Goal: Transaction & Acquisition: Purchase product/service

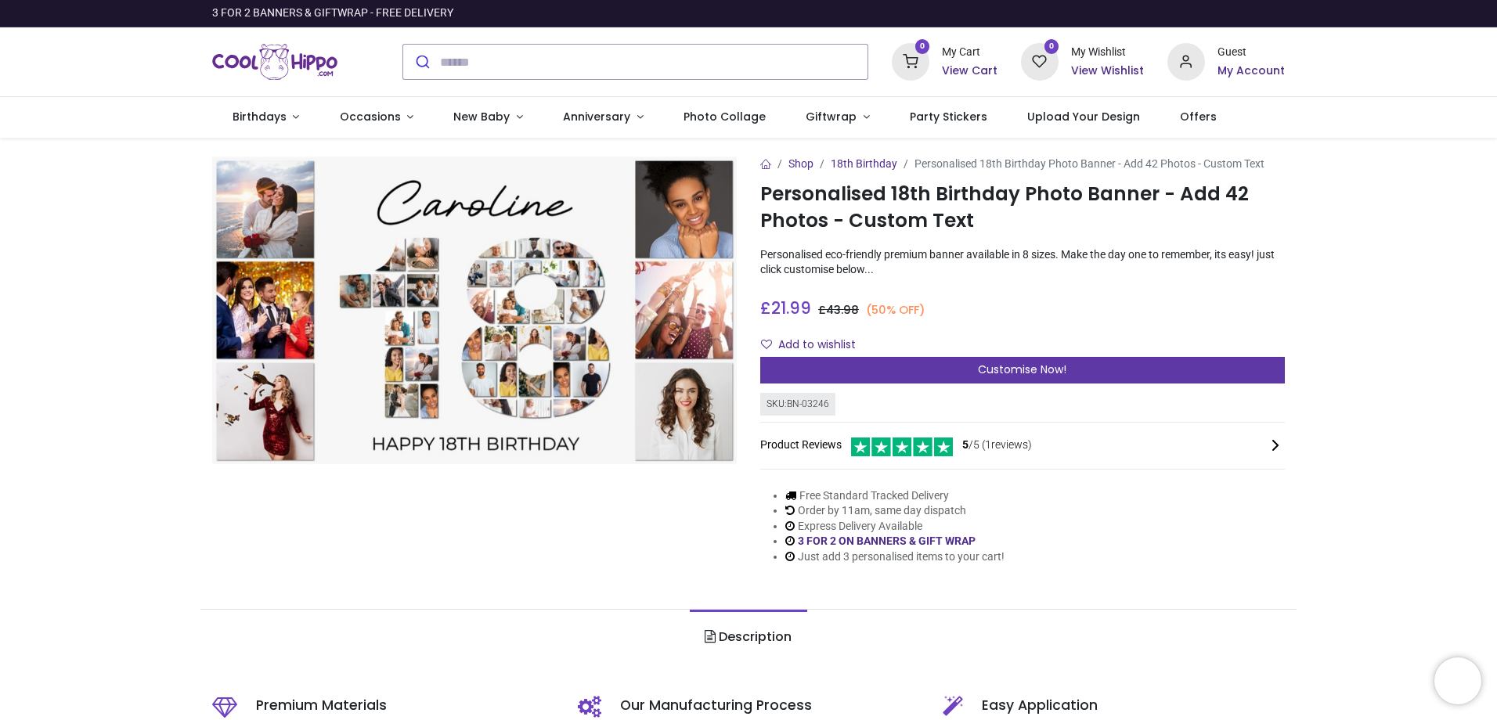
click at [978, 367] on span "Customise Now!" at bounding box center [1022, 370] width 88 height 16
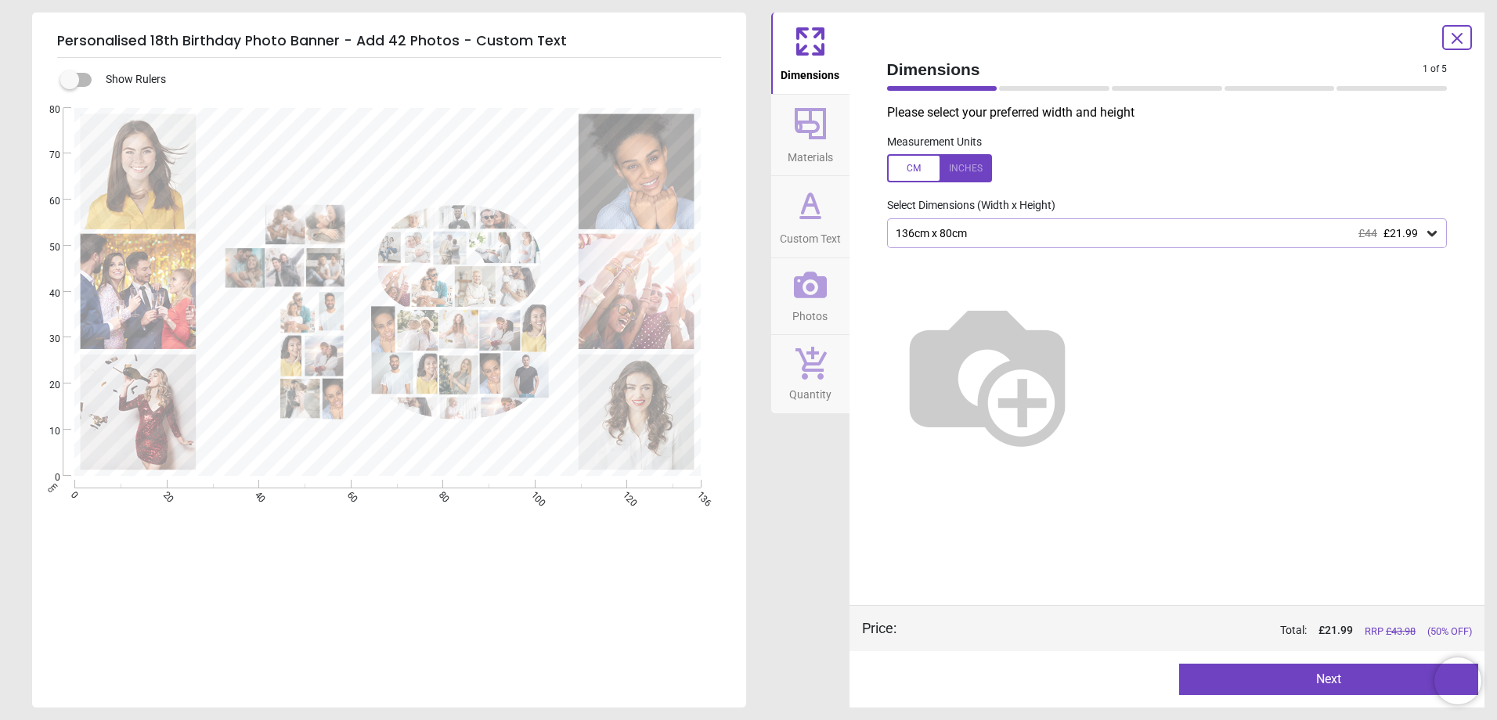
click at [1433, 236] on icon at bounding box center [1432, 233] width 9 height 5
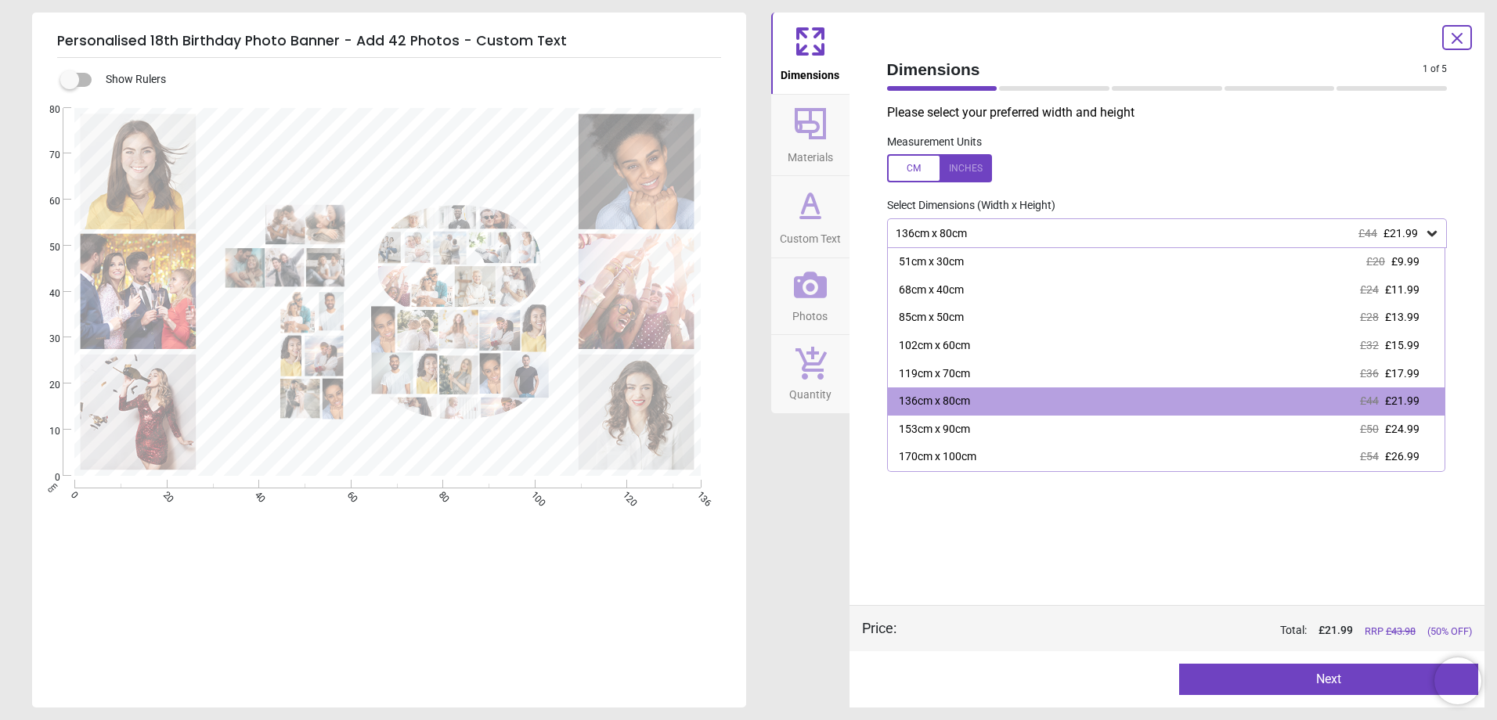
click at [1213, 572] on div "Please select your preferred width and height Measurement Units Select Dimensio…" at bounding box center [1168, 354] width 586 height 501
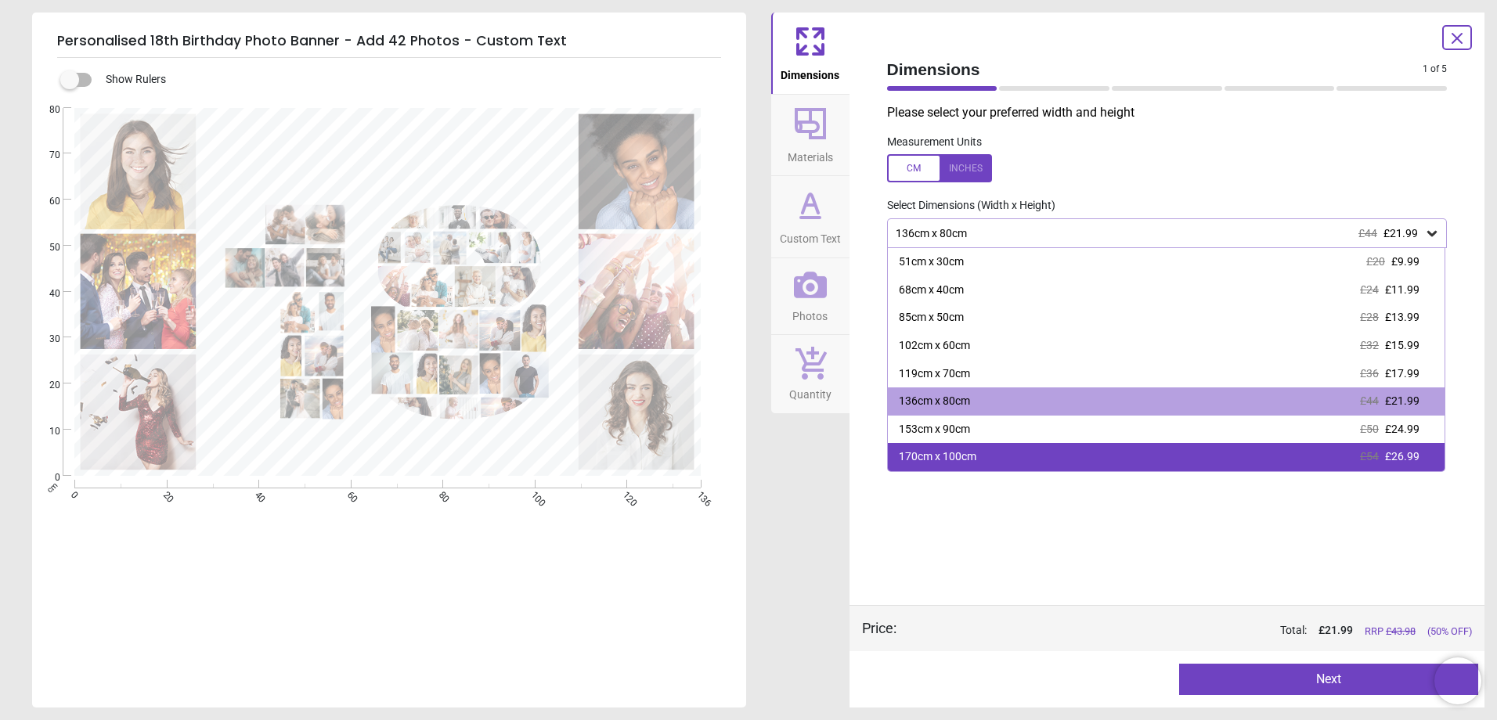
click at [1145, 454] on div "170cm x 100cm £54 £26.99" at bounding box center [1167, 457] width 558 height 28
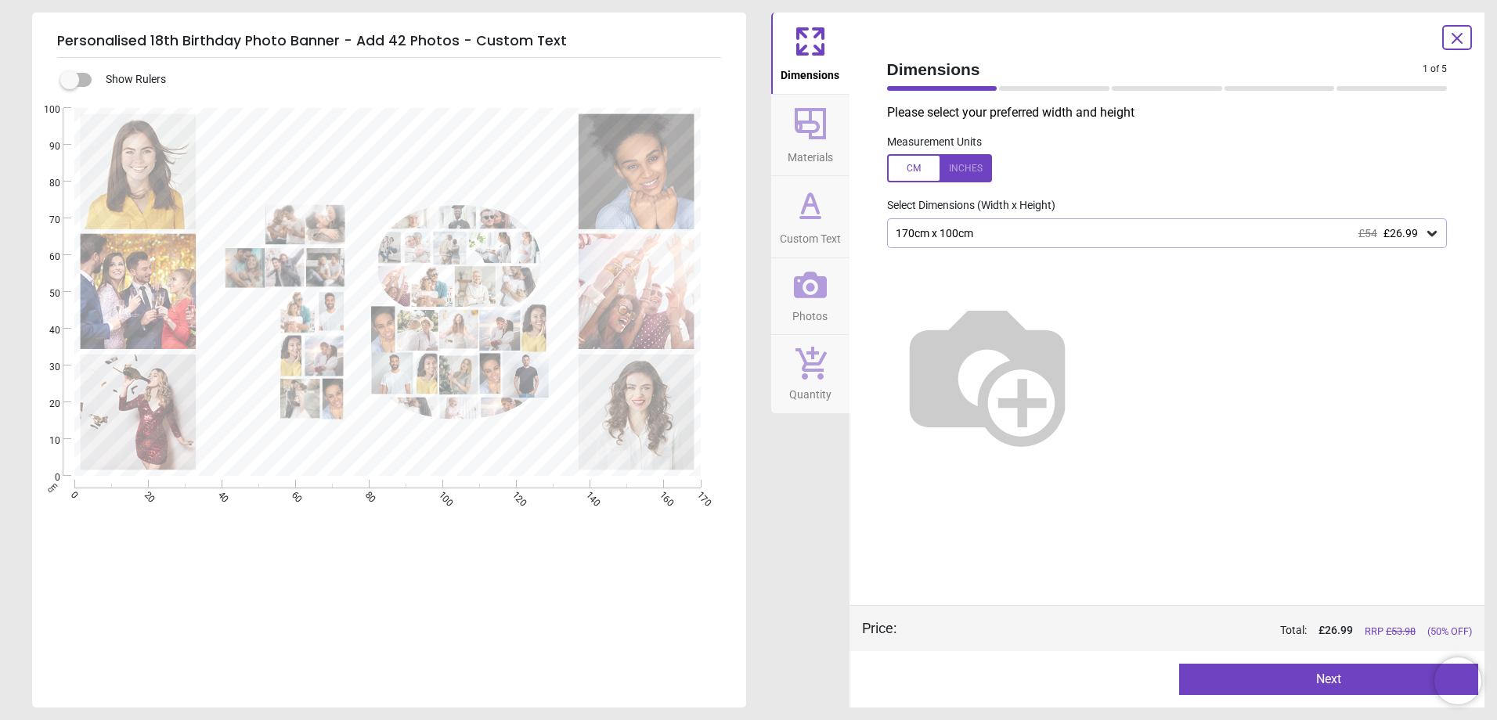
click at [1051, 381] on img at bounding box center [987, 373] width 200 height 200
click at [1429, 236] on icon at bounding box center [1433, 234] width 16 height 16
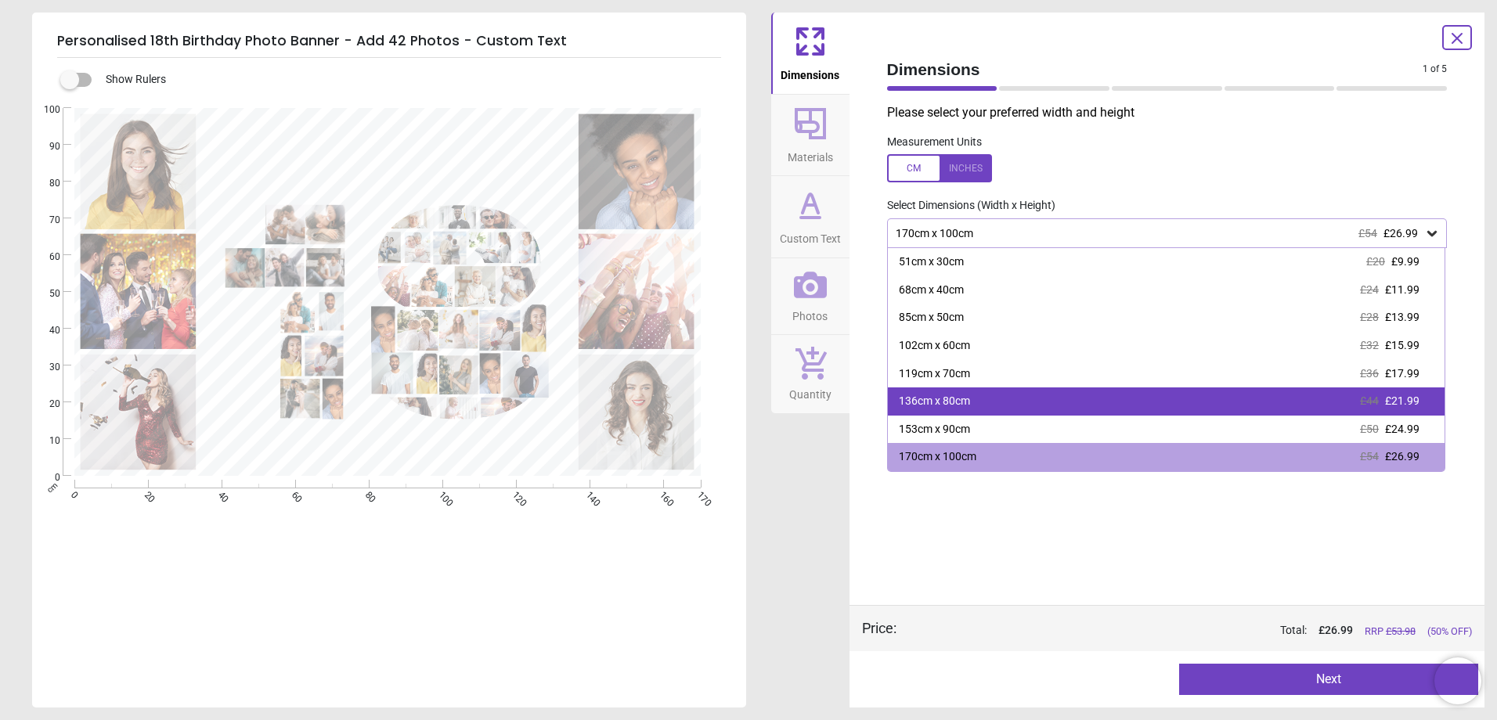
click at [1053, 410] on div "136cm x 80cm £44 £21.99" at bounding box center [1167, 402] width 558 height 28
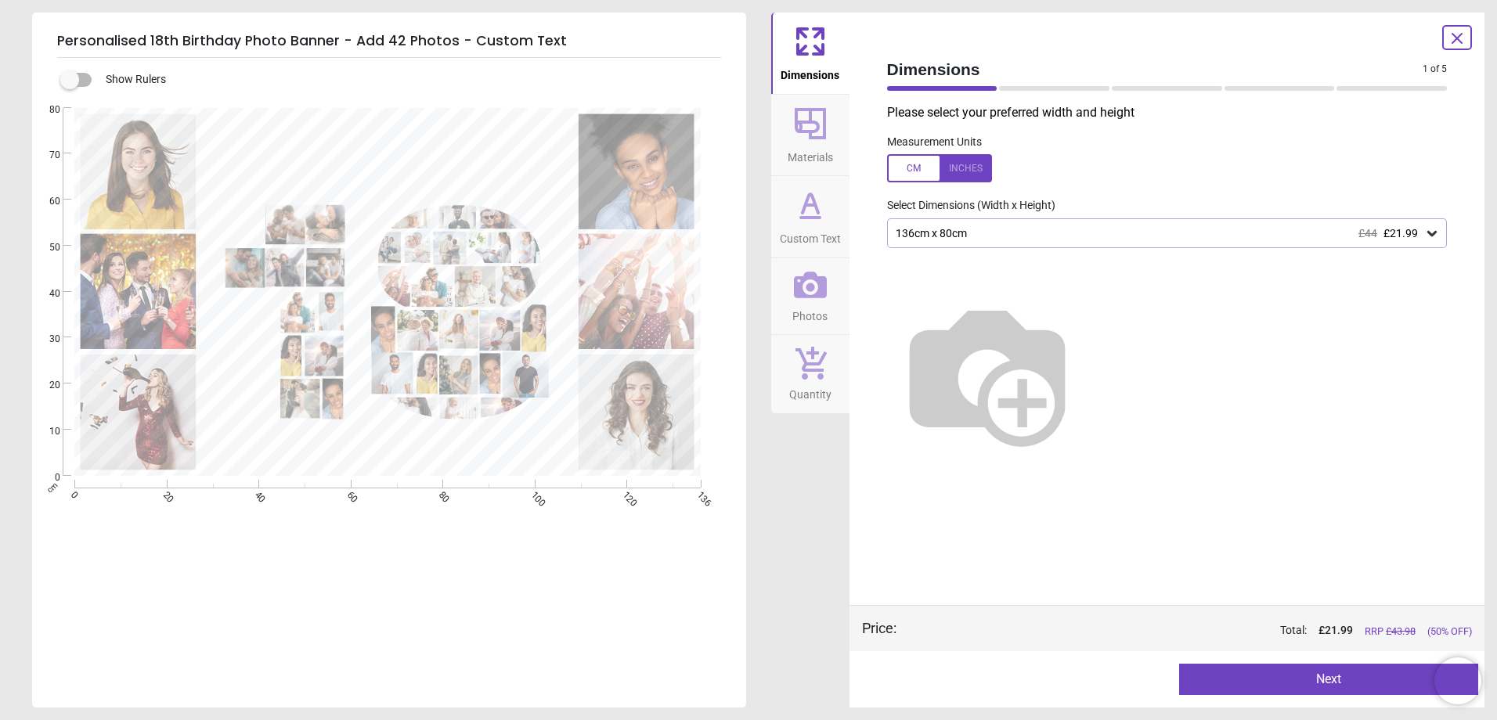
click at [1435, 234] on icon at bounding box center [1432, 233] width 9 height 5
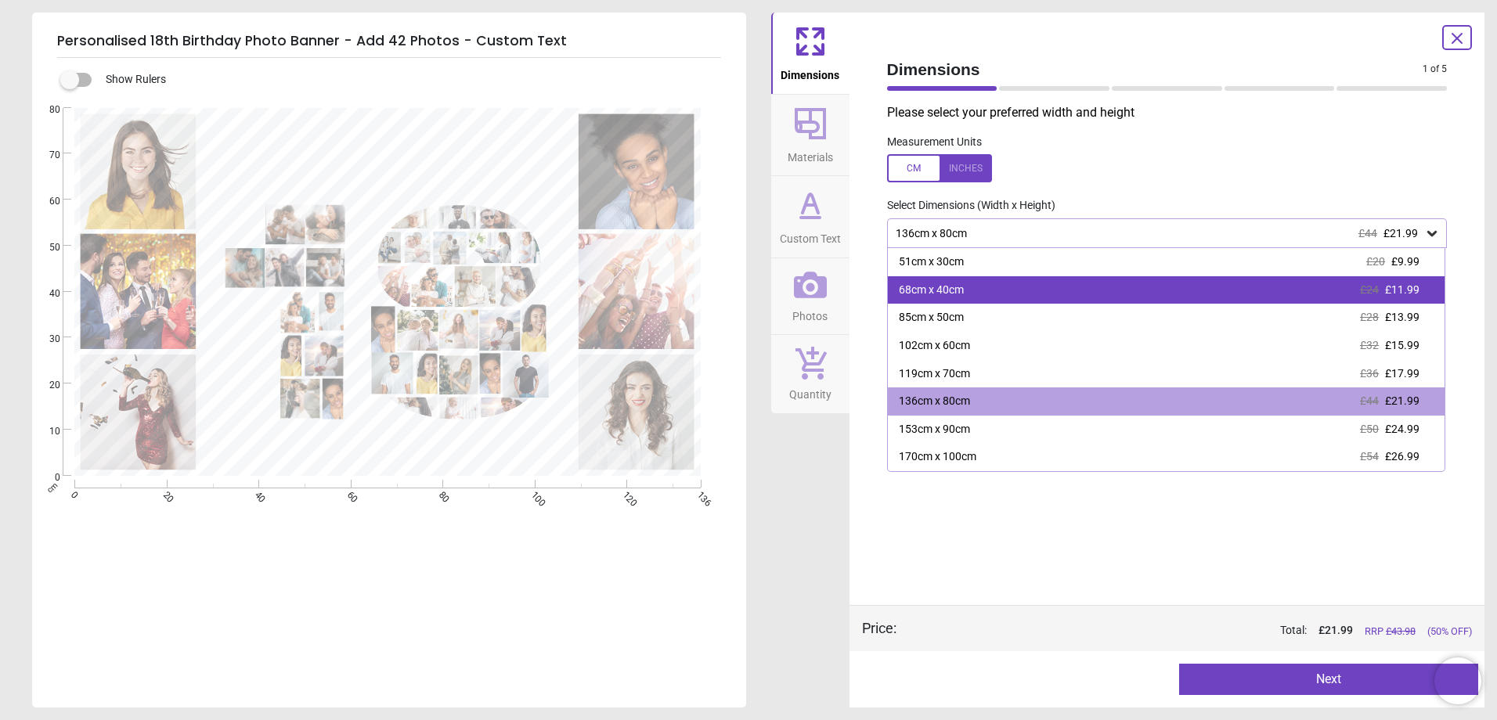
click at [1135, 288] on div "68cm x 40cm £24 £11.99" at bounding box center [1167, 290] width 558 height 28
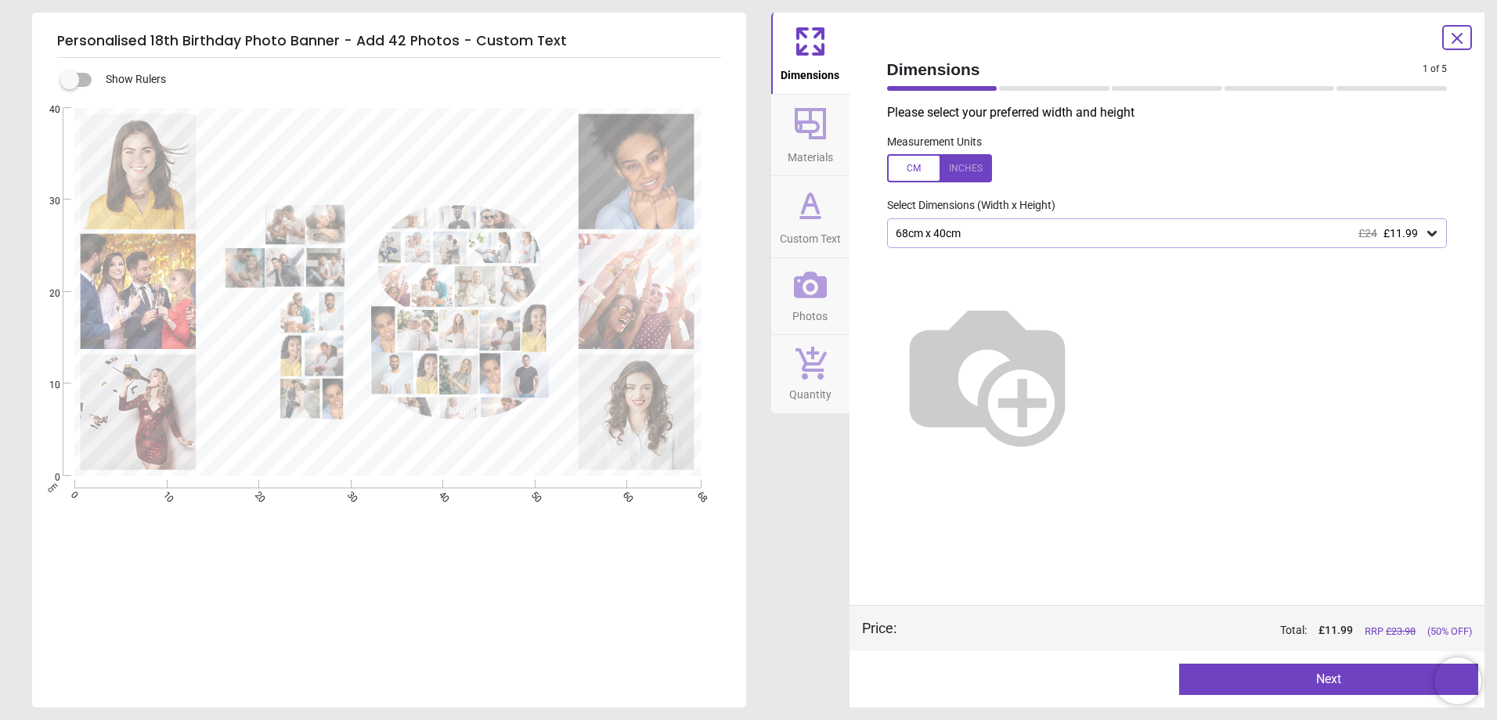
click at [955, 162] on div at bounding box center [939, 168] width 105 height 28
click at [1088, 379] on img at bounding box center [987, 373] width 200 height 200
click at [1424, 236] on div "26.8" x 15.7" (2ft 3" x 1ft 4") £24 £11.99" at bounding box center [1159, 233] width 531 height 13
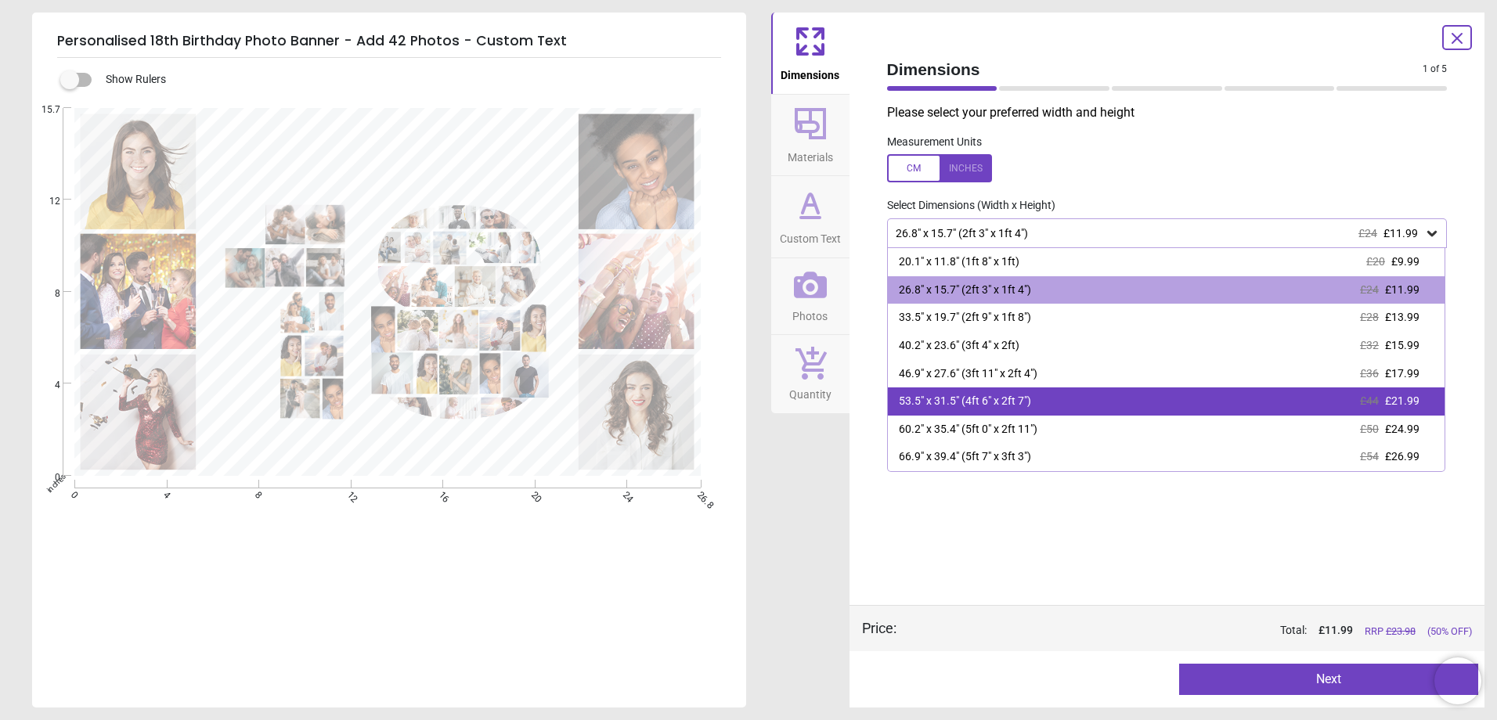
click at [995, 406] on div "53.5" x 31.5" (4ft 6" x 2ft 7")" at bounding box center [965, 402] width 132 height 16
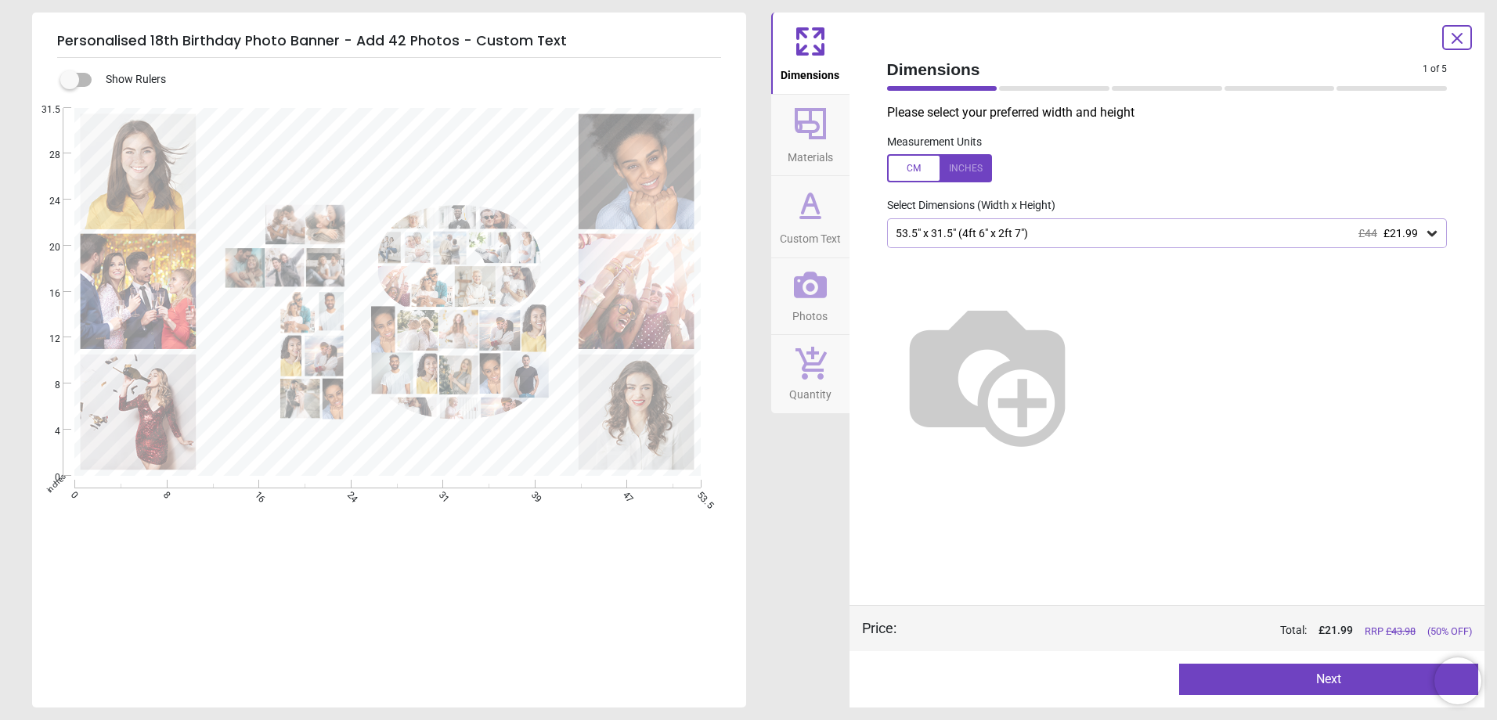
click at [1217, 237] on div "53.5" x 31.5" (4ft 6" x 2ft 7") £44 £21.99" at bounding box center [1159, 233] width 531 height 13
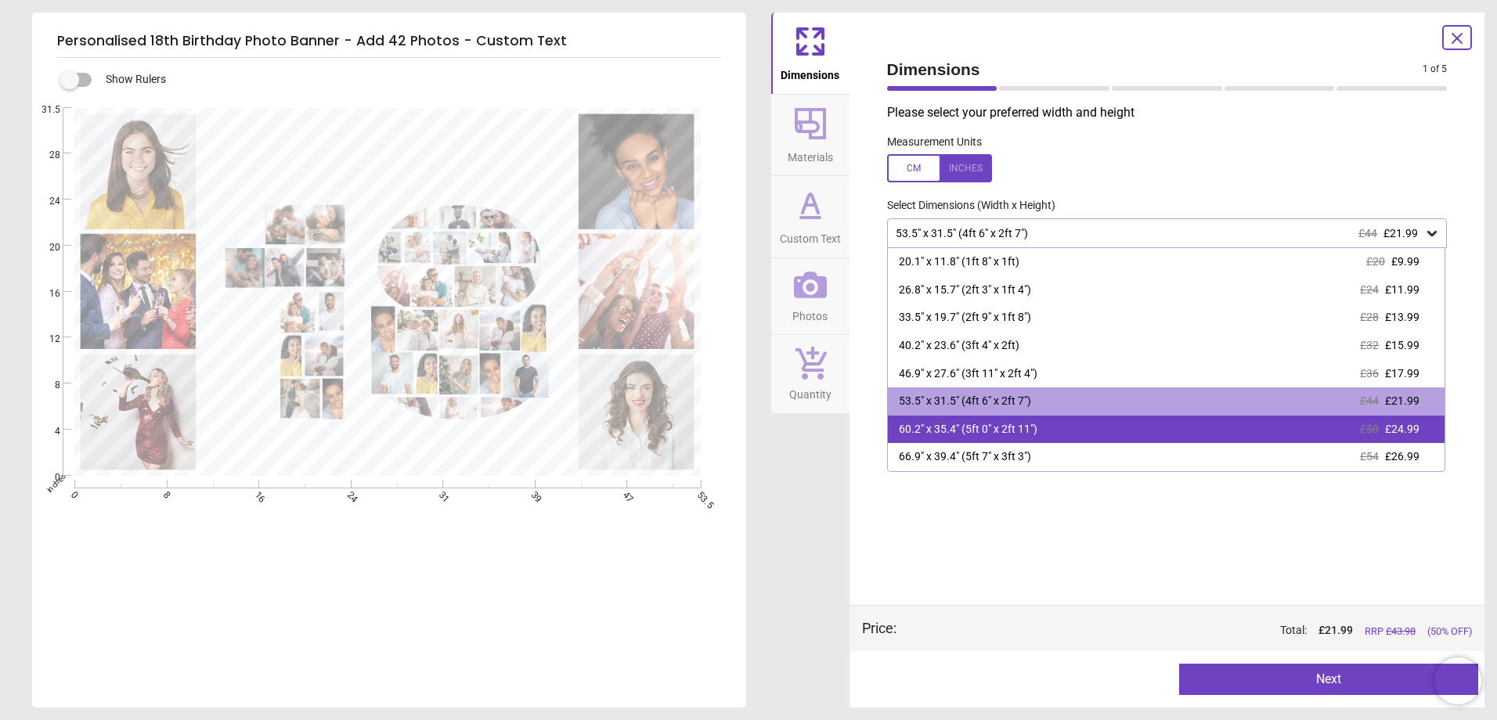
click at [1027, 428] on div "60.2" x 35.4" (5ft 0" x 2ft 11")" at bounding box center [968, 430] width 139 height 16
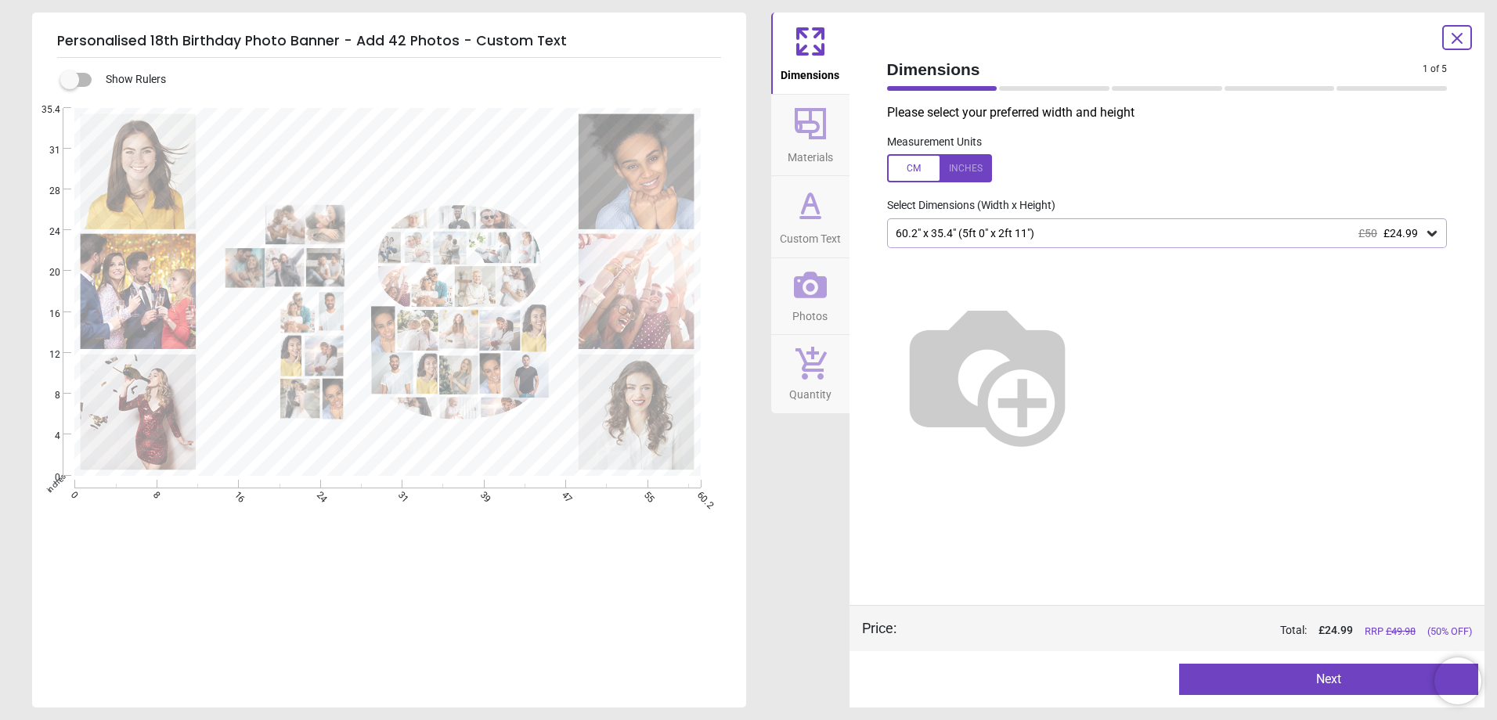
click at [1291, 683] on button "Next" at bounding box center [1328, 679] width 299 height 31
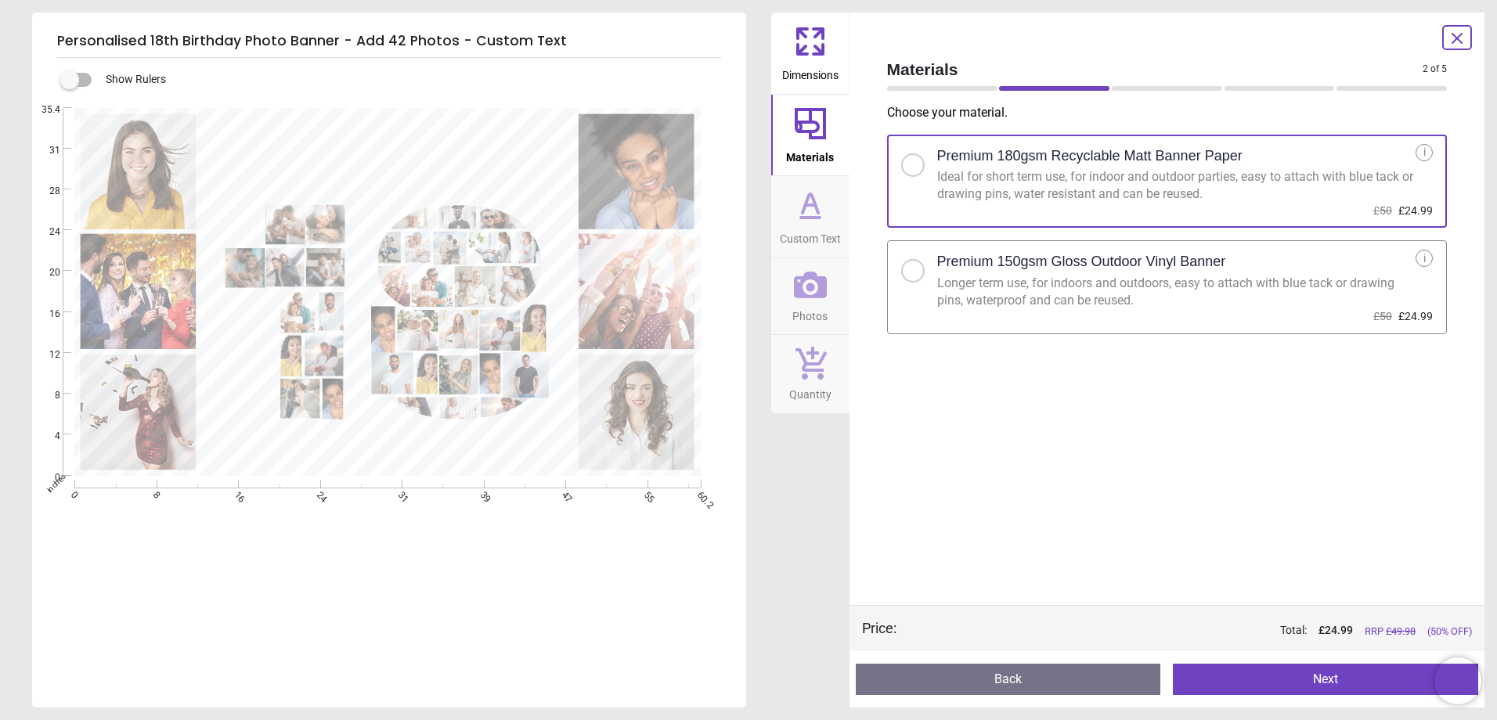
click at [1338, 684] on button "Next" at bounding box center [1325, 679] width 305 height 31
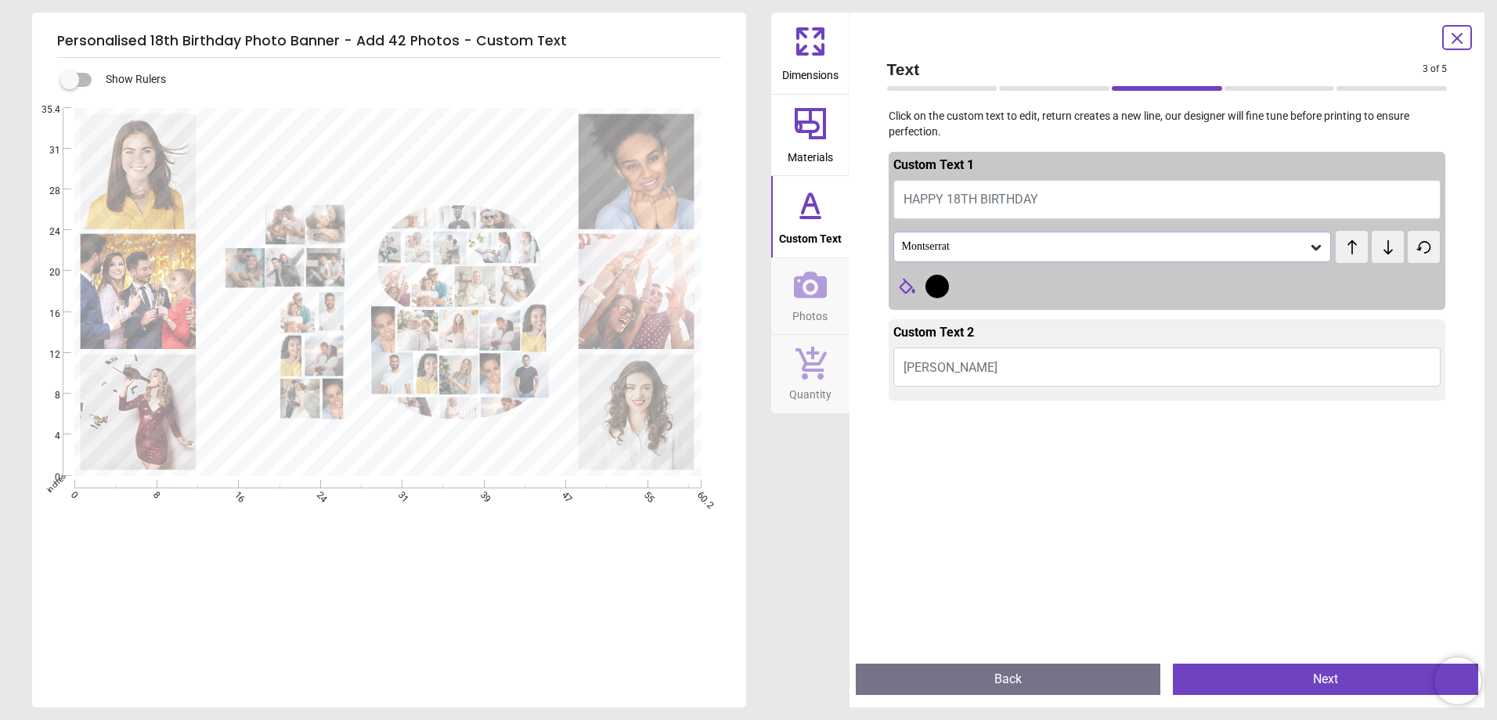
click at [980, 367] on button "[PERSON_NAME]" at bounding box center [1168, 367] width 548 height 39
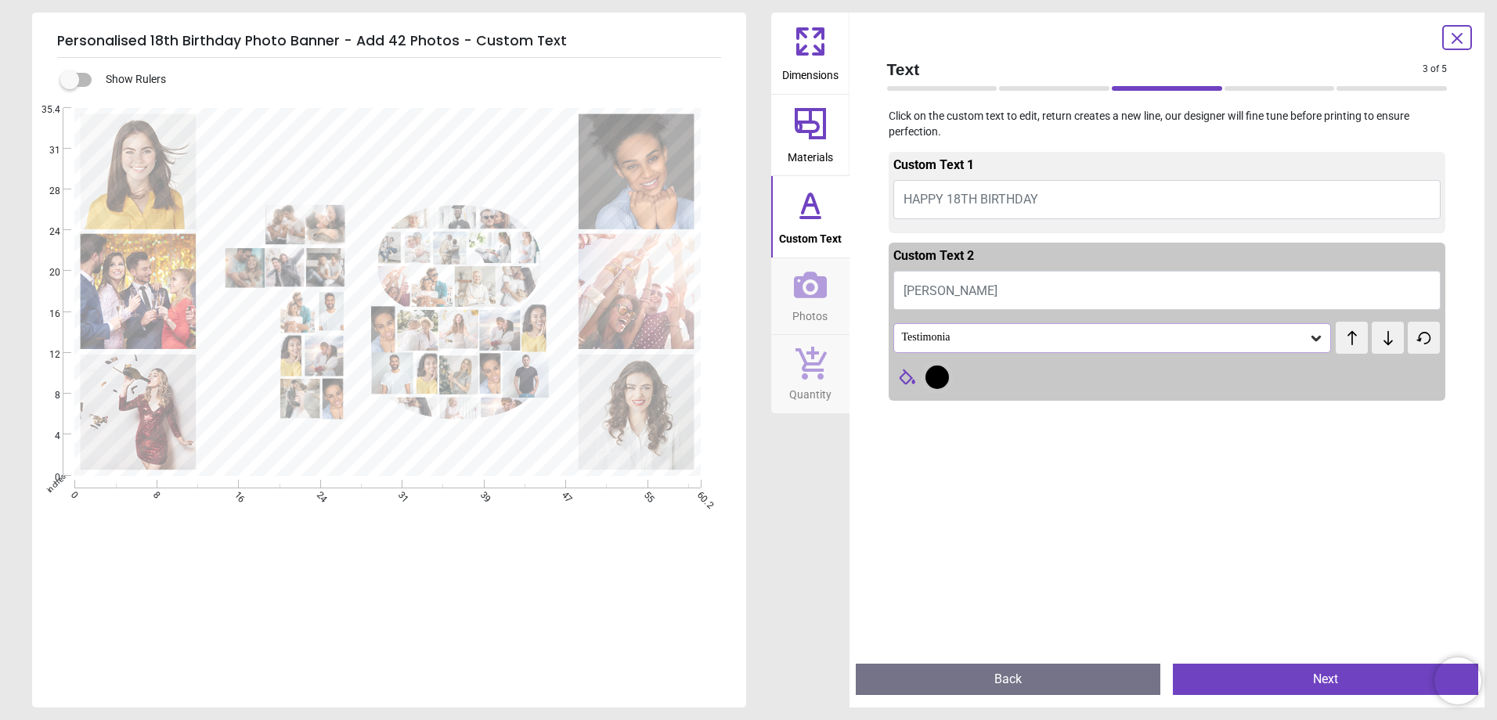
click at [964, 342] on div "Testimonia" at bounding box center [1105, 337] width 409 height 13
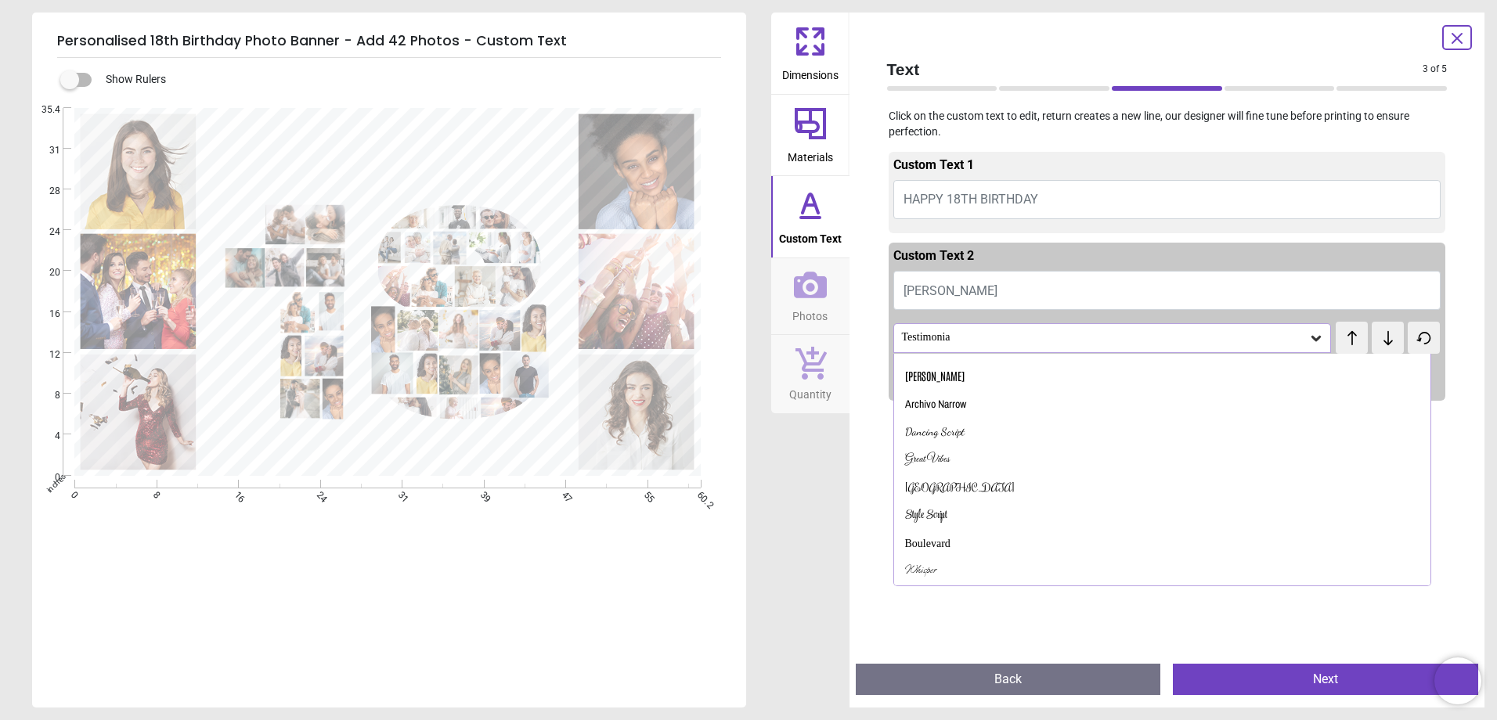
scroll to position [131, 0]
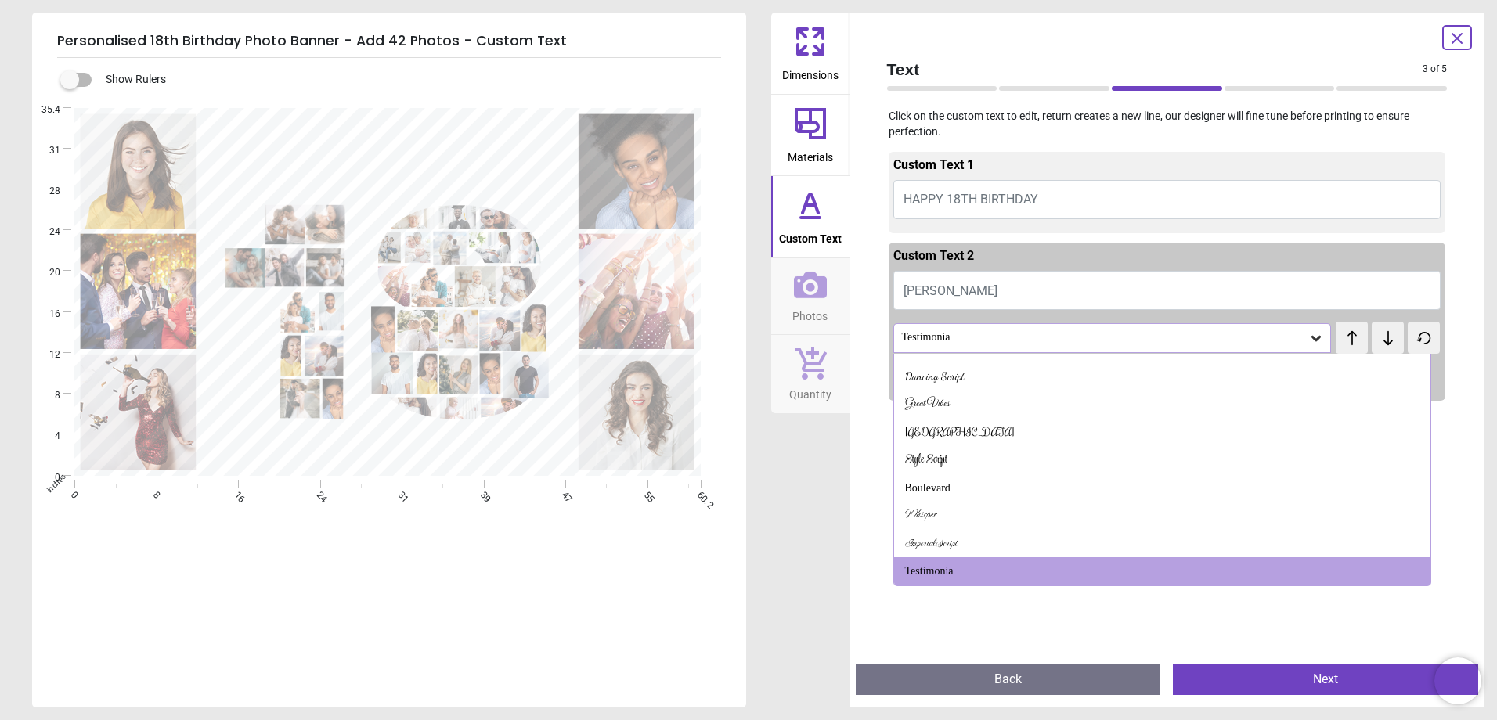
click at [959, 298] on button "[PERSON_NAME]" at bounding box center [1168, 290] width 548 height 39
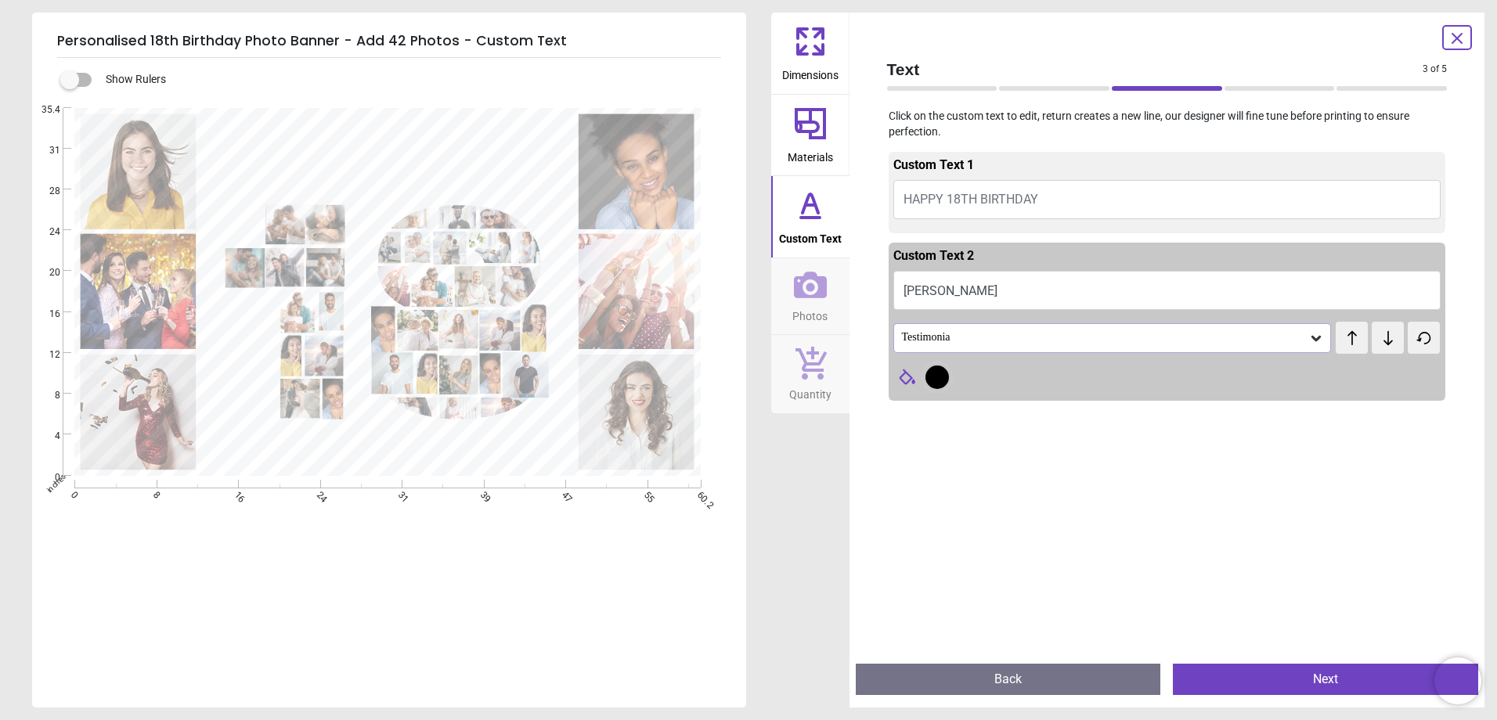
type textarea "*********"
click at [1312, 342] on icon at bounding box center [1317, 338] width 16 height 16
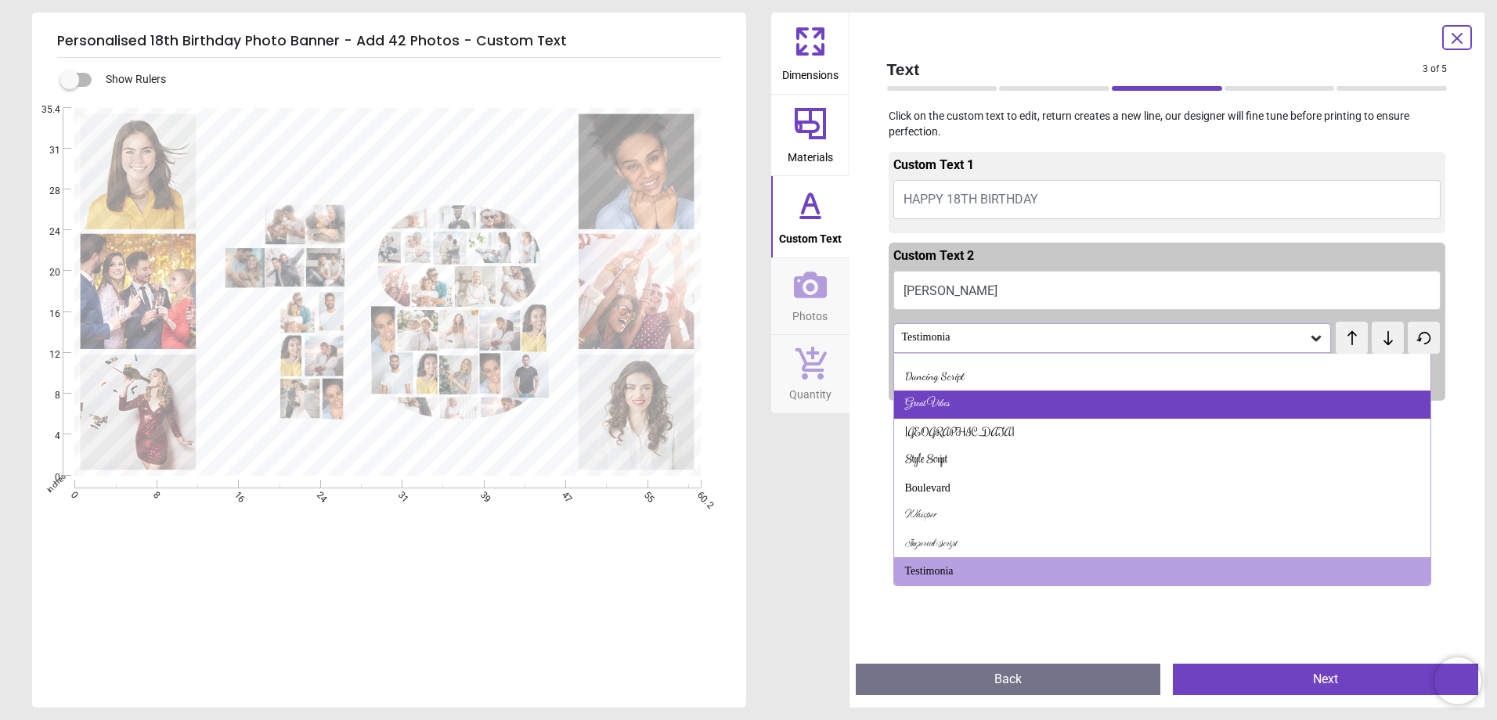
click at [1001, 401] on div "Great Vibes" at bounding box center [1162, 405] width 537 height 28
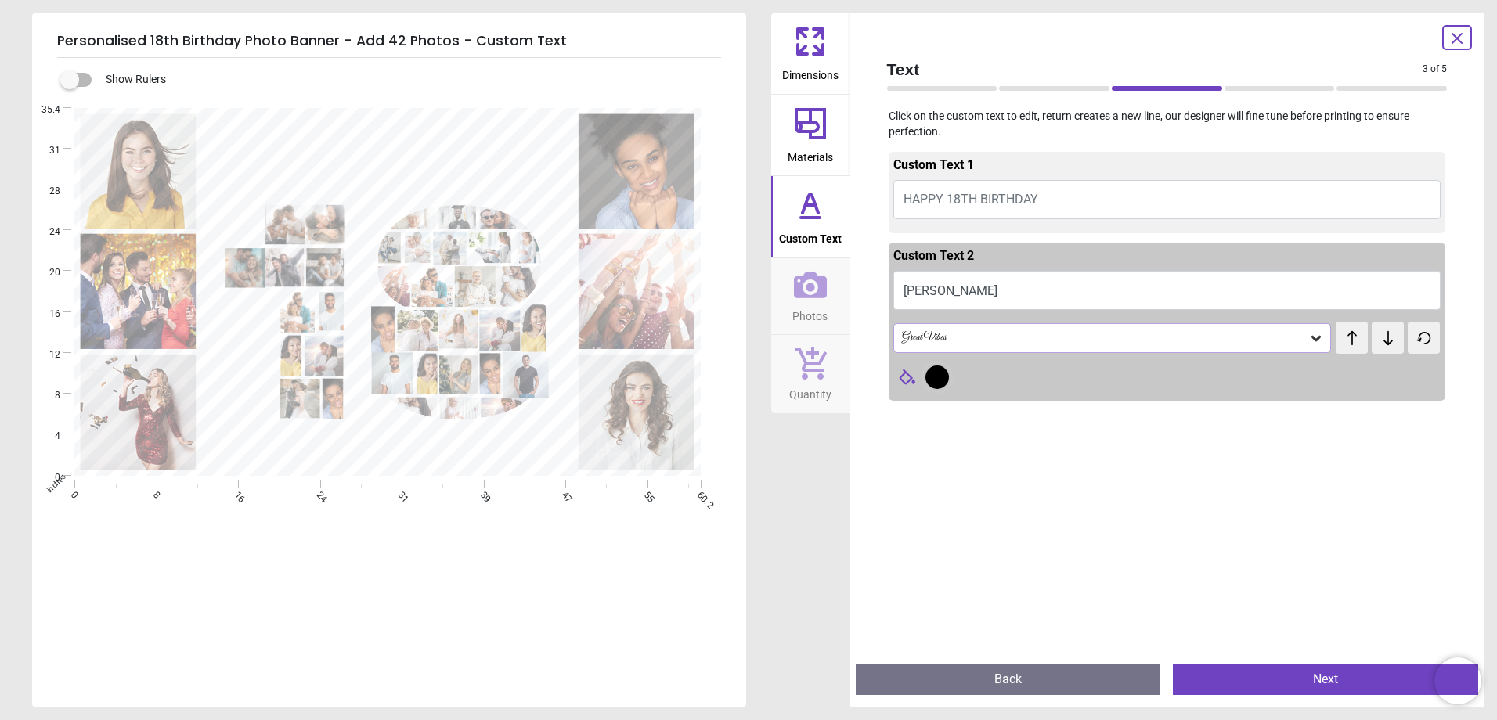
click at [1218, 338] on div "Great Vibes" at bounding box center [1105, 337] width 409 height 13
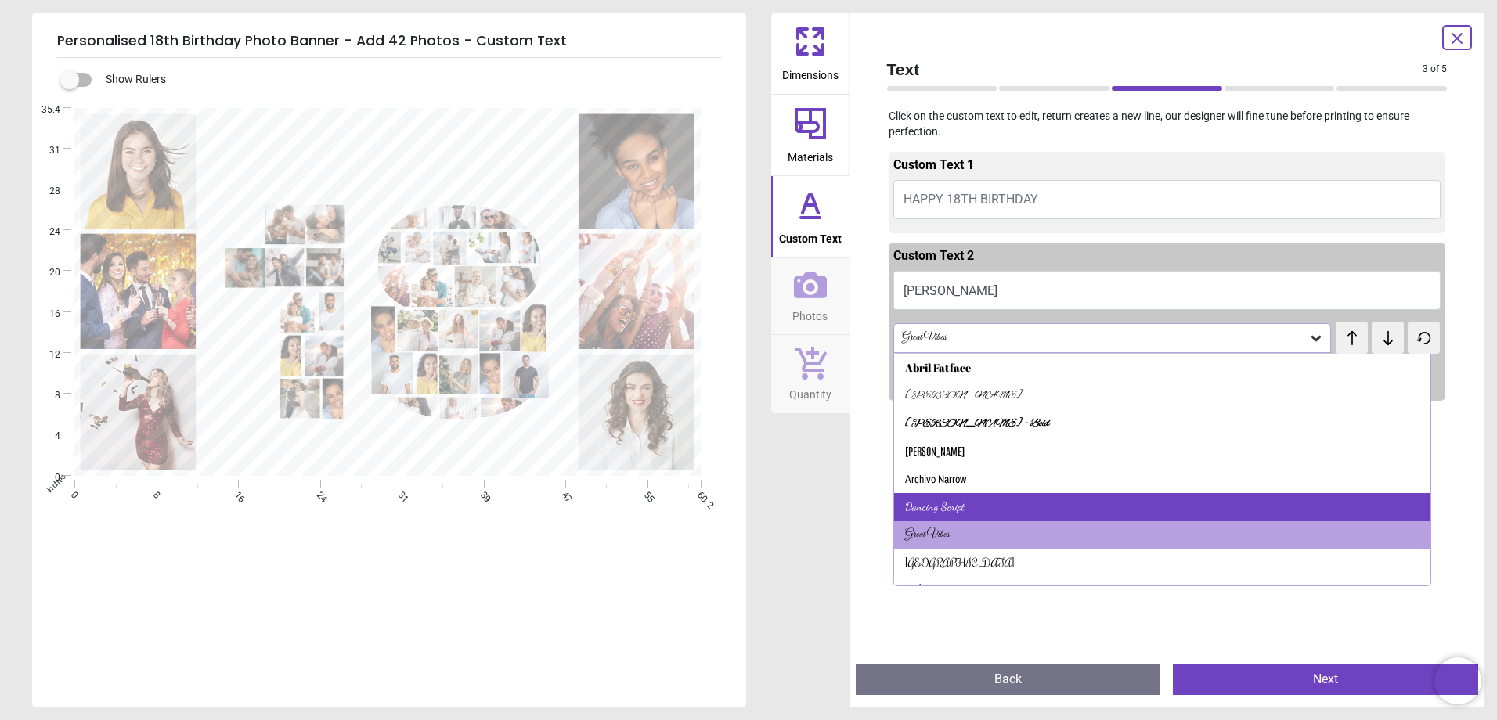
click at [1105, 508] on div "Dancing Script" at bounding box center [1162, 507] width 537 height 28
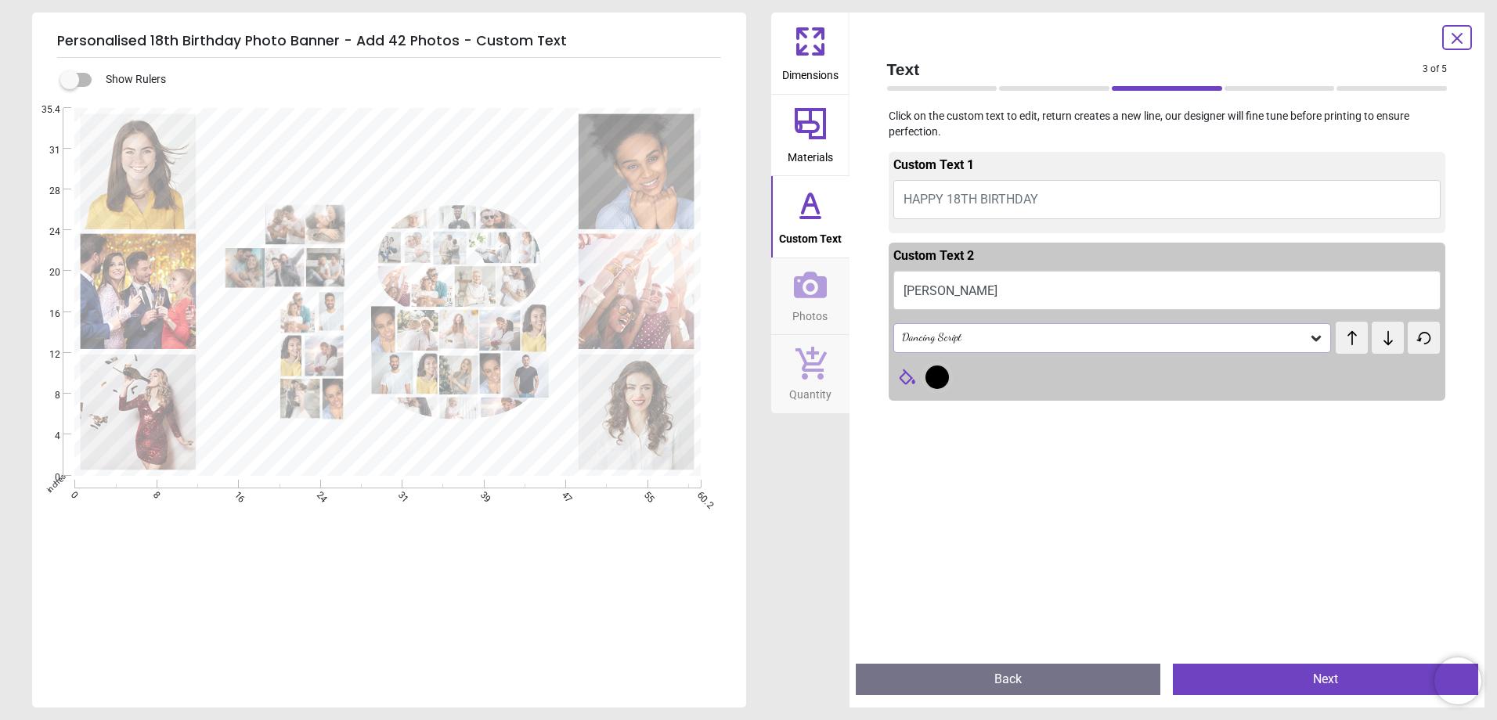
click at [1313, 341] on icon at bounding box center [1317, 338] width 16 height 16
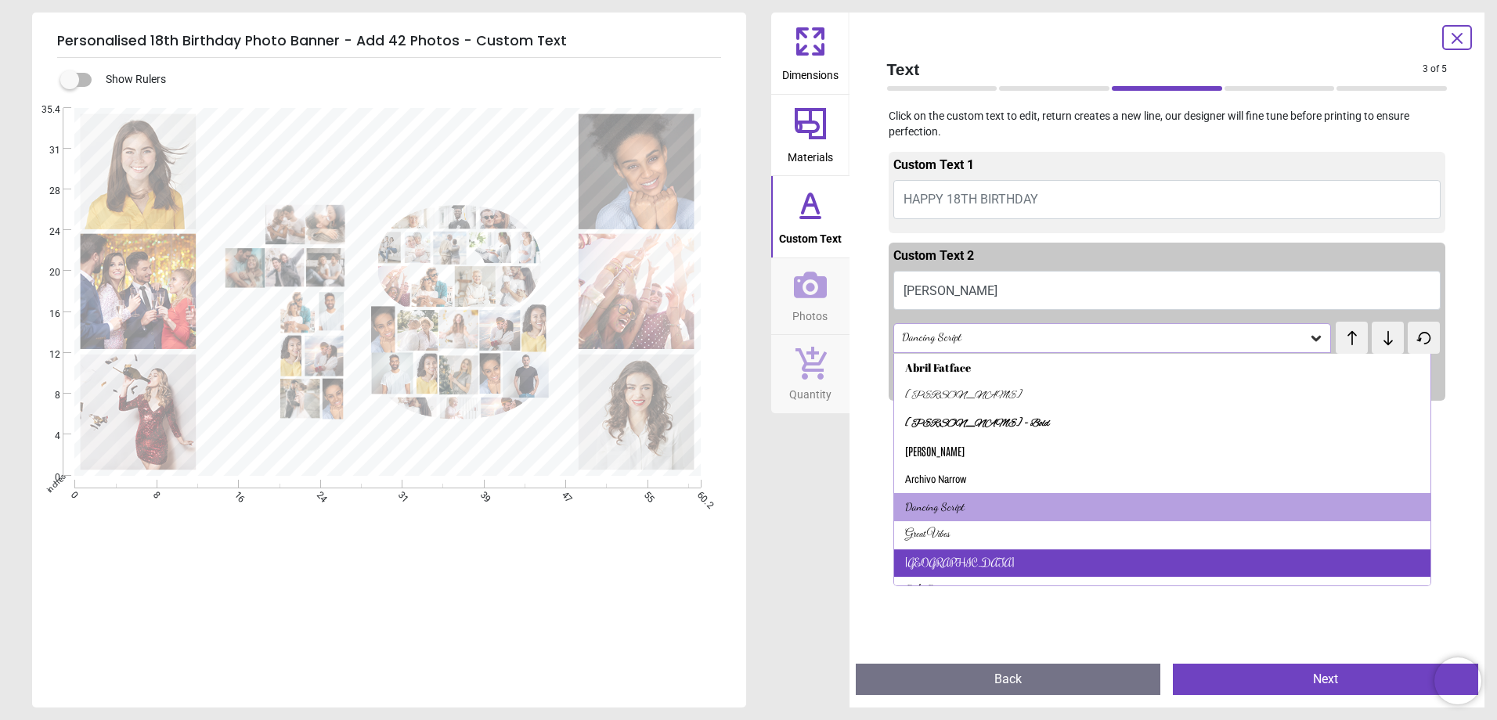
click at [1111, 558] on div "[GEOGRAPHIC_DATA]" at bounding box center [1162, 564] width 537 height 28
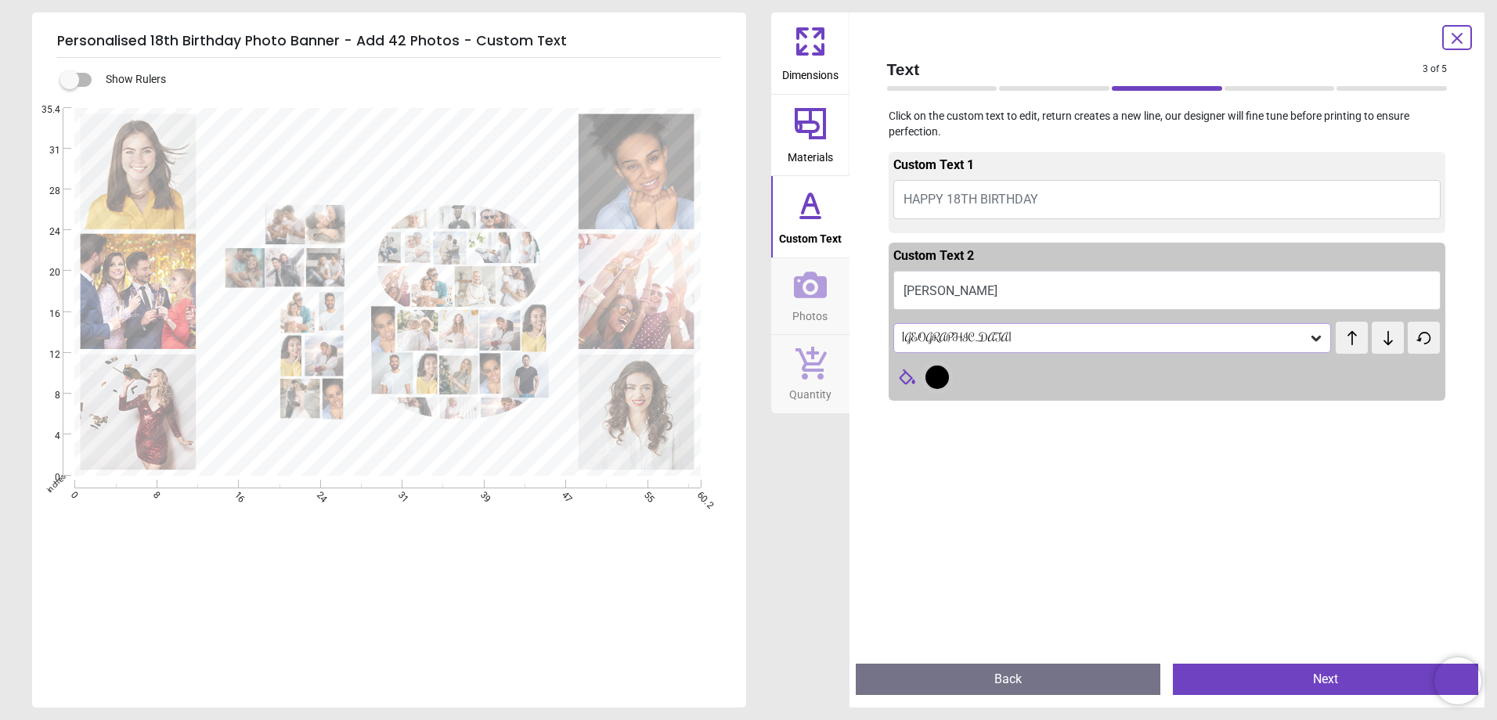
drag, startPoint x: 1308, startPoint y: 334, endPoint x: 1300, endPoint y: 346, distance: 14.1
click at [1309, 334] on icon at bounding box center [1317, 338] width 16 height 16
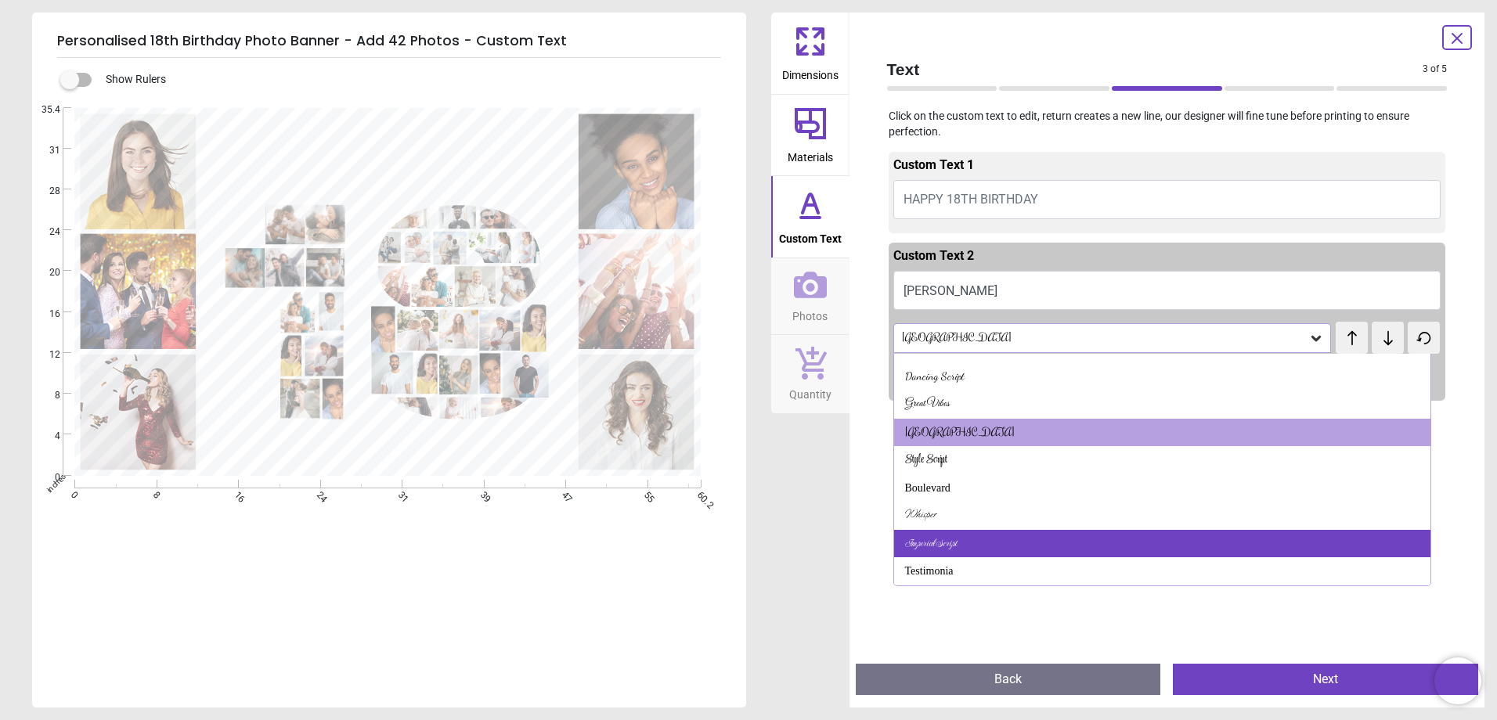
click at [1105, 538] on div "Imperial Script" at bounding box center [1162, 544] width 537 height 28
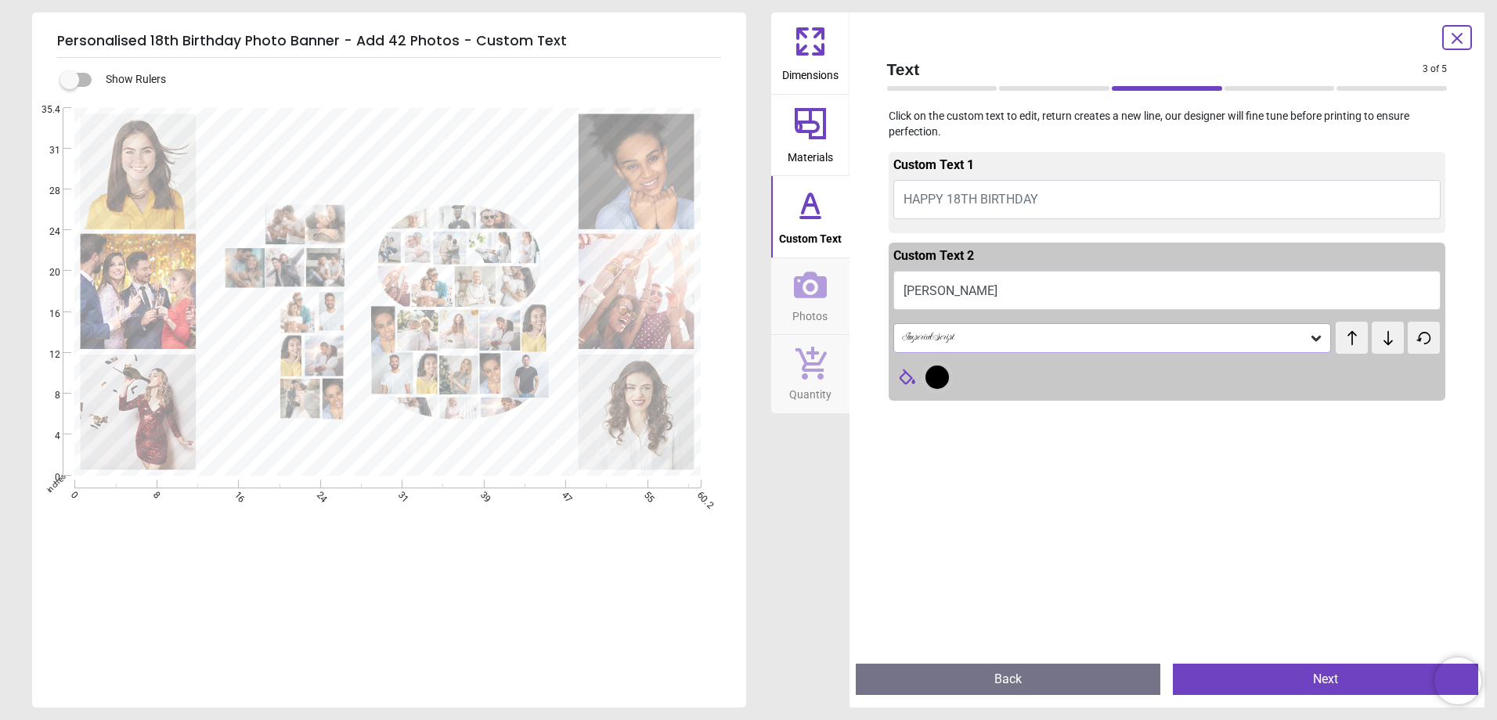
click at [1312, 341] on icon at bounding box center [1316, 338] width 9 height 5
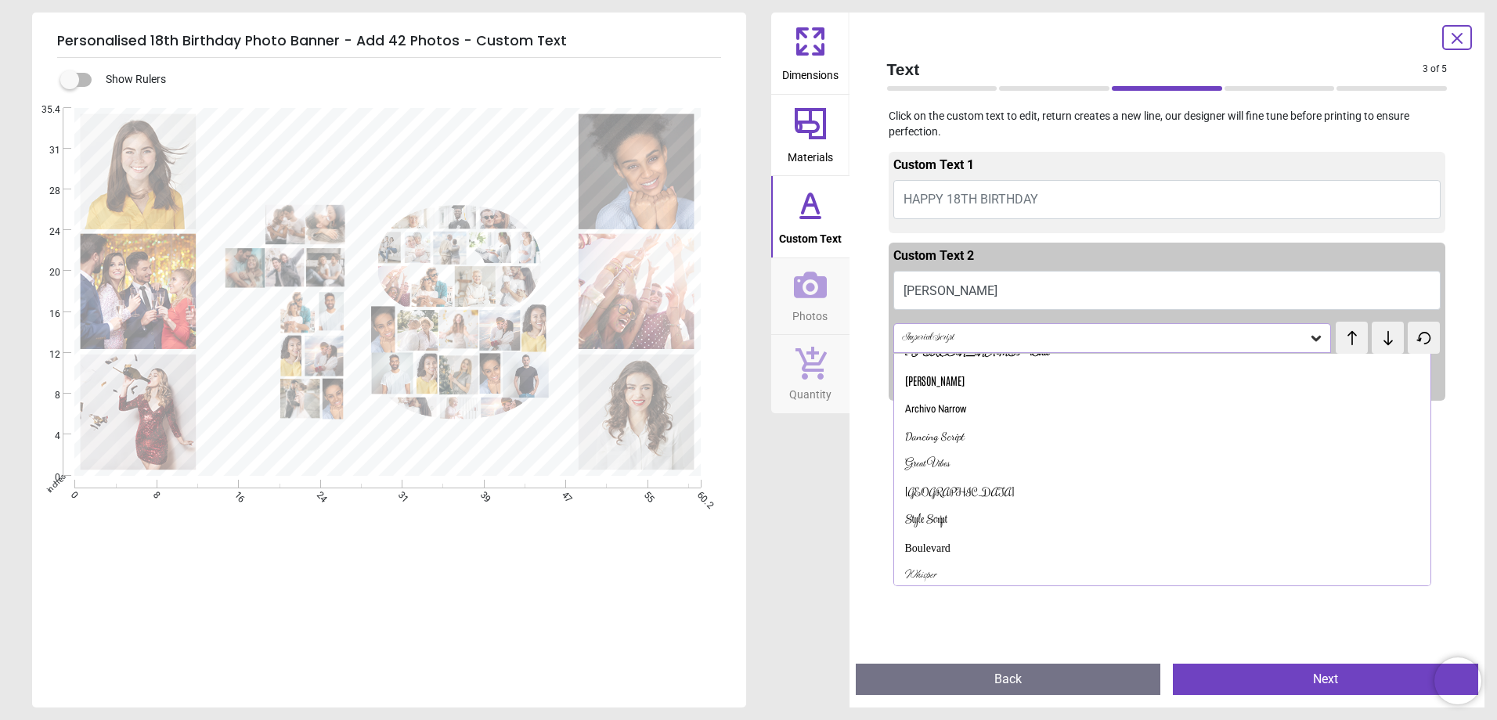
scroll to position [103, 0]
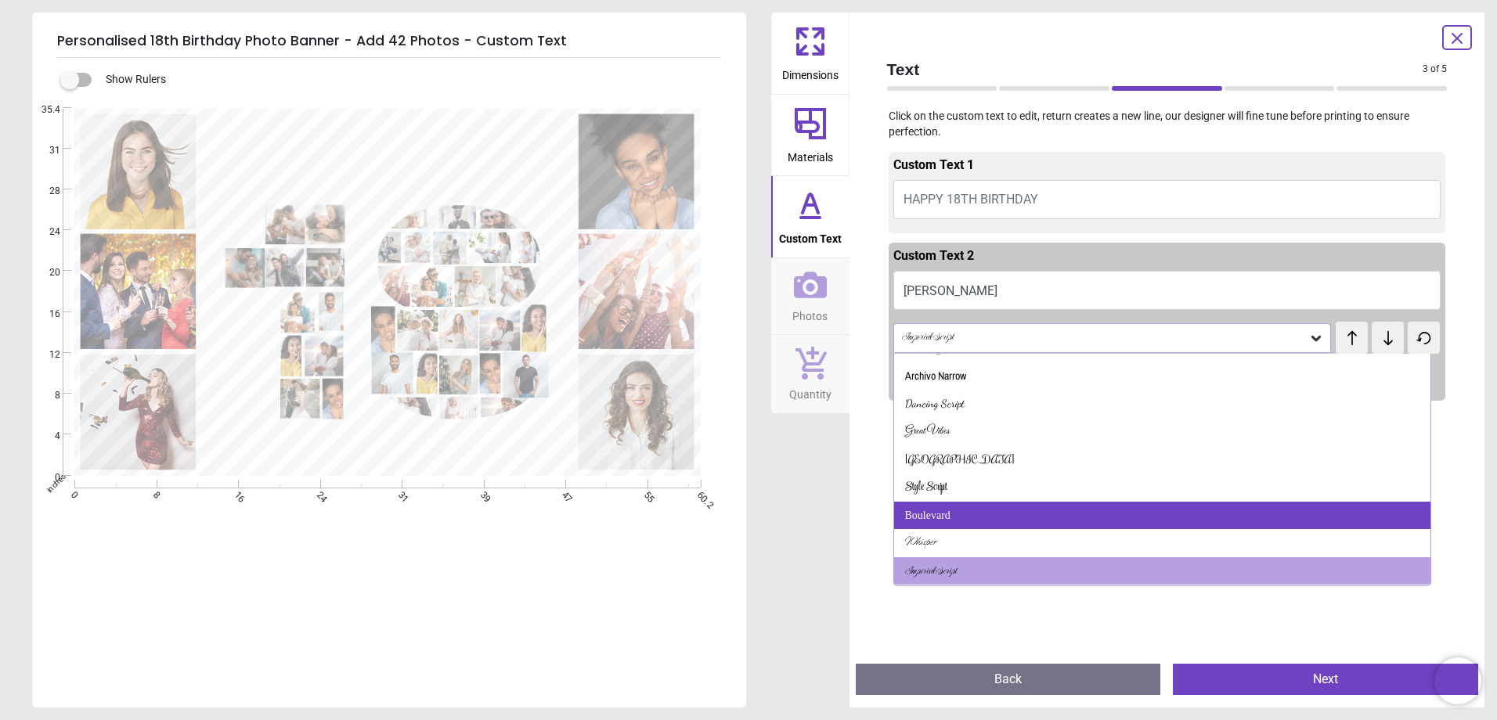
click at [1012, 524] on div "Boulevard" at bounding box center [1162, 516] width 537 height 28
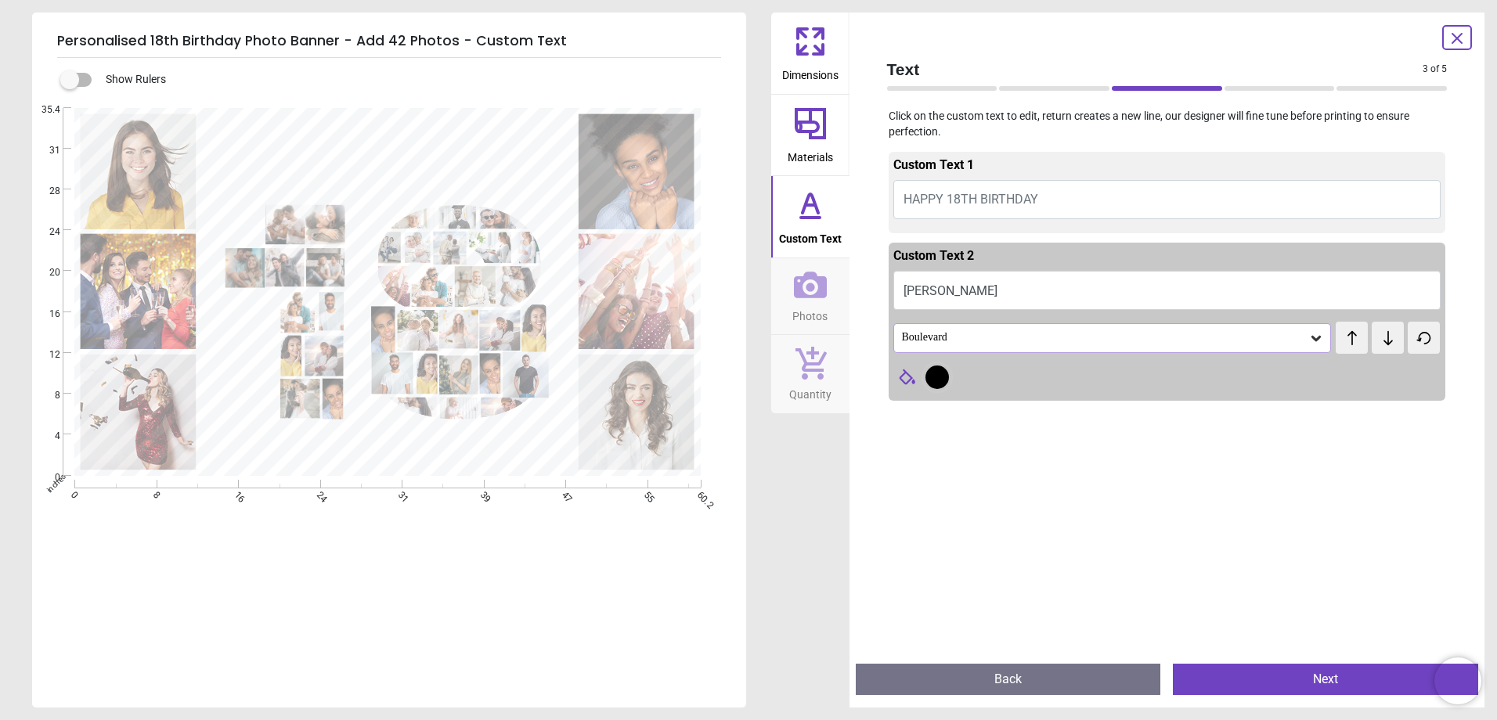
click at [1309, 342] on icon at bounding box center [1317, 338] width 16 height 16
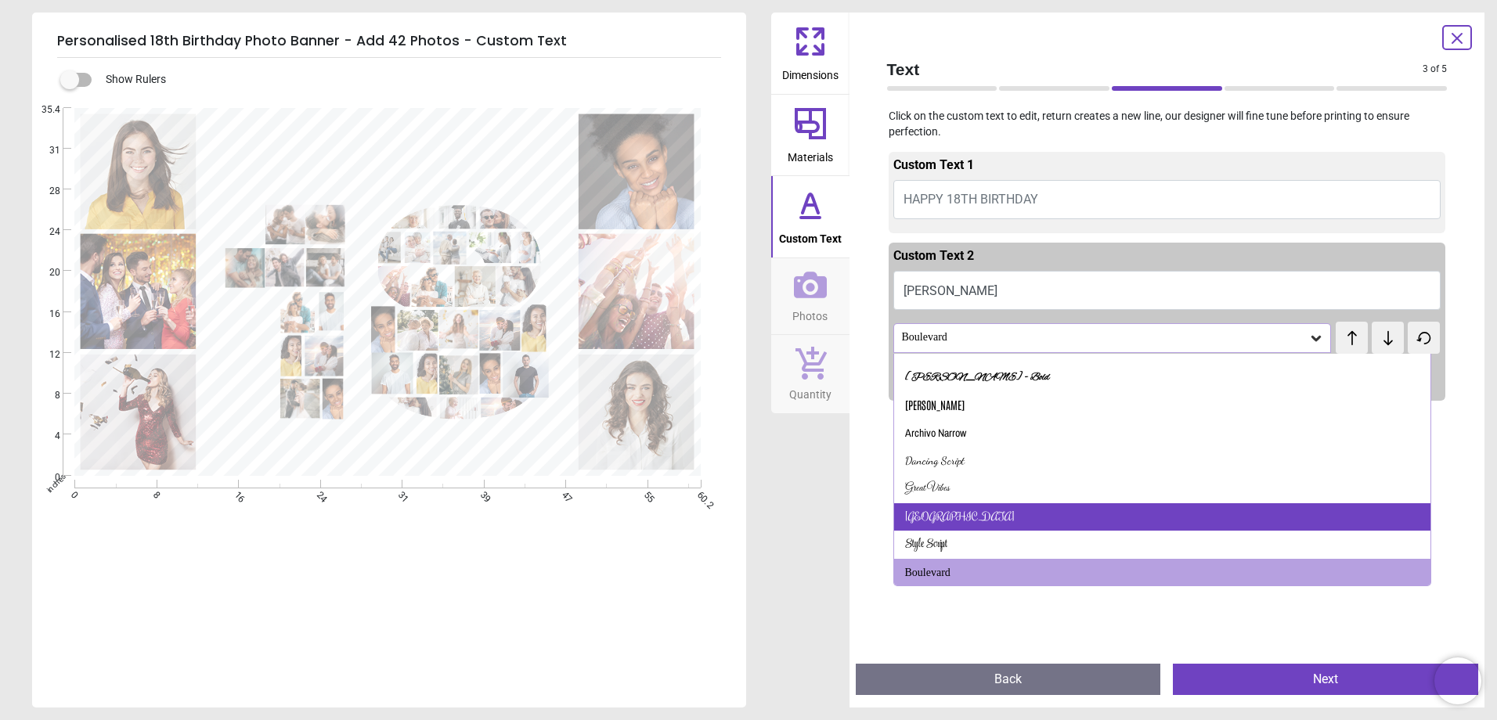
scroll to position [47, 0]
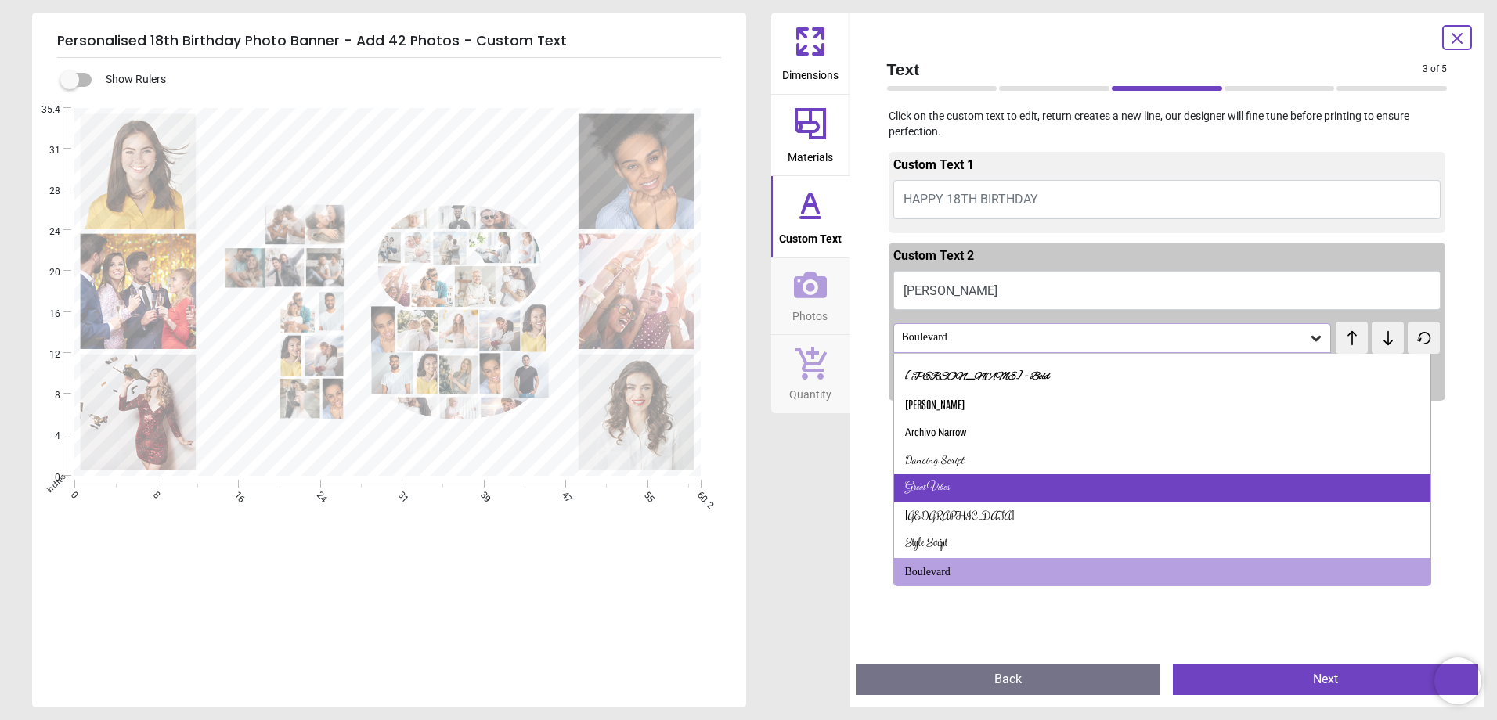
click at [1147, 489] on div "Great Vibes" at bounding box center [1162, 489] width 537 height 28
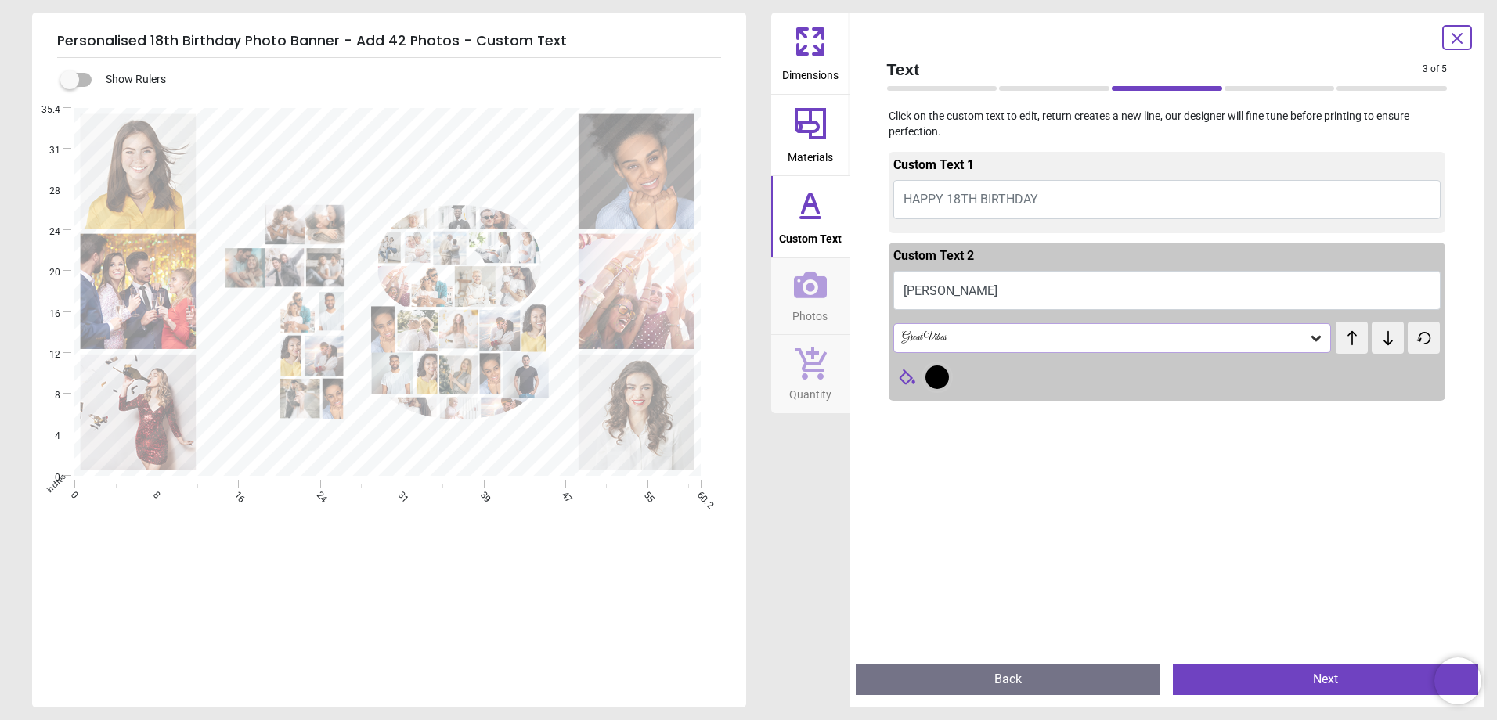
click at [1309, 338] on icon at bounding box center [1317, 338] width 16 height 16
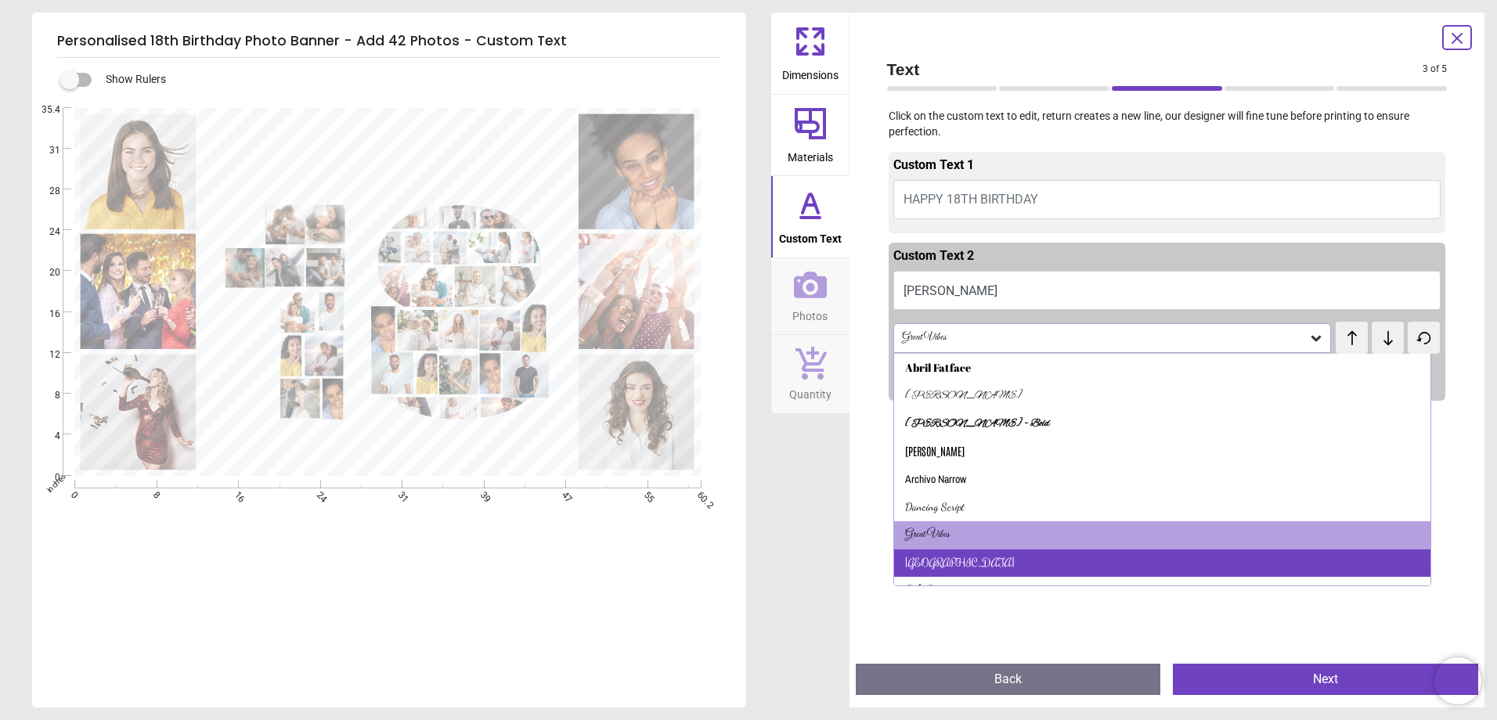
click at [1093, 562] on div "[GEOGRAPHIC_DATA]" at bounding box center [1162, 564] width 537 height 28
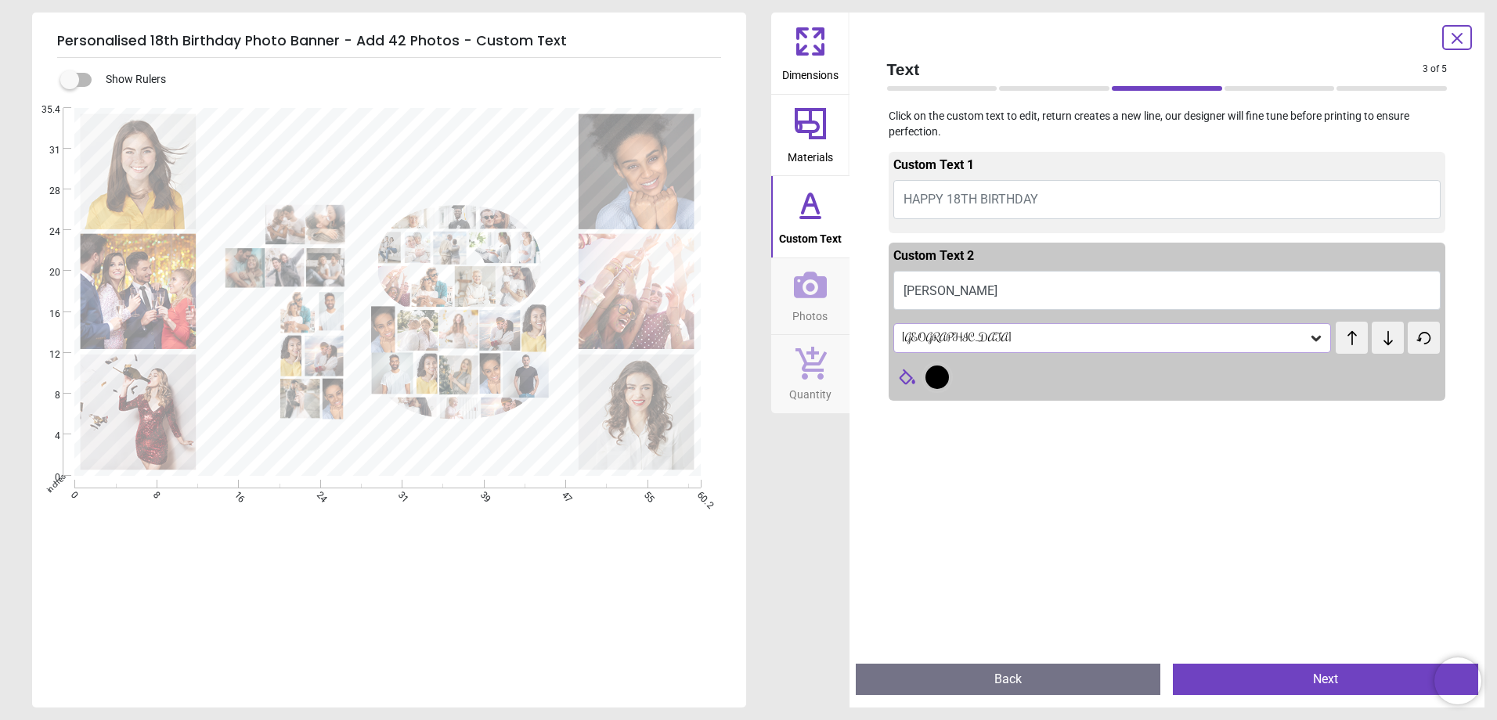
click at [1311, 341] on icon at bounding box center [1317, 338] width 16 height 16
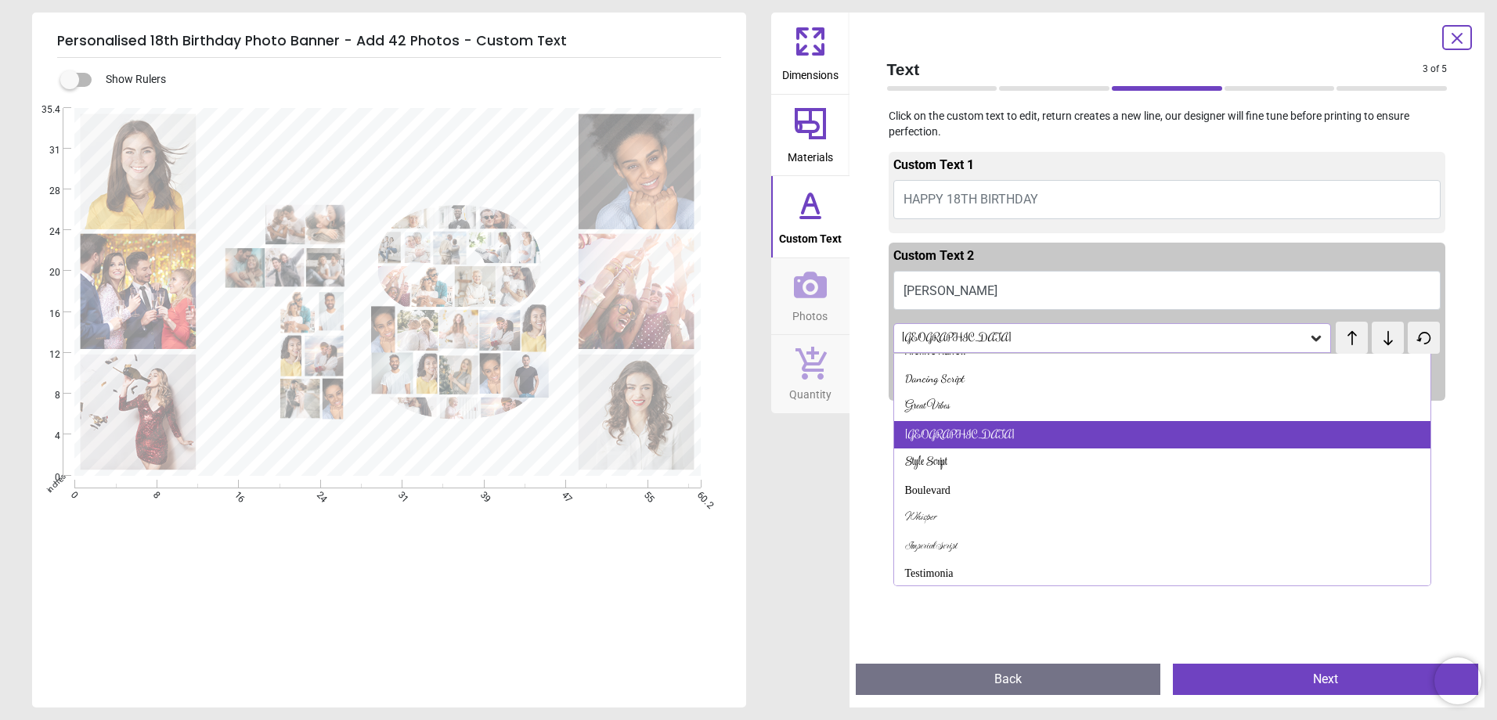
scroll to position [131, 0]
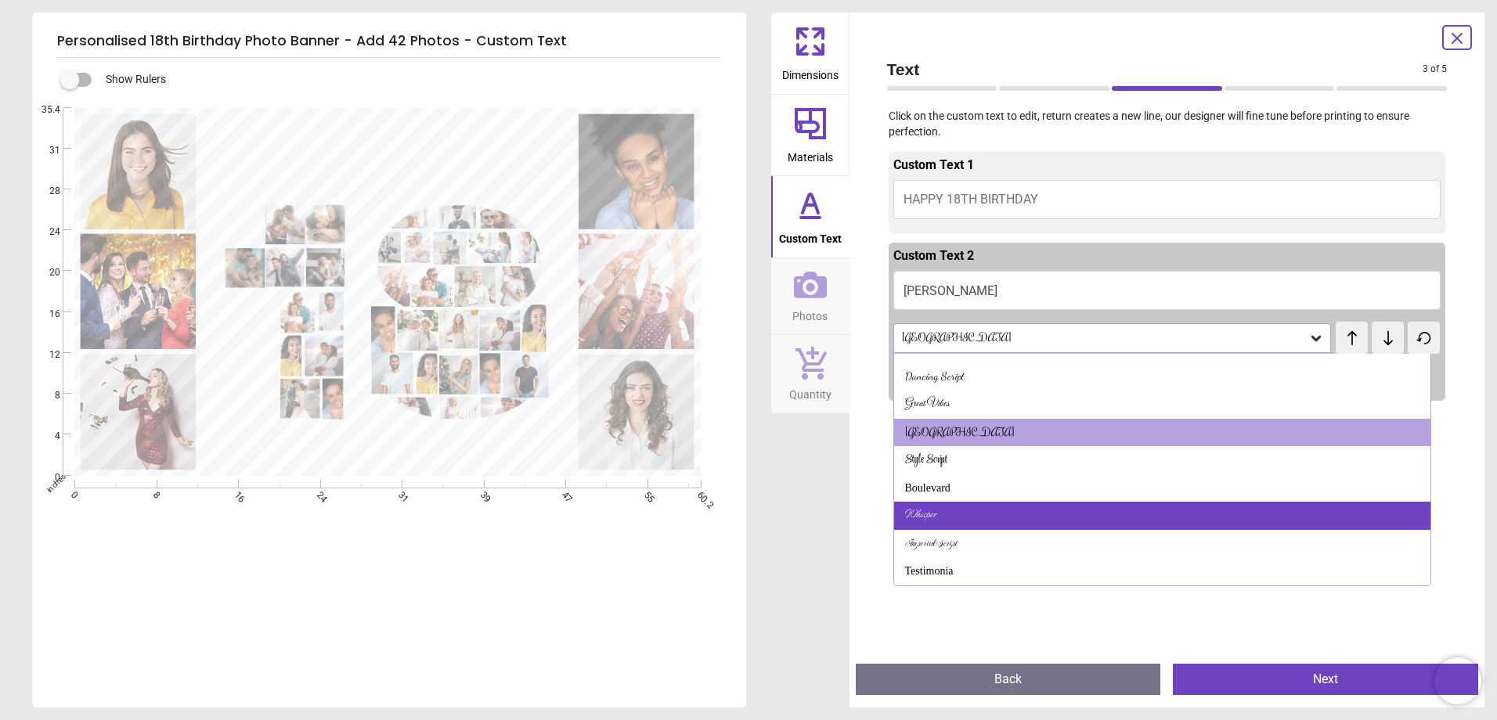
click at [1017, 511] on div "Whisper" at bounding box center [1162, 516] width 537 height 28
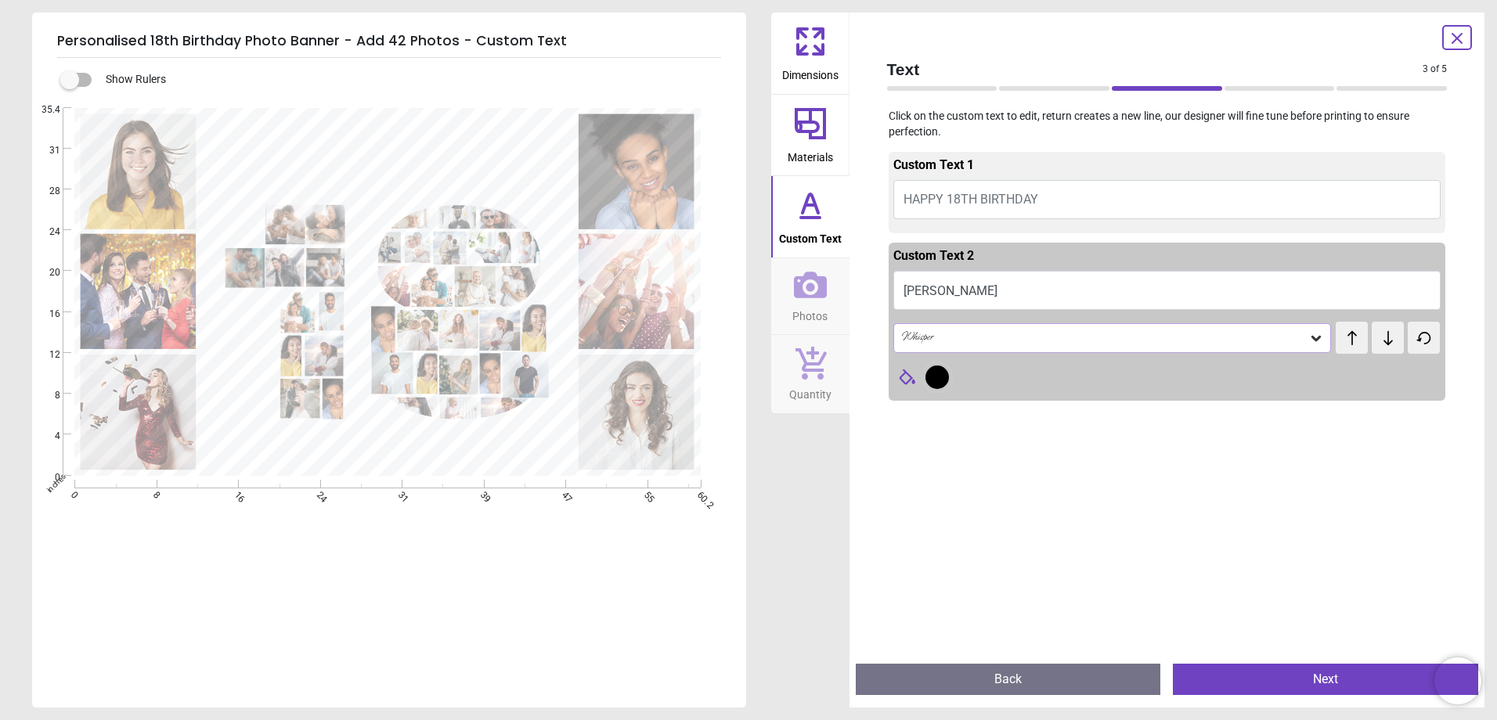
click at [1310, 331] on icon at bounding box center [1317, 338] width 16 height 16
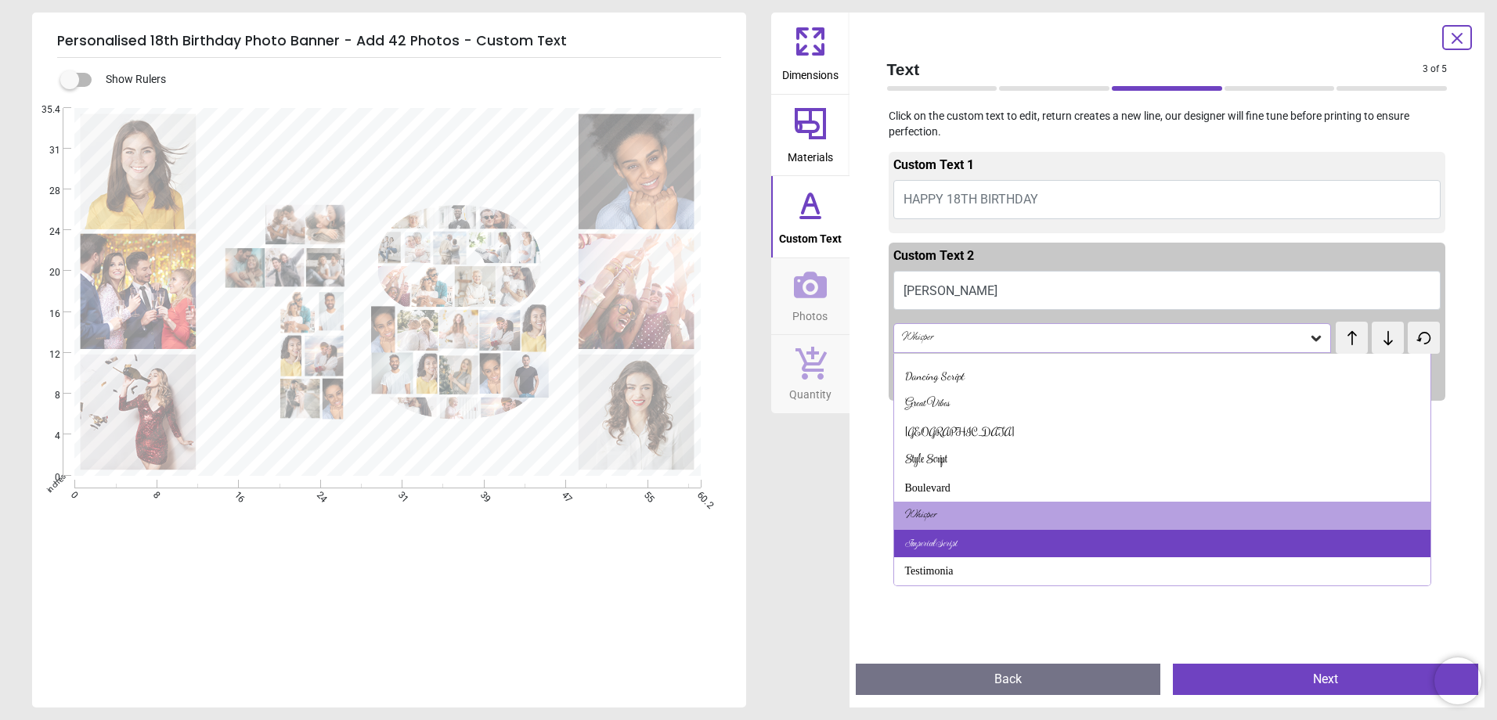
click at [977, 550] on div "Imperial Script" at bounding box center [1162, 544] width 537 height 28
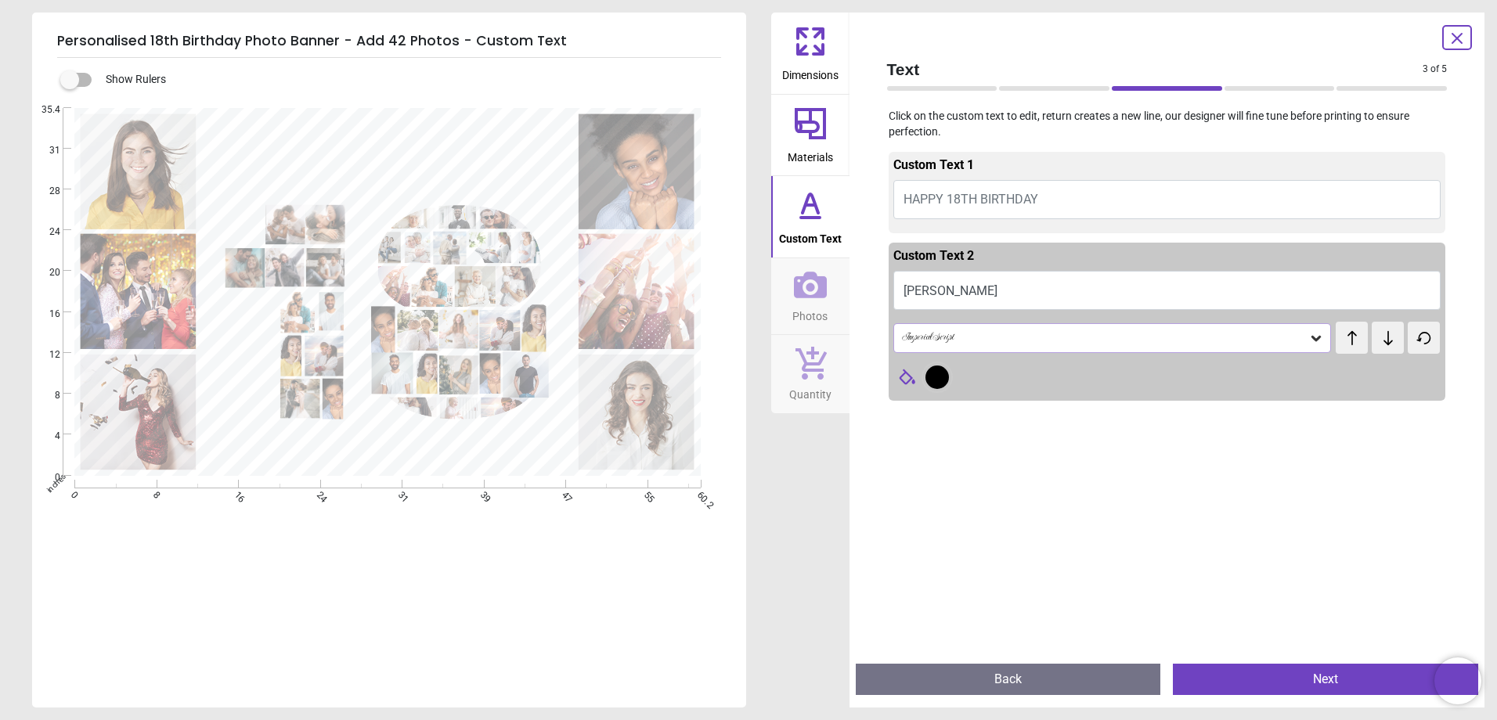
click at [1313, 340] on icon at bounding box center [1317, 338] width 16 height 16
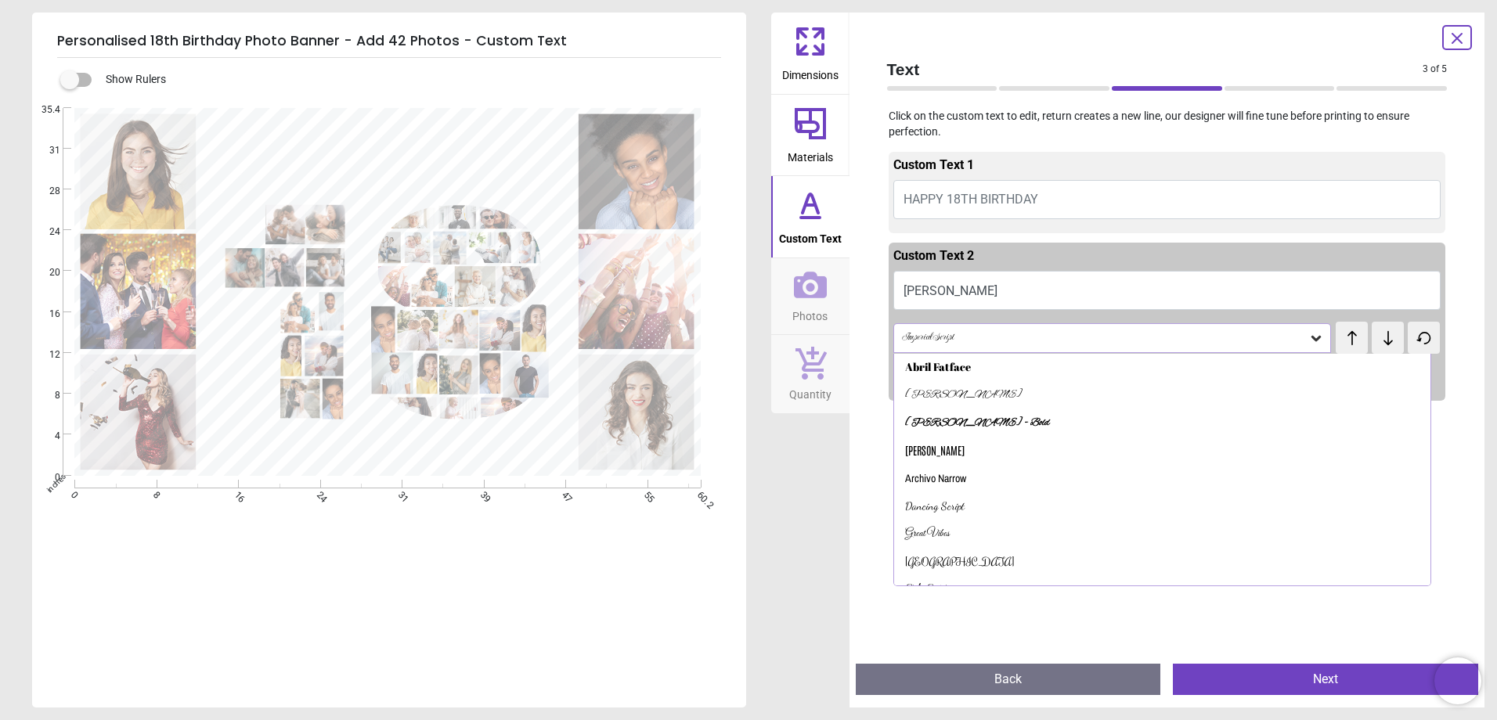
scroll to position [0, 0]
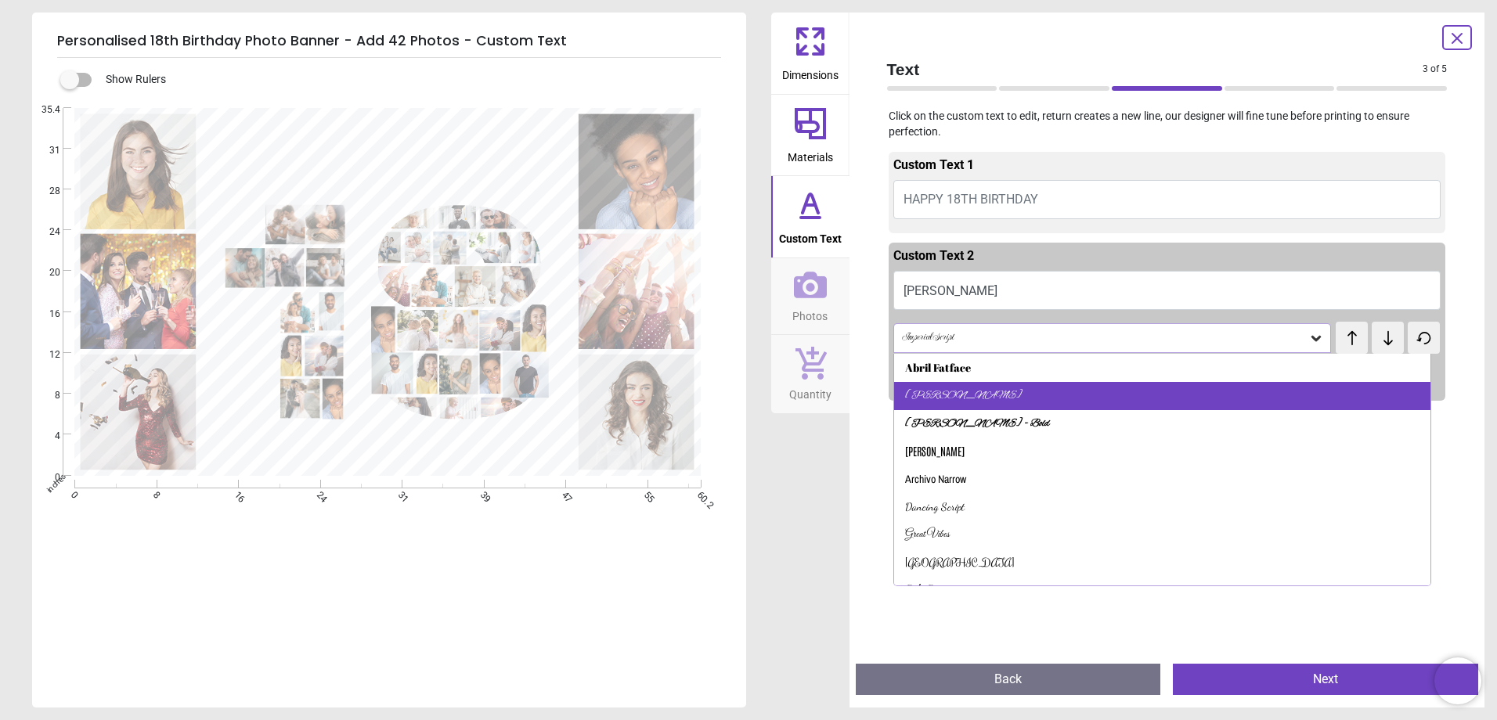
click at [994, 394] on div "[PERSON_NAME]" at bounding box center [1162, 396] width 537 height 28
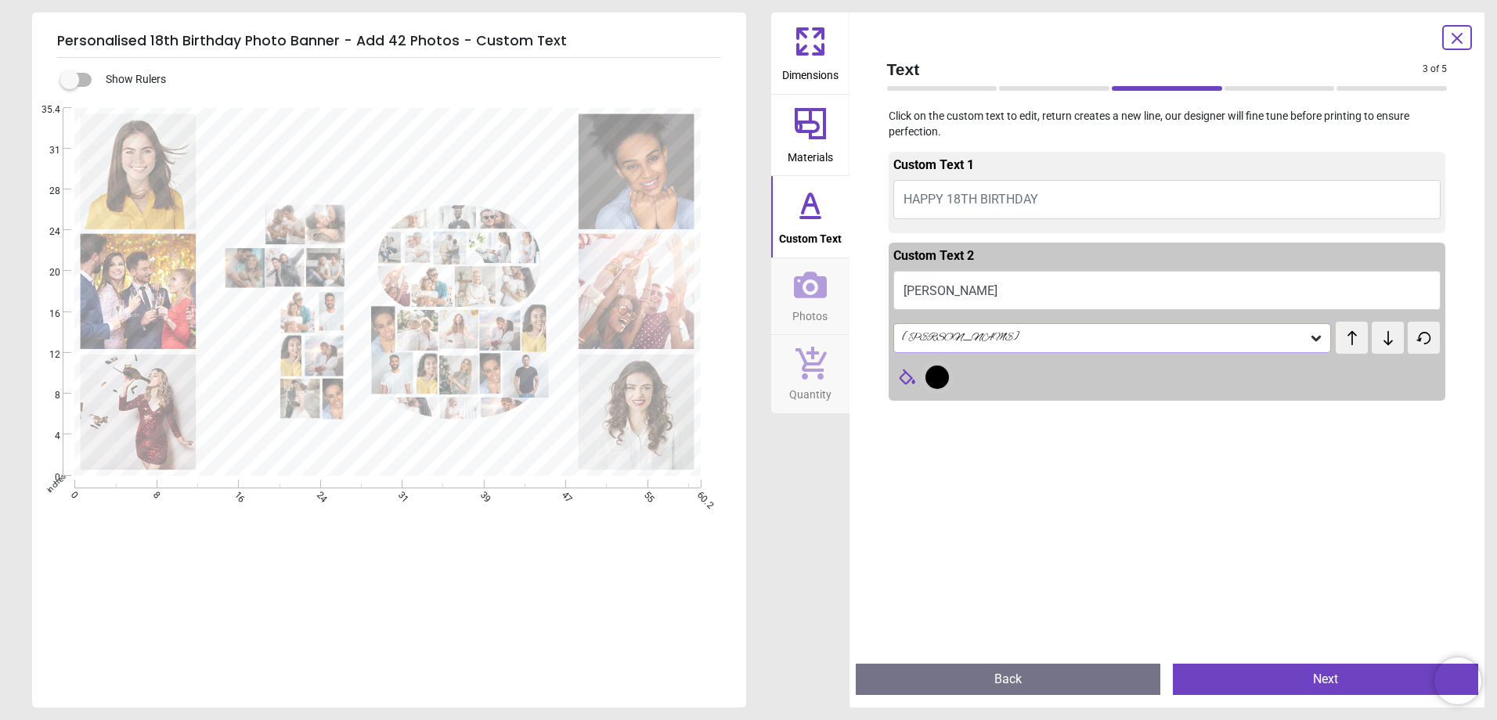
click at [1309, 327] on div "[PERSON_NAME]" at bounding box center [1113, 338] width 439 height 30
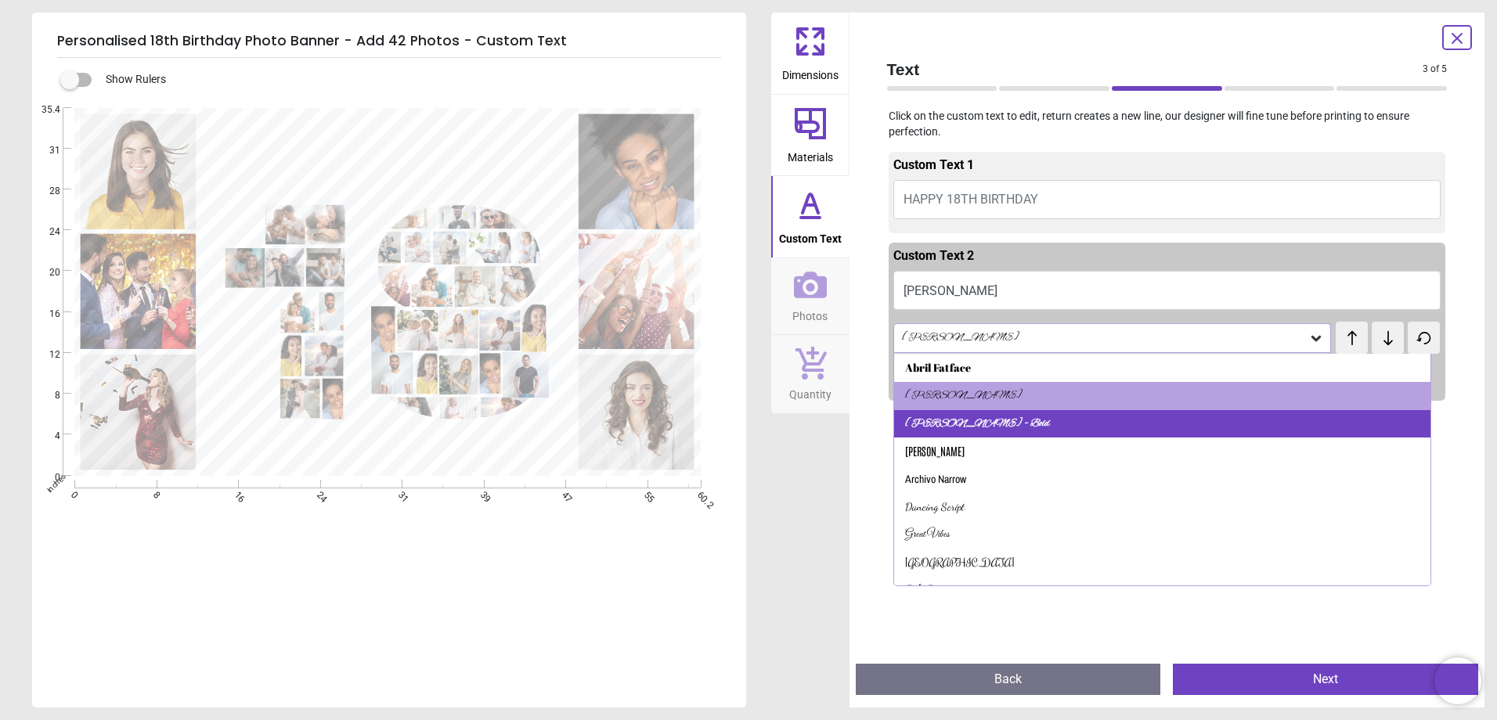
click at [1068, 419] on div "[PERSON_NAME] - Bold" at bounding box center [1162, 424] width 537 height 28
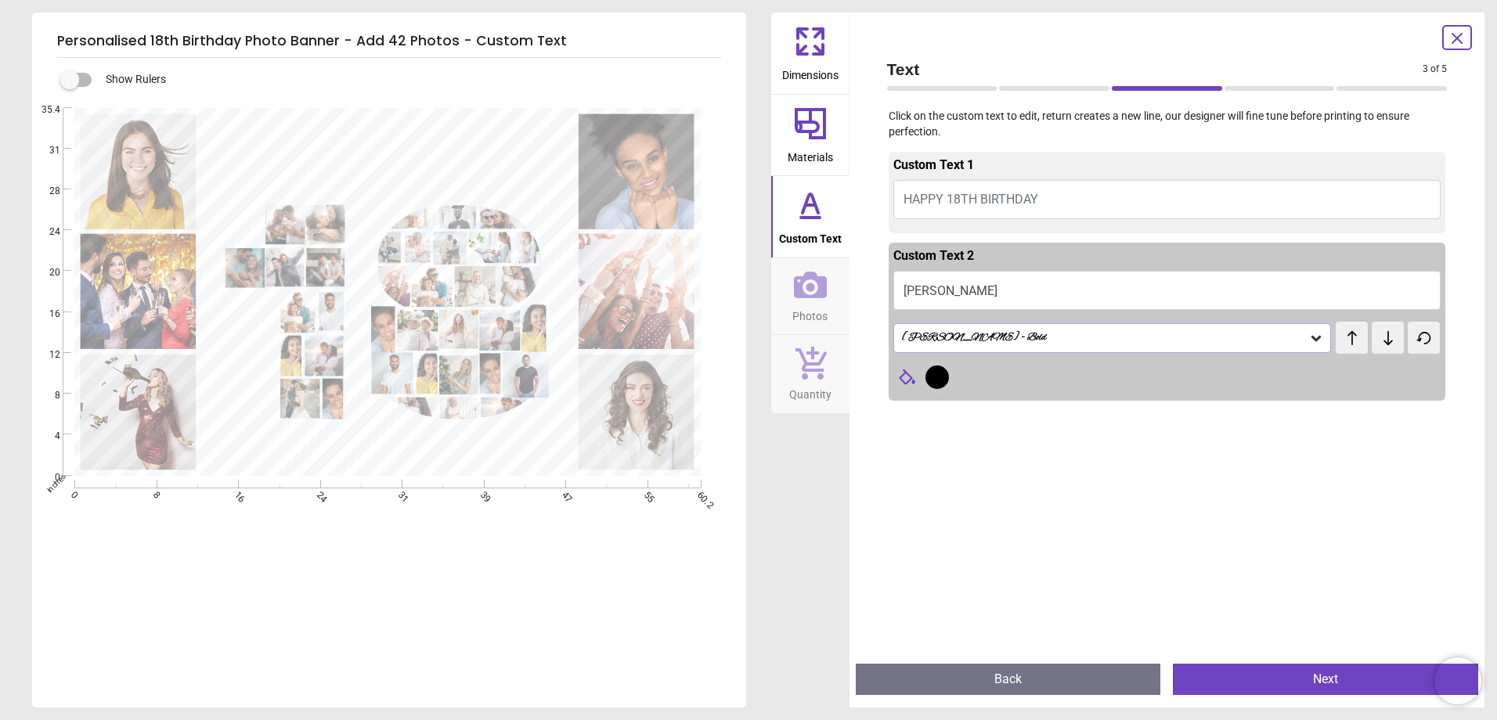
click at [1312, 341] on icon at bounding box center [1316, 338] width 9 height 5
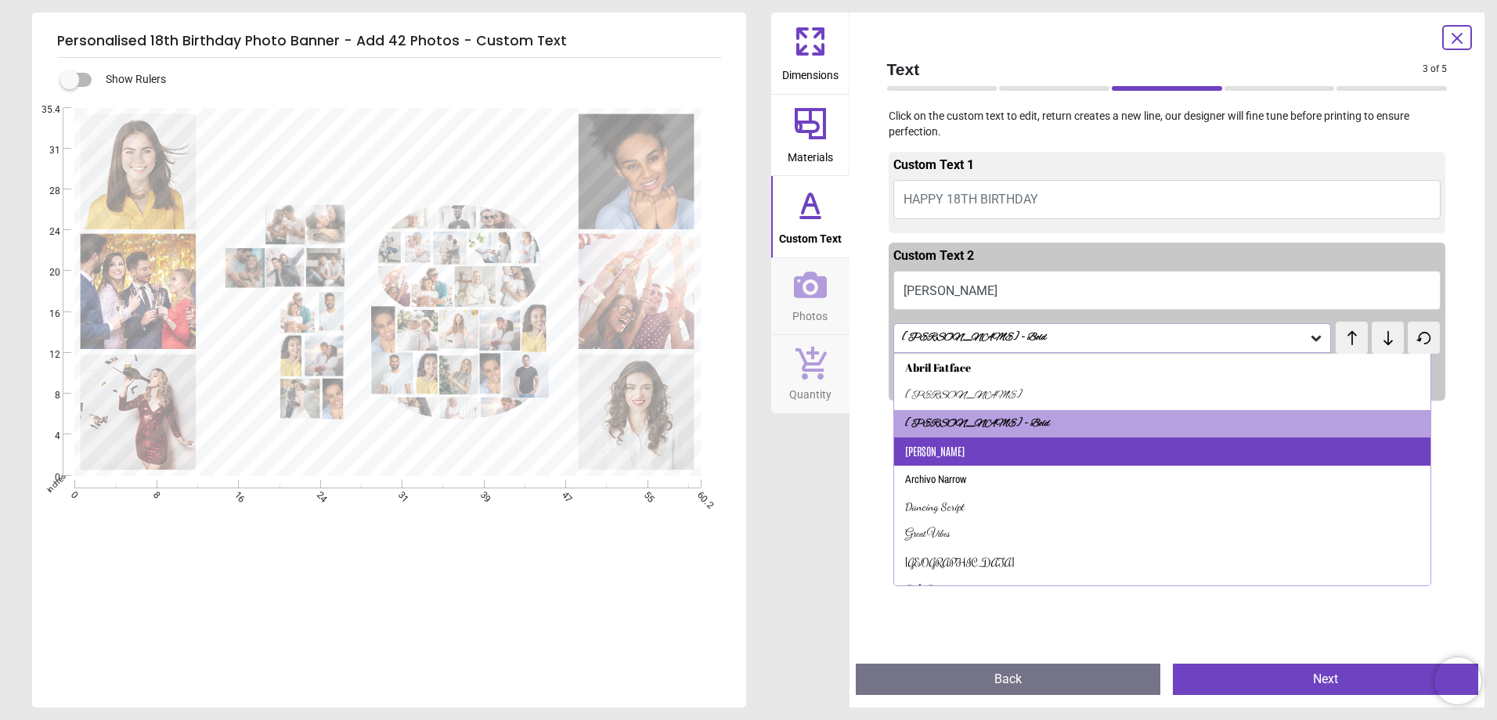
click at [1049, 448] on div "[PERSON_NAME]" at bounding box center [1162, 452] width 537 height 28
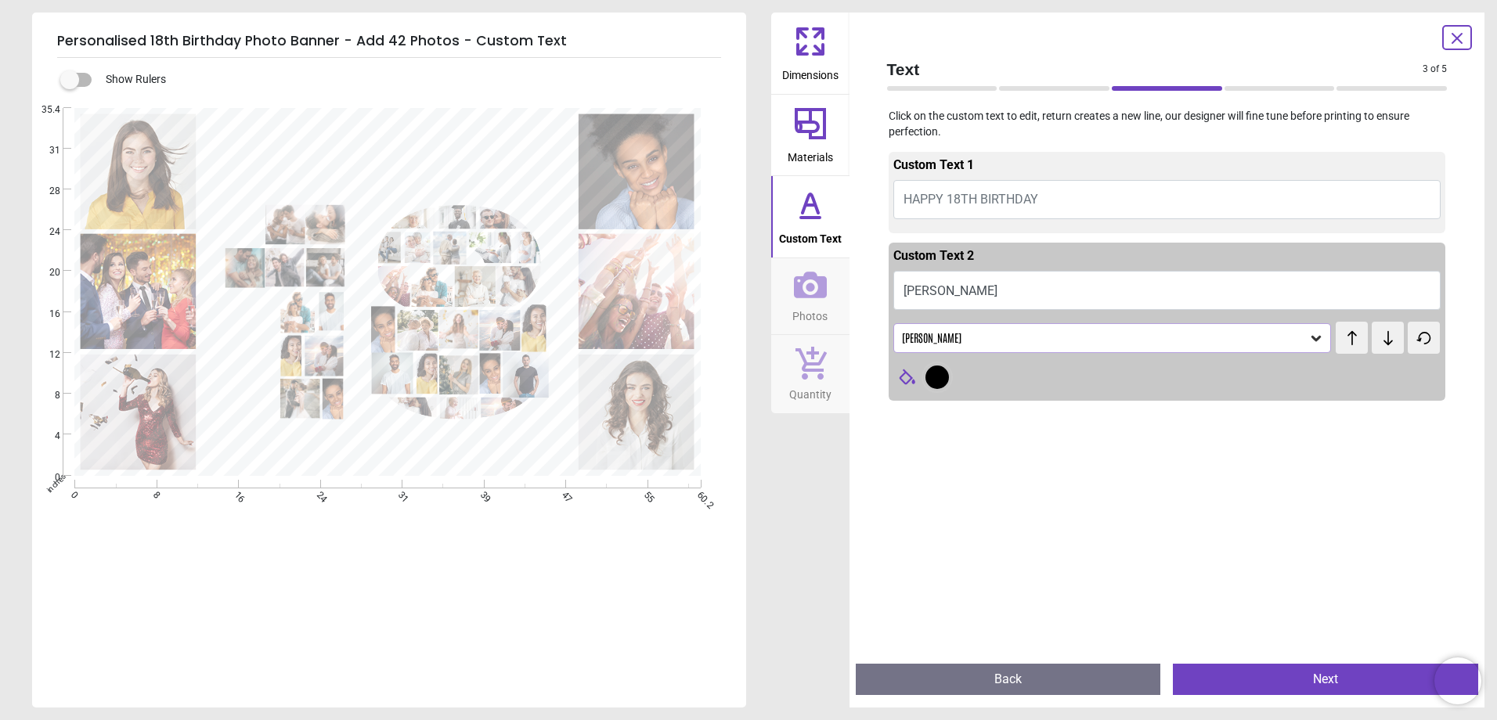
click at [1309, 332] on icon at bounding box center [1317, 338] width 16 height 16
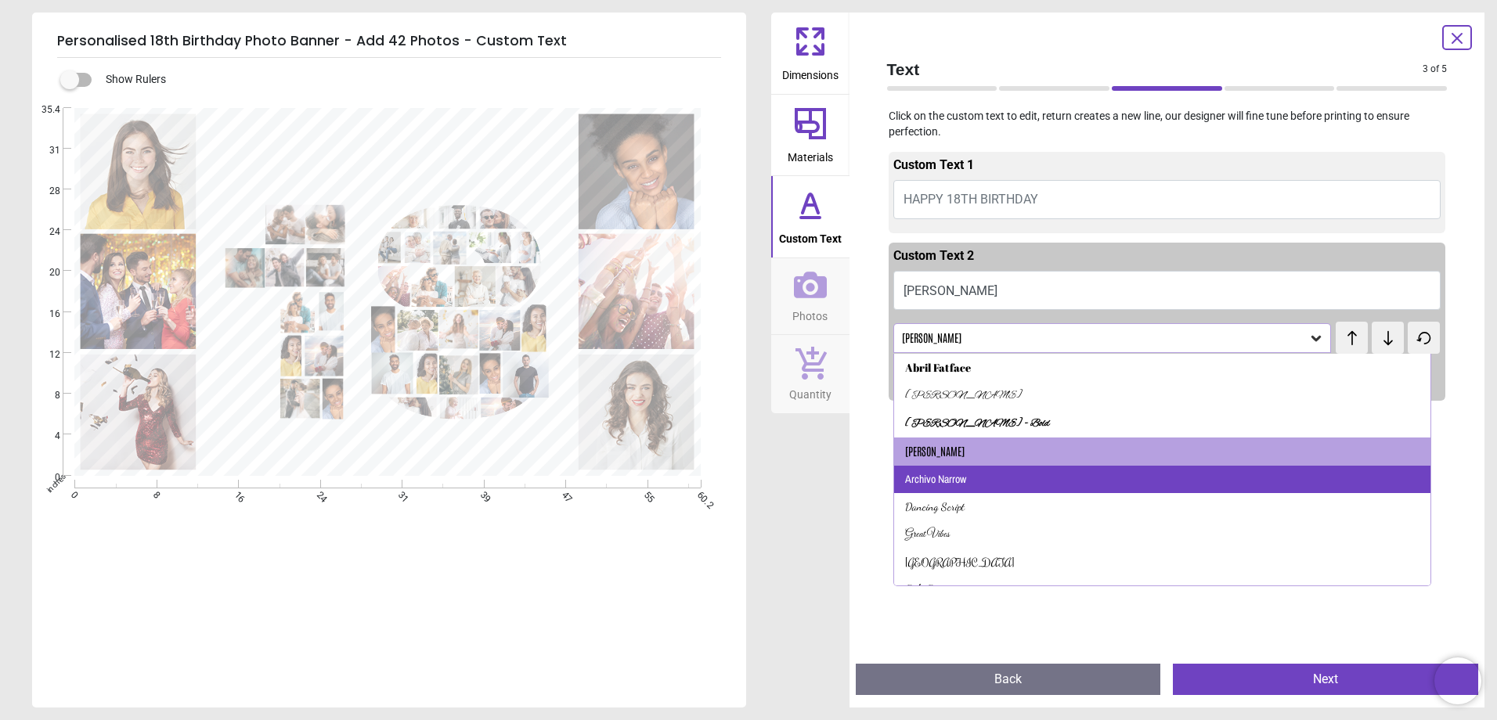
click at [1051, 488] on div "Archivo Narrow" at bounding box center [1162, 480] width 537 height 28
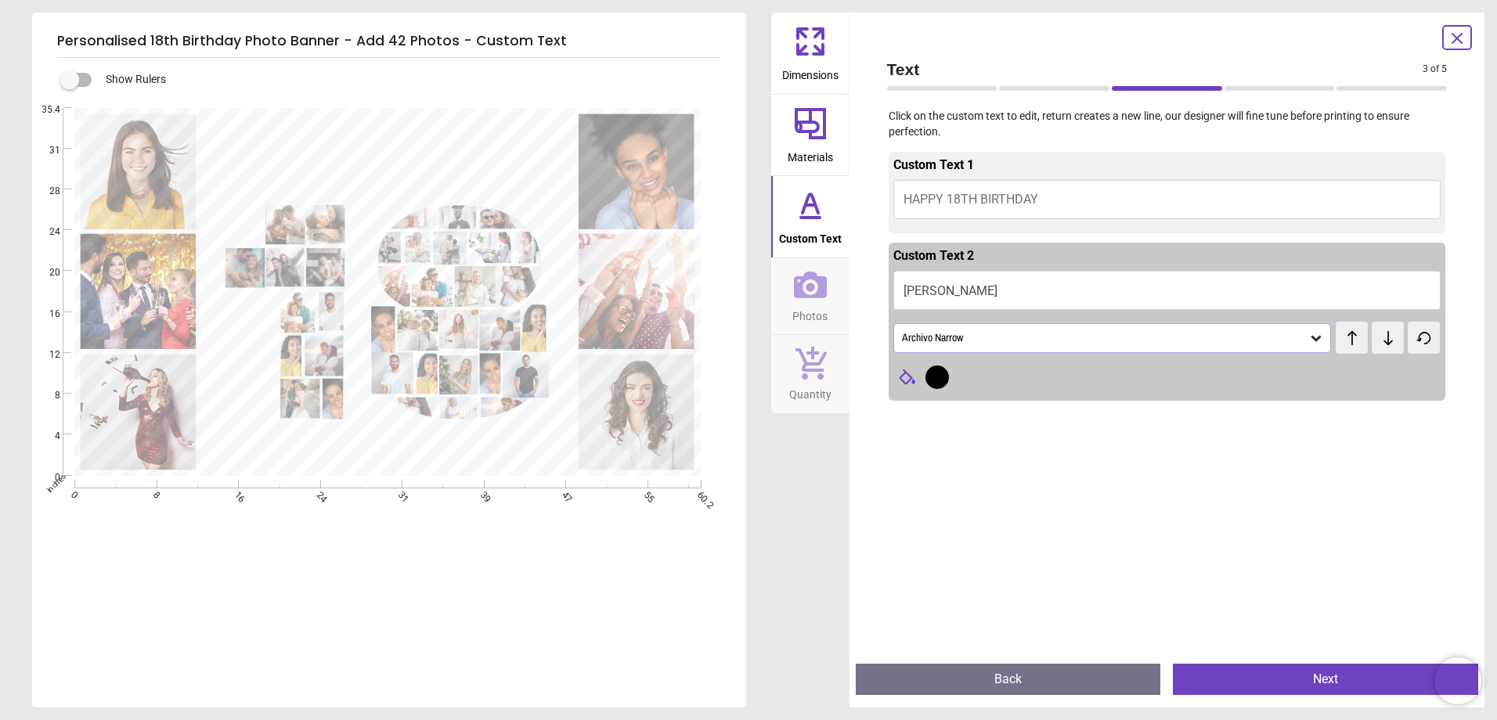
click at [1318, 336] on div "Archivo Narrow" at bounding box center [1113, 338] width 439 height 30
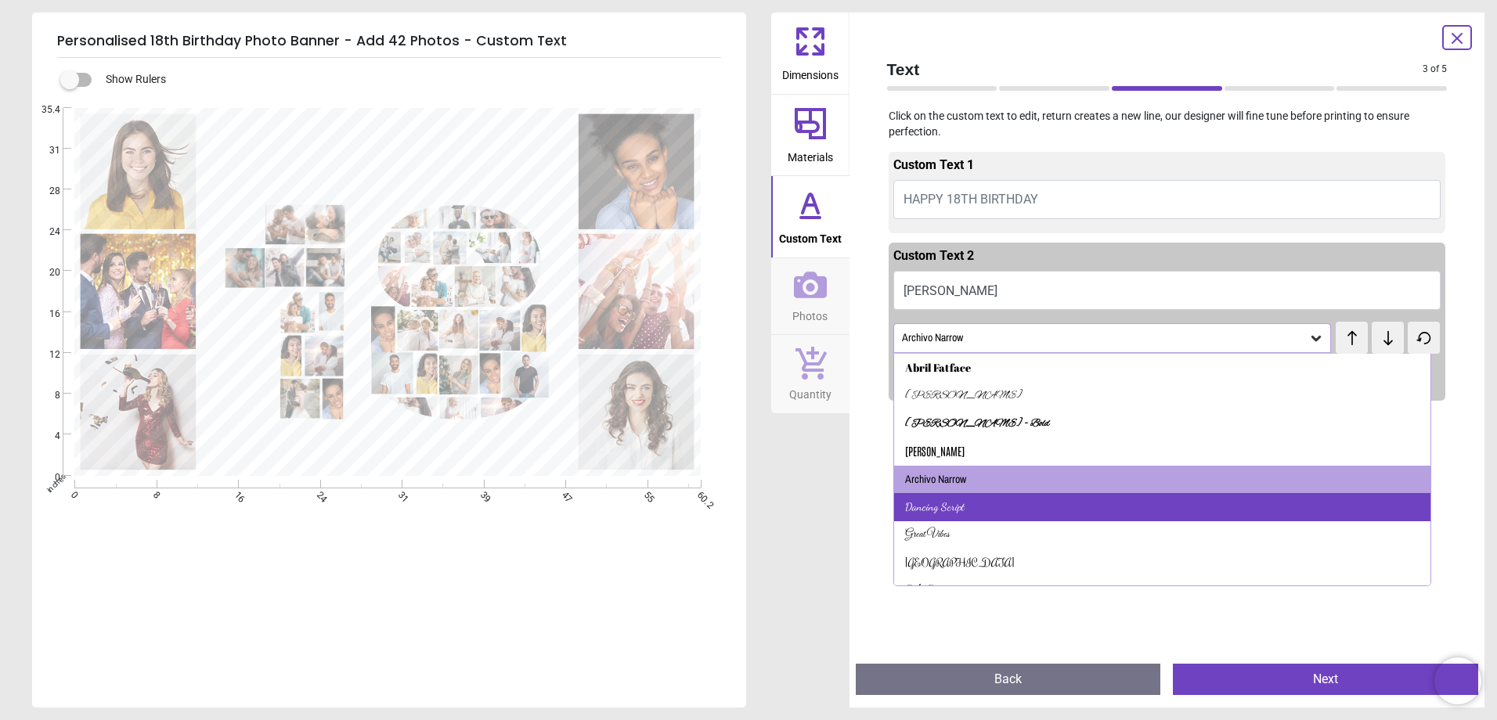
click at [1055, 508] on div "Dancing Script" at bounding box center [1162, 507] width 537 height 28
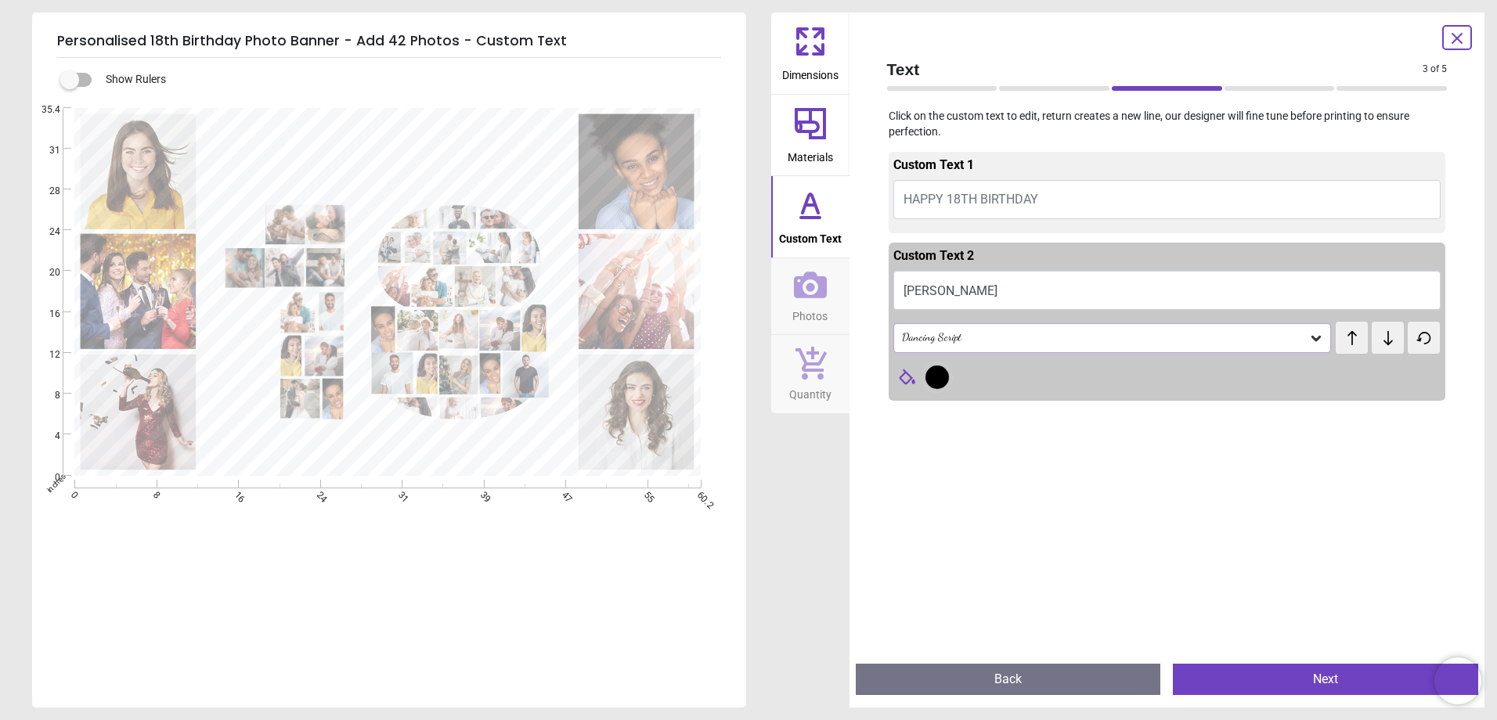
click at [1309, 334] on icon at bounding box center [1317, 338] width 16 height 16
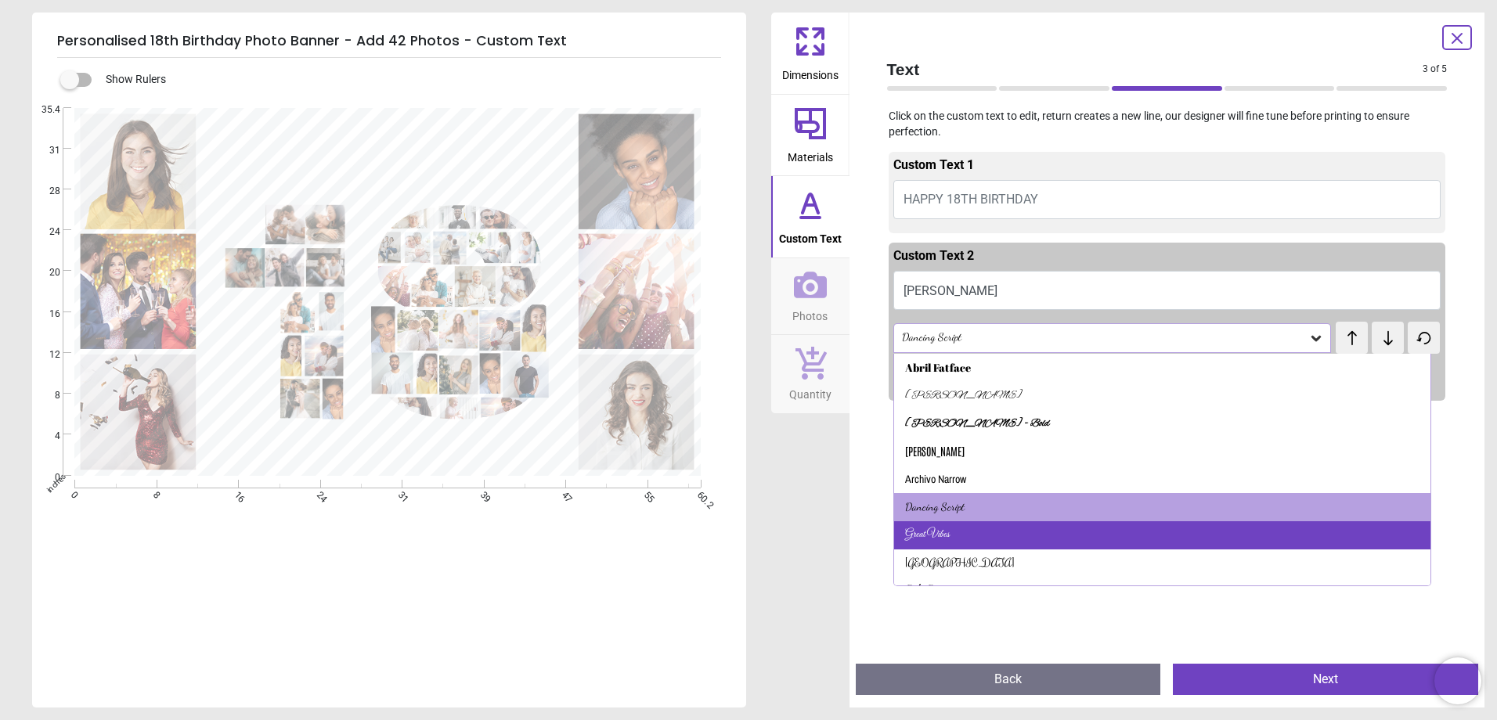
click at [1040, 538] on div "Great Vibes" at bounding box center [1162, 536] width 537 height 28
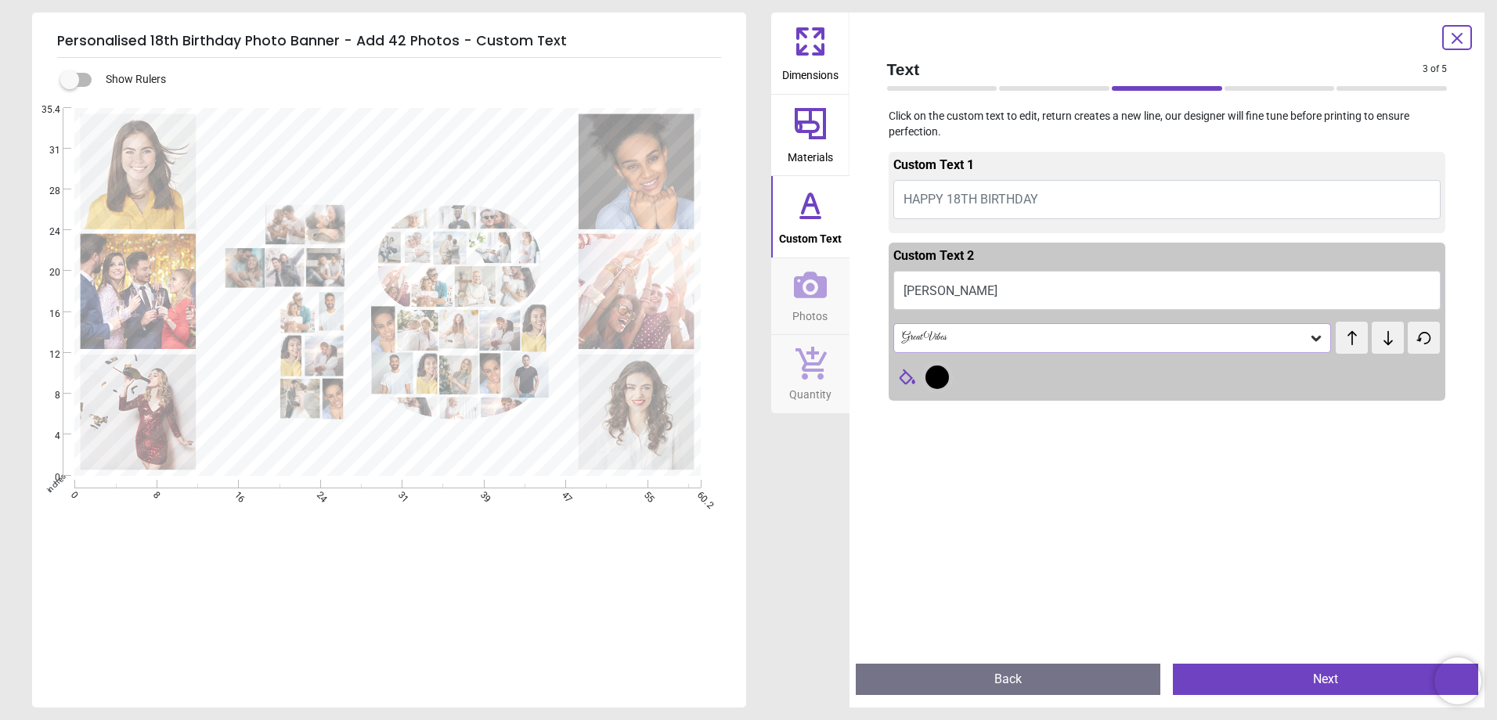
click at [1314, 336] on icon at bounding box center [1317, 338] width 16 height 16
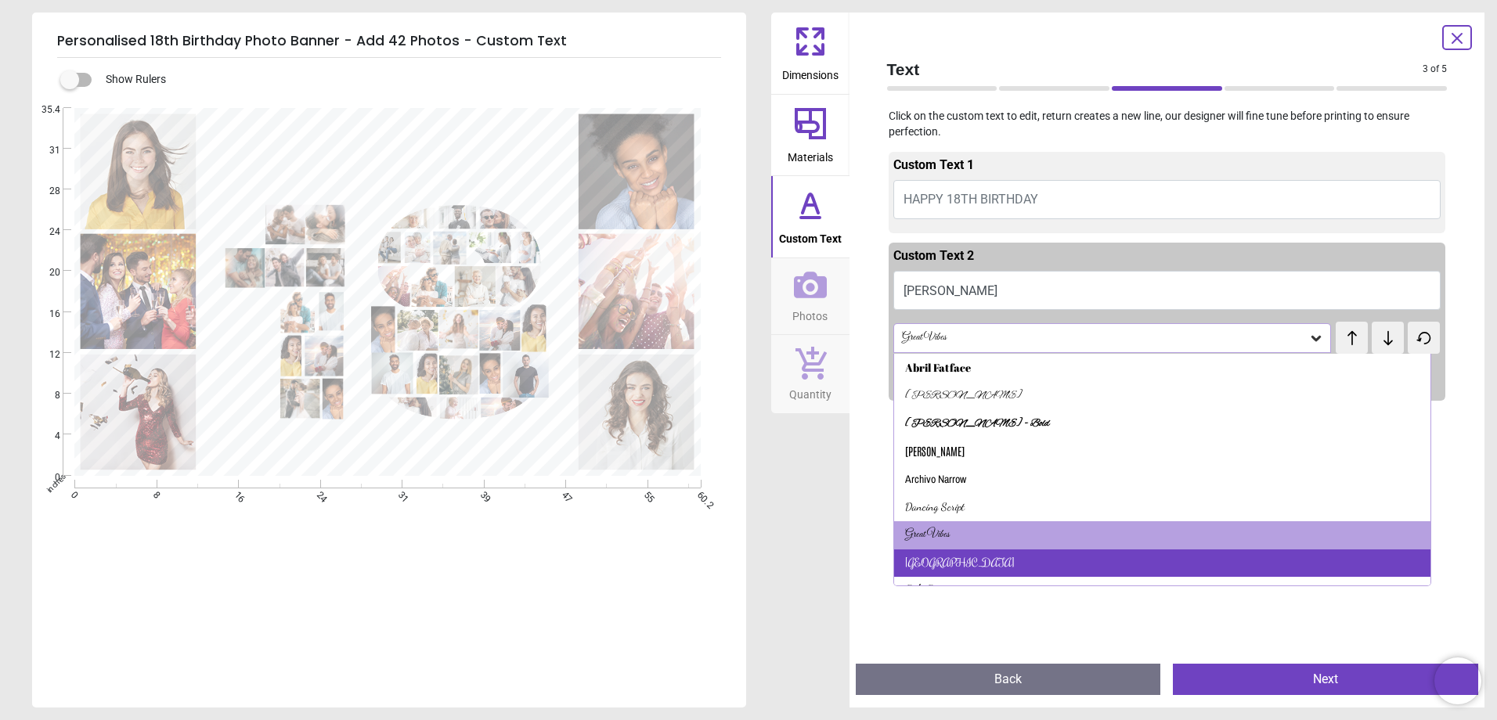
click at [1069, 563] on div "[GEOGRAPHIC_DATA]" at bounding box center [1162, 564] width 537 height 28
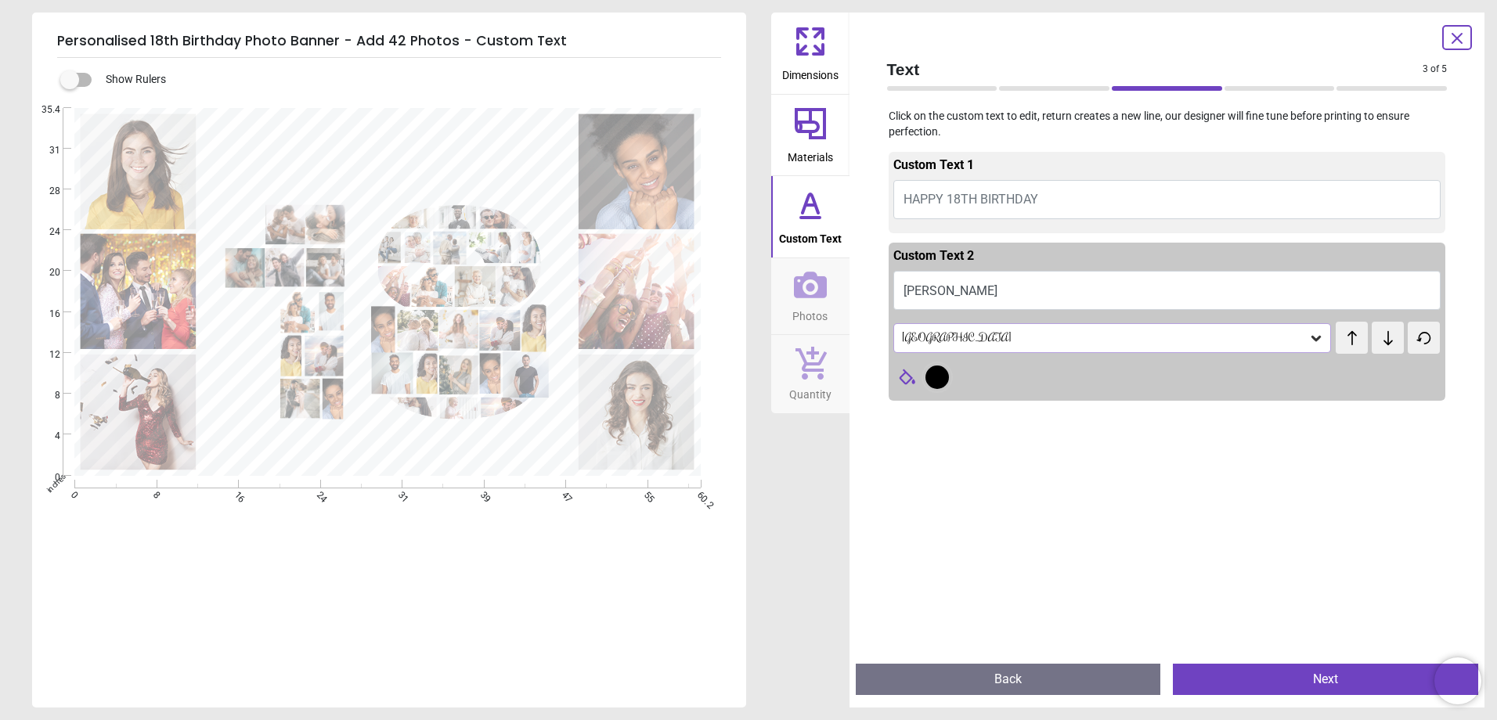
click at [1348, 340] on icon at bounding box center [1352, 338] width 23 height 16
click at [1384, 342] on icon at bounding box center [1388, 338] width 9 height 14
click at [929, 372] on div at bounding box center [937, 377] width 23 height 23
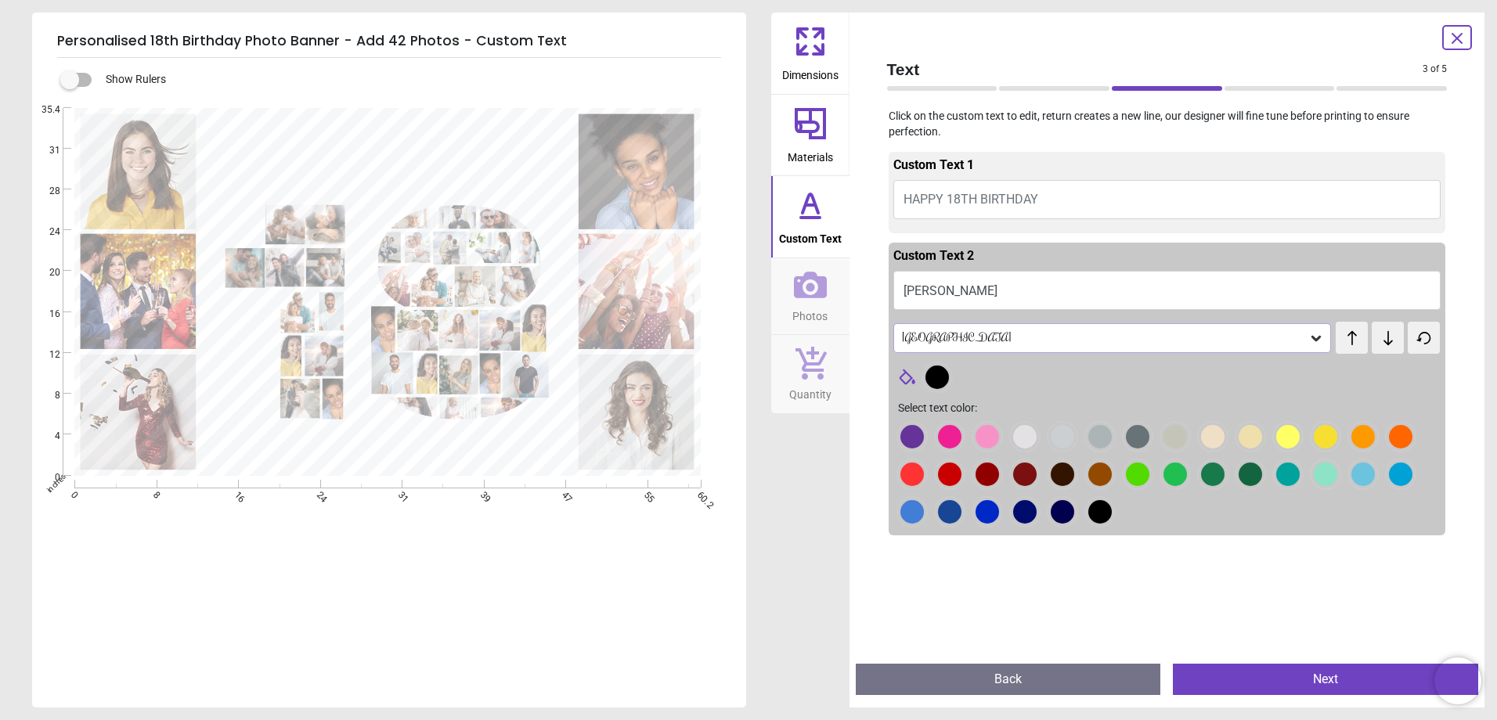
click at [924, 435] on div at bounding box center [912, 436] width 23 height 23
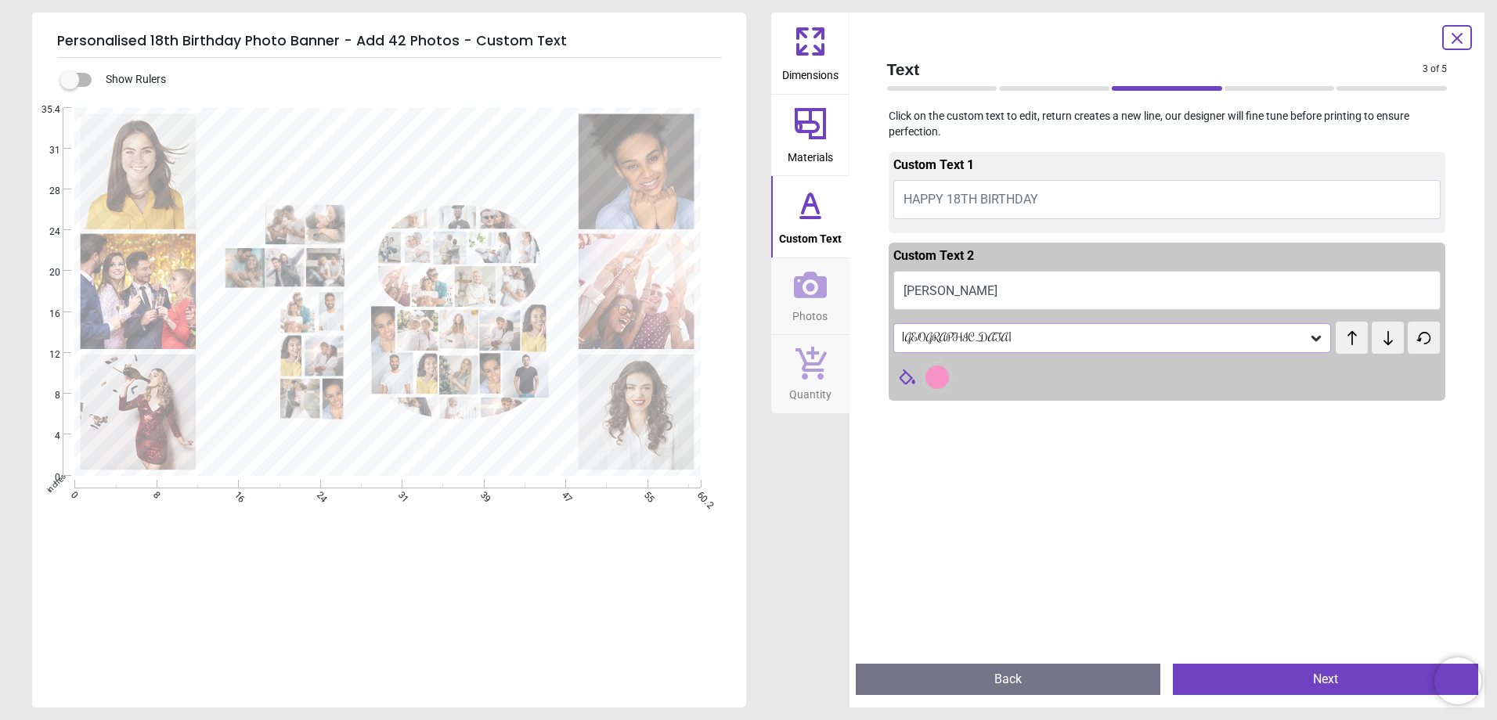
click at [1314, 341] on icon at bounding box center [1317, 338] width 16 height 16
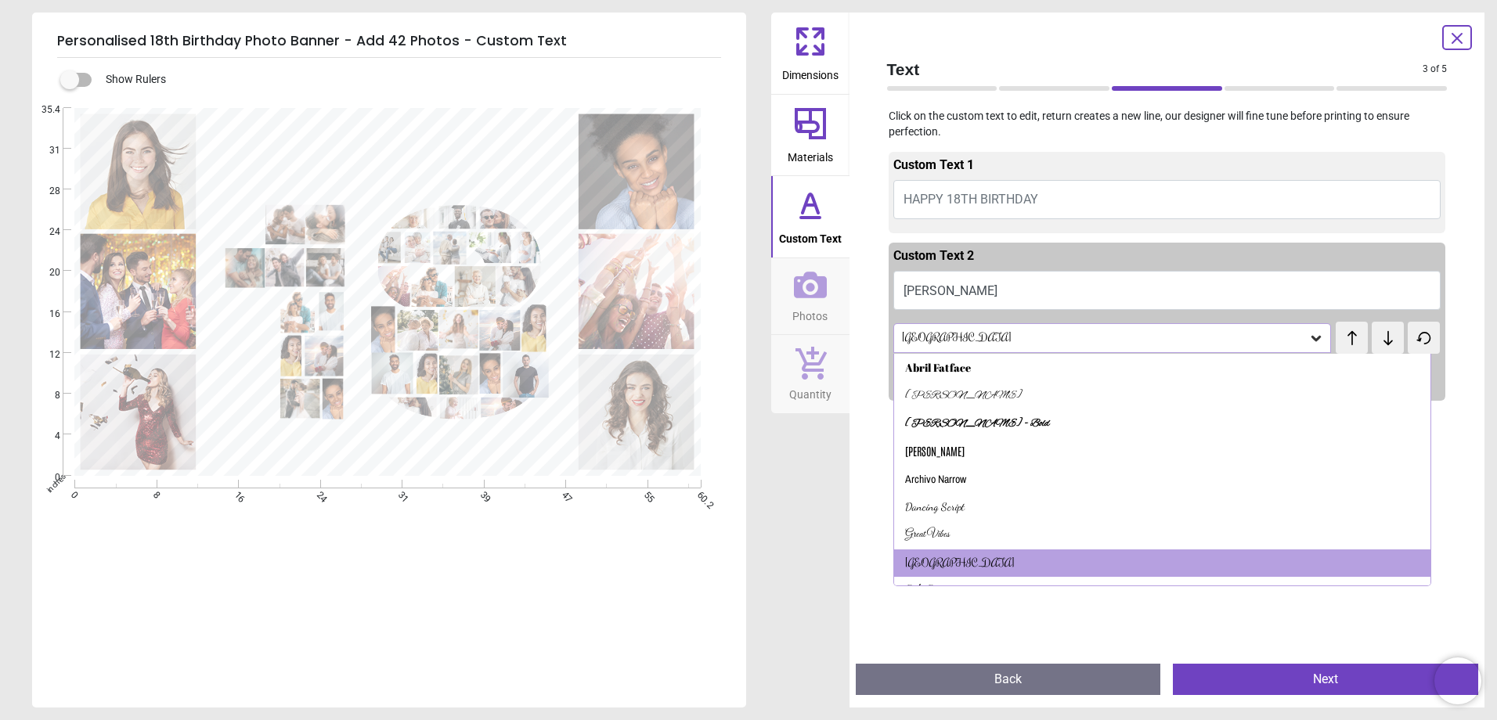
click at [1312, 341] on icon at bounding box center [1317, 338] width 16 height 16
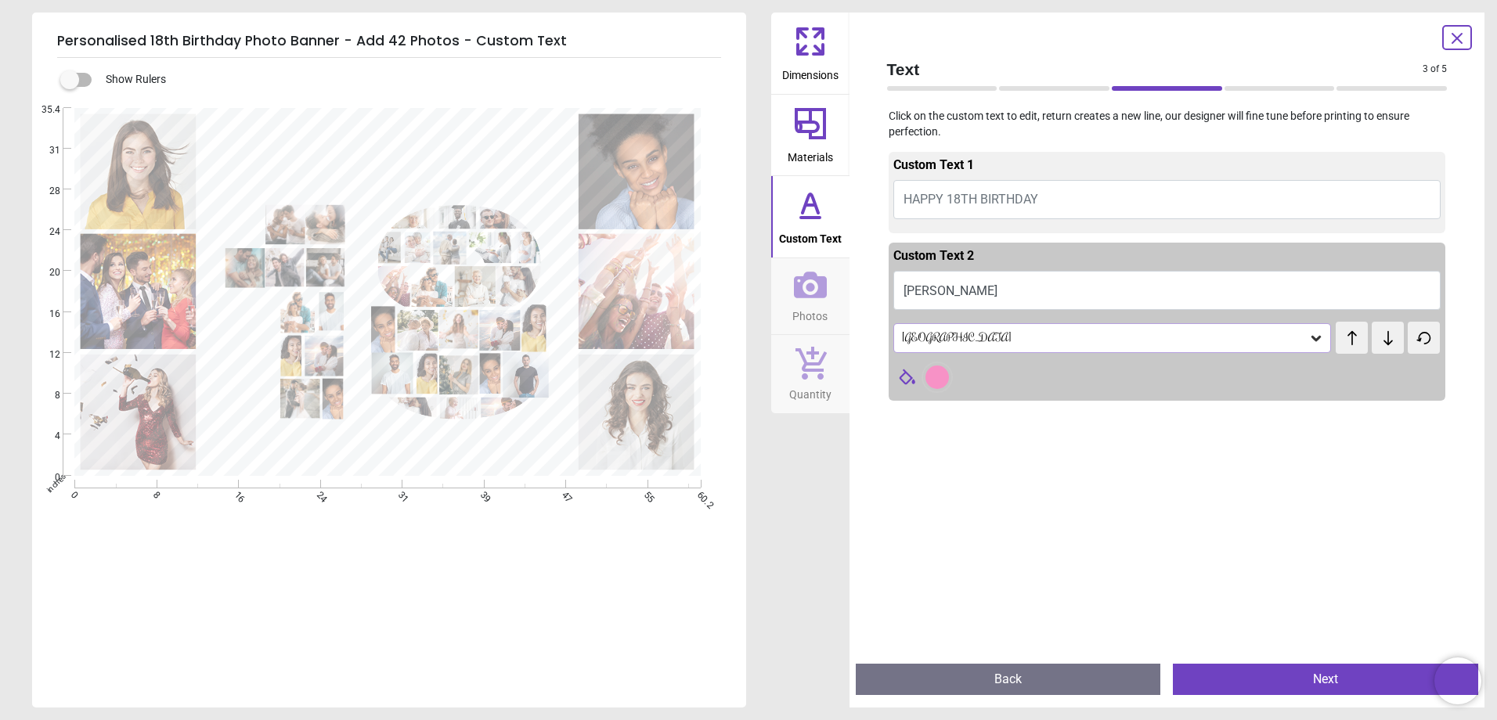
click at [932, 382] on div at bounding box center [937, 377] width 23 height 23
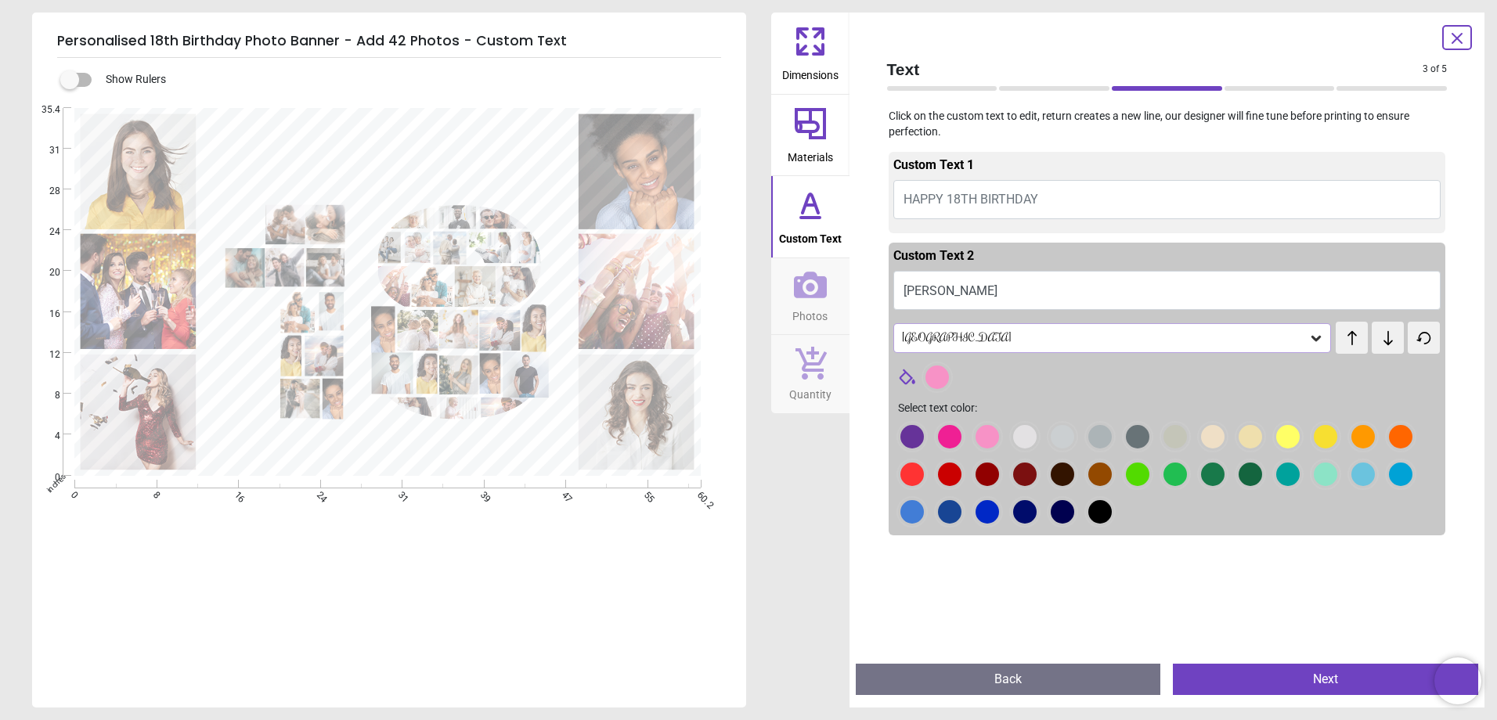
click at [924, 438] on div at bounding box center [912, 436] width 23 height 23
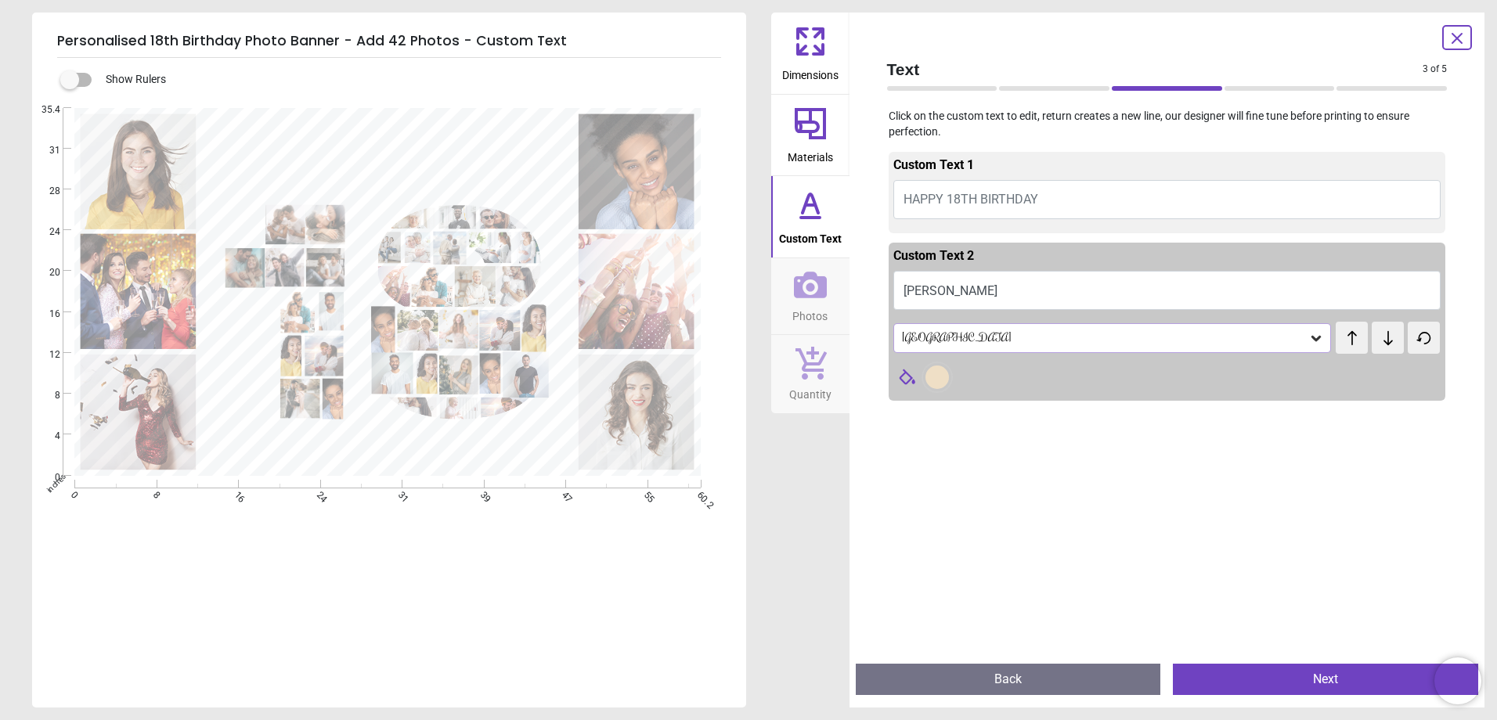
click at [931, 382] on div at bounding box center [937, 377] width 23 height 23
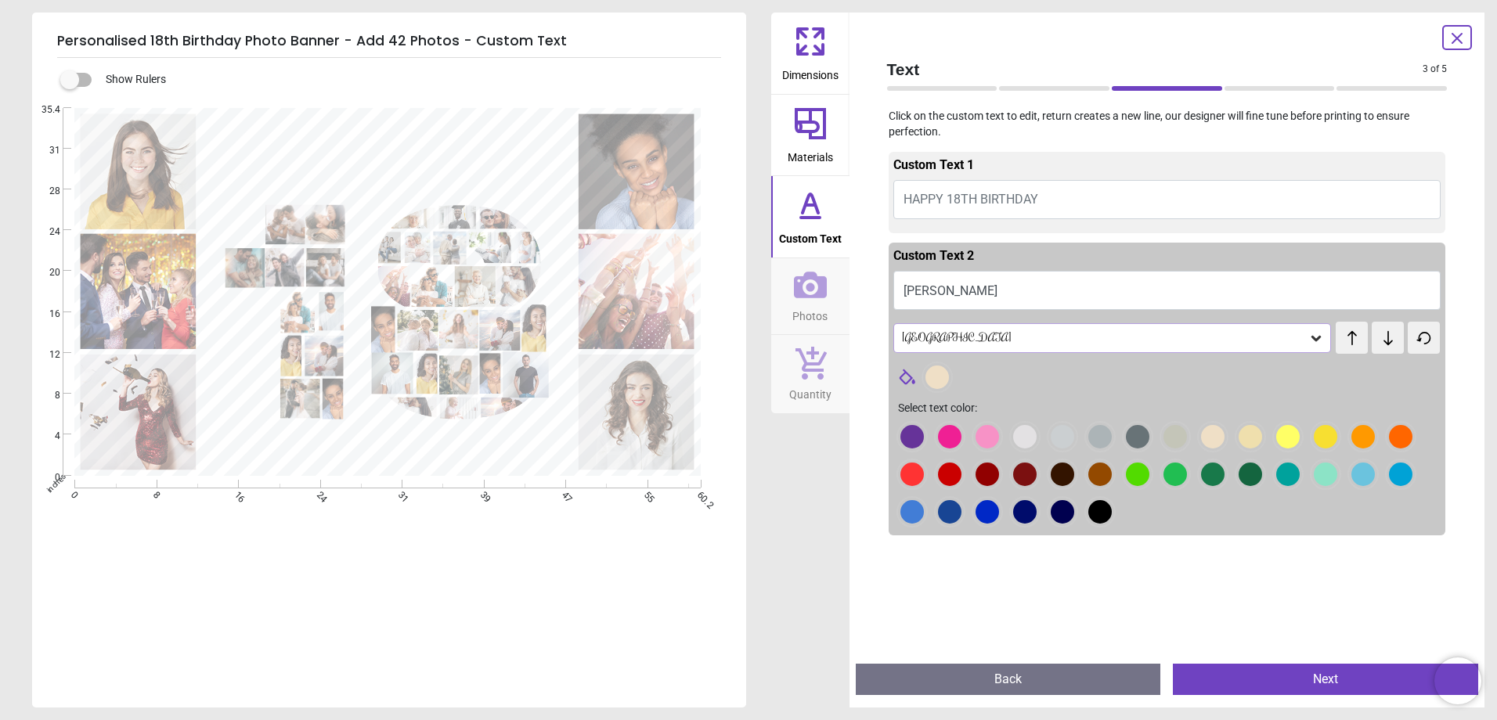
click at [924, 435] on div at bounding box center [912, 436] width 23 height 23
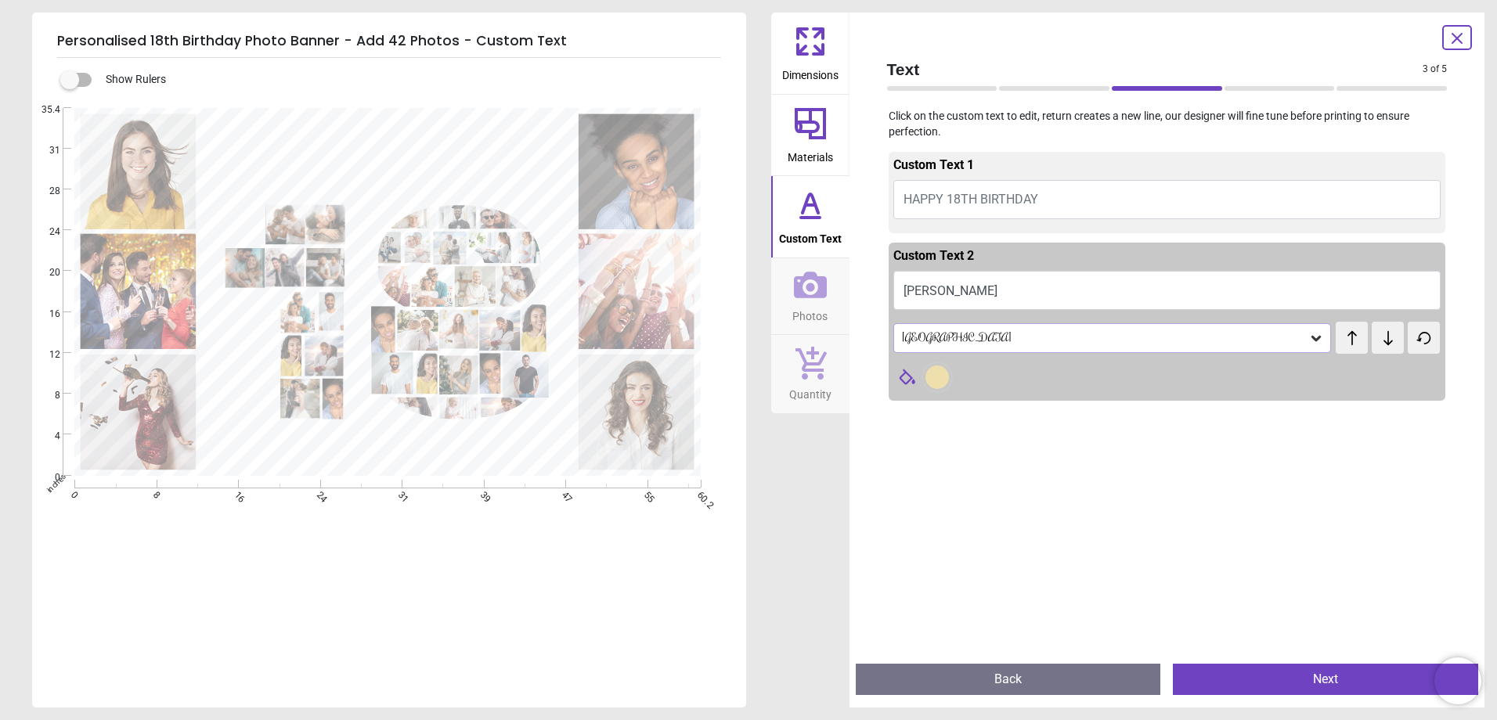
click at [931, 379] on div at bounding box center [937, 377] width 23 height 23
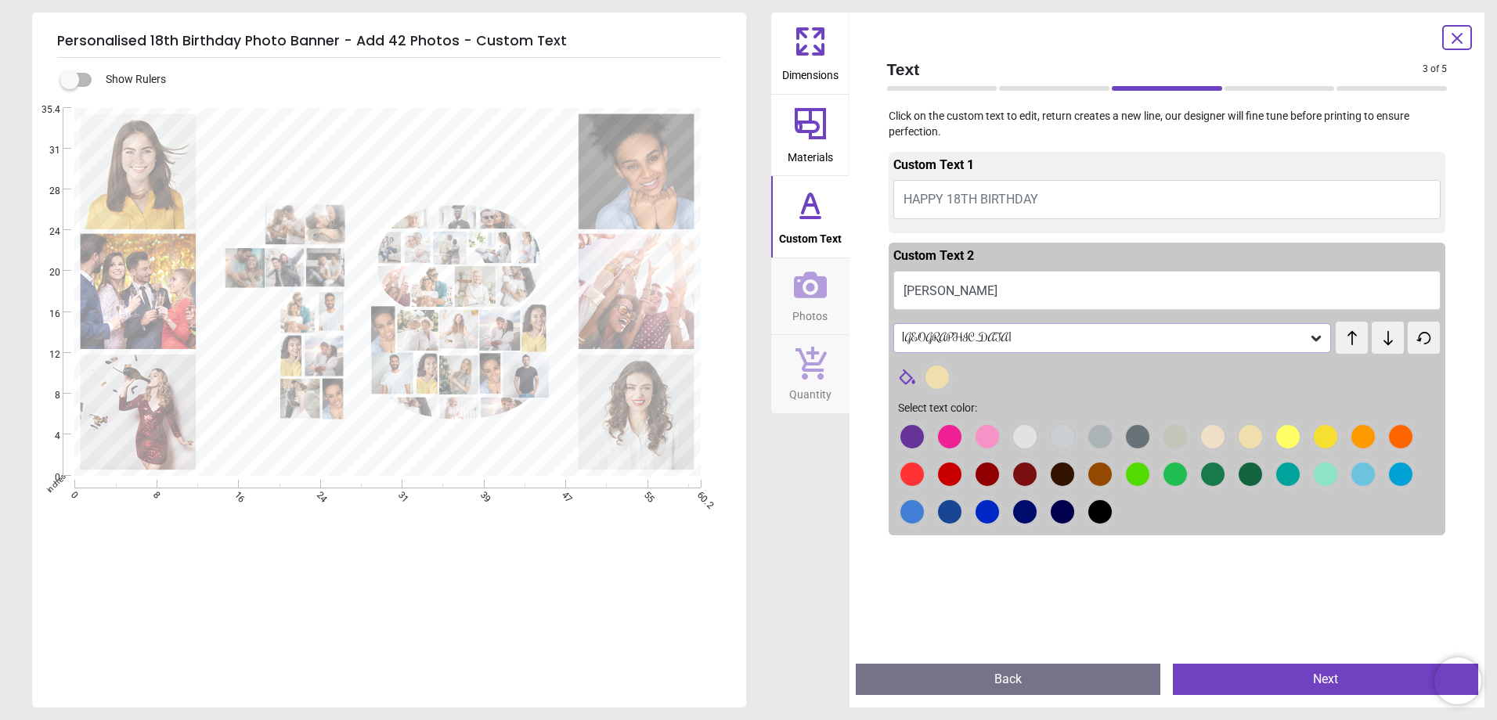
click at [924, 432] on div at bounding box center [912, 436] width 23 height 23
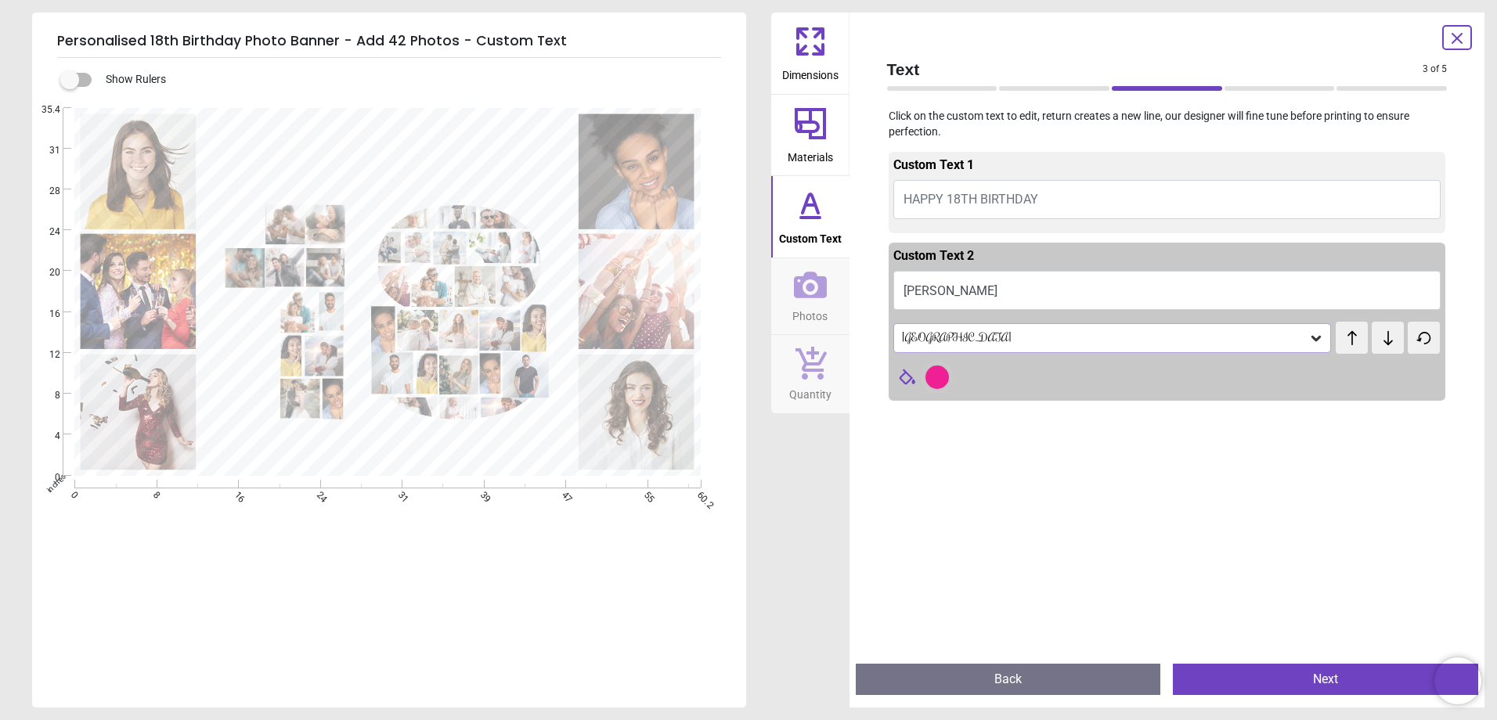
click at [933, 378] on div at bounding box center [937, 377] width 23 height 23
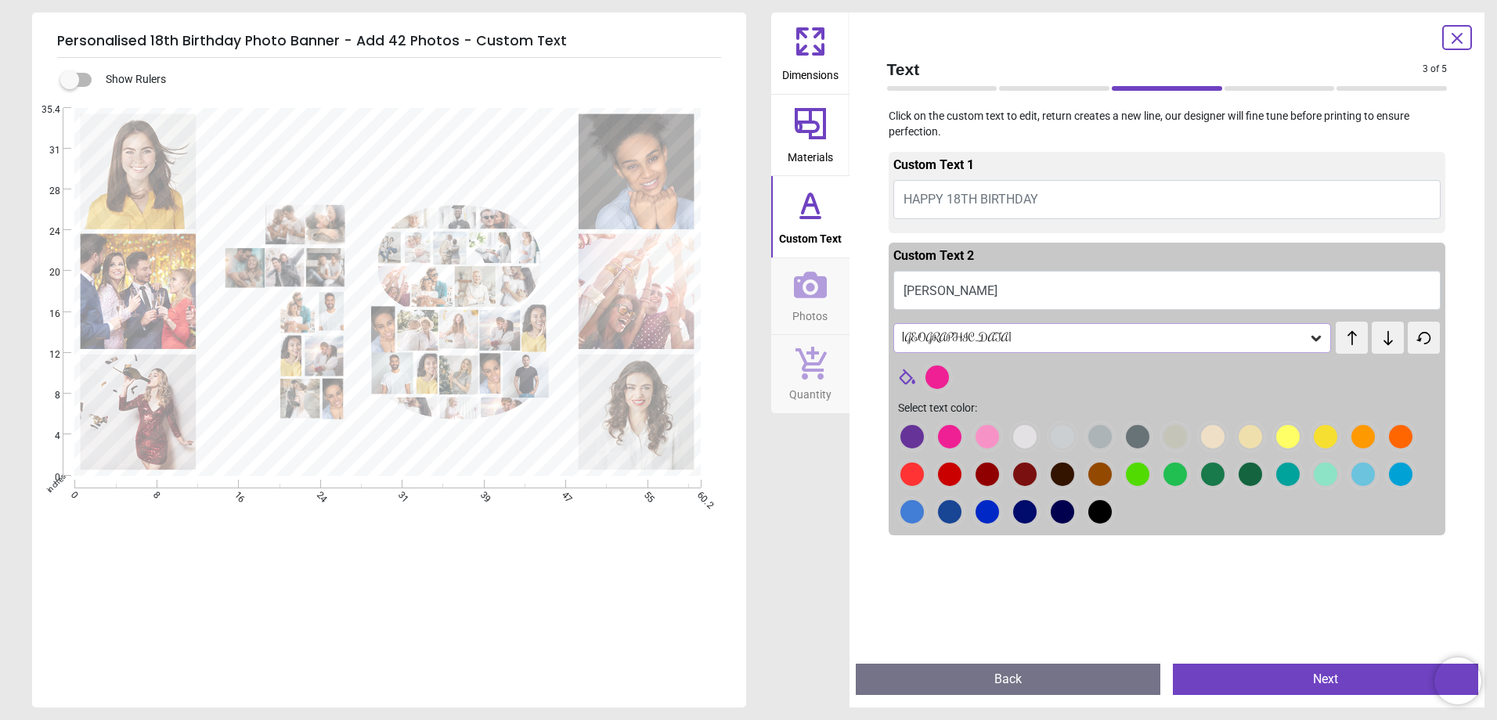
click at [924, 436] on div at bounding box center [912, 436] width 23 height 23
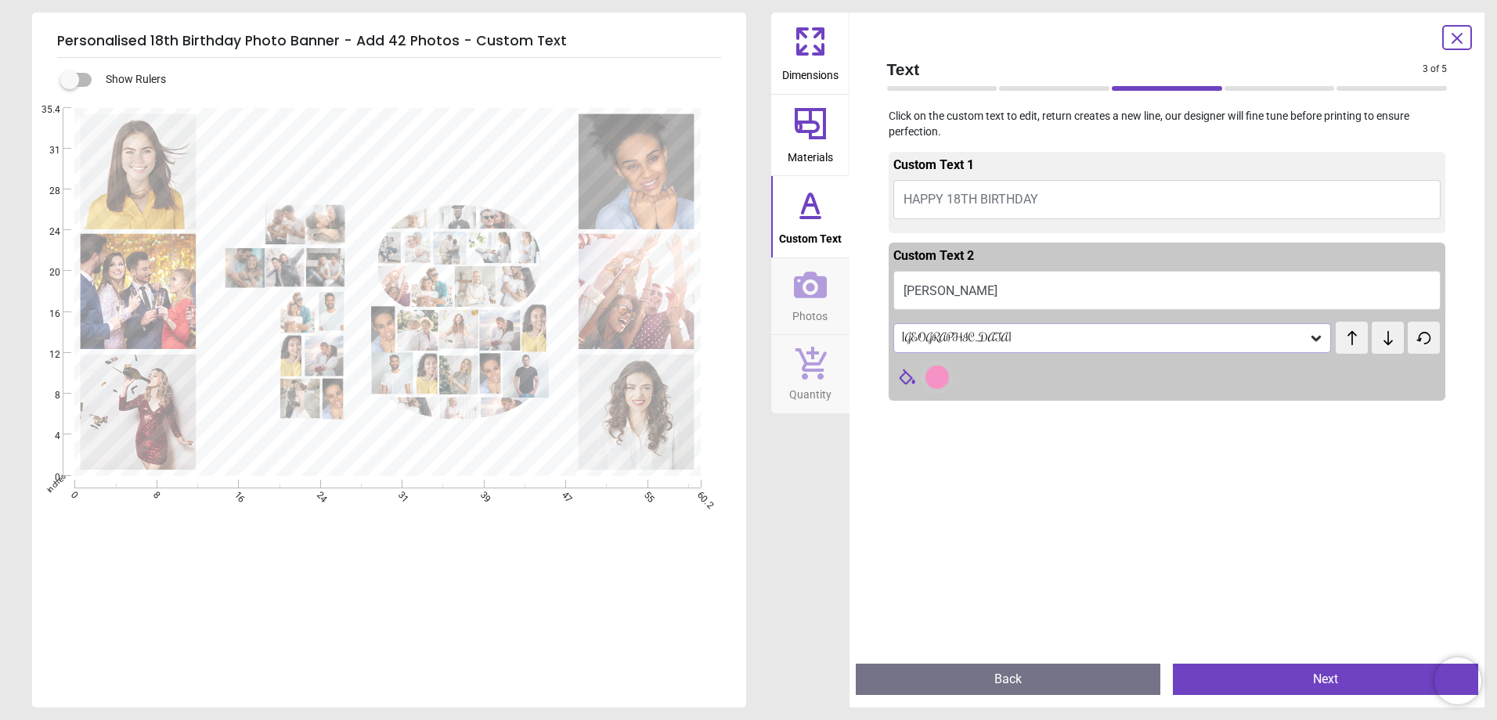
click at [932, 381] on div at bounding box center [937, 377] width 23 height 23
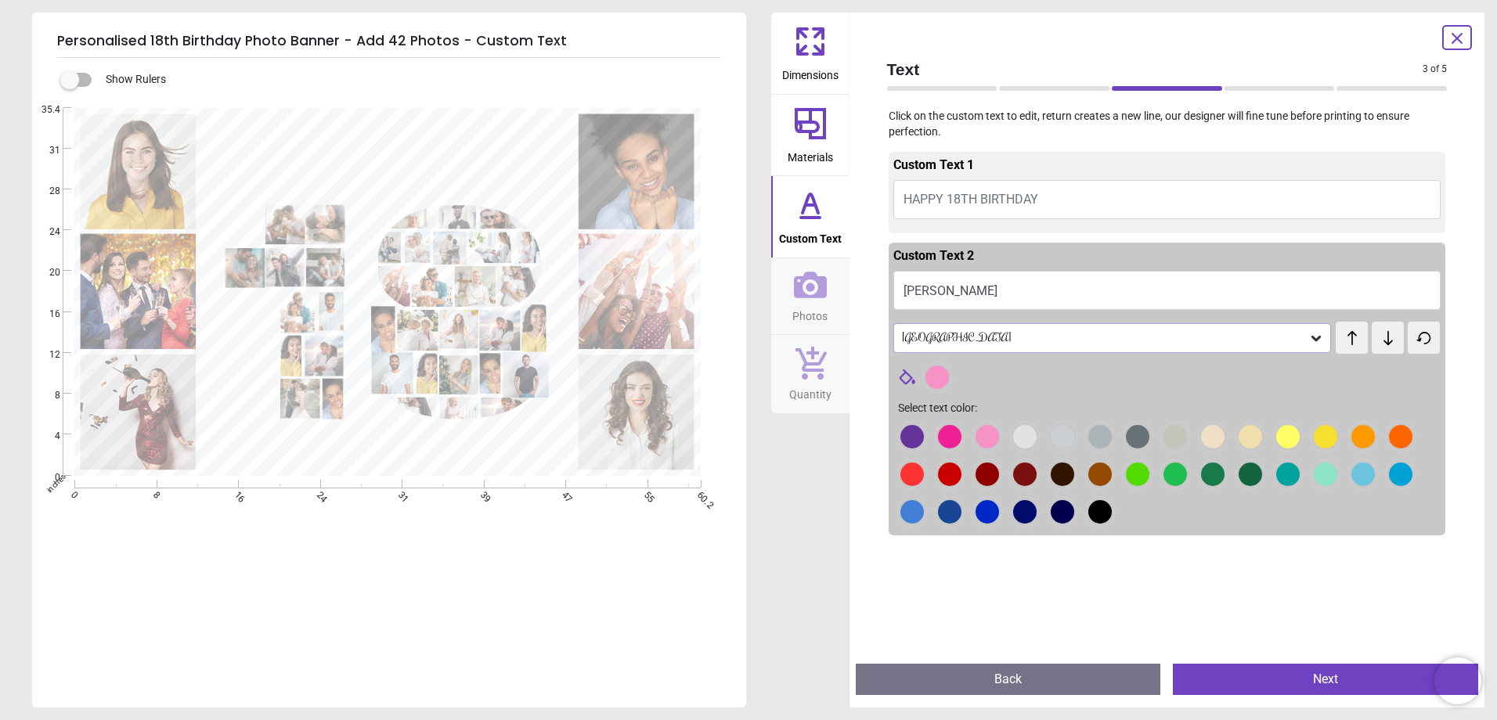
click at [924, 437] on div at bounding box center [912, 436] width 23 height 23
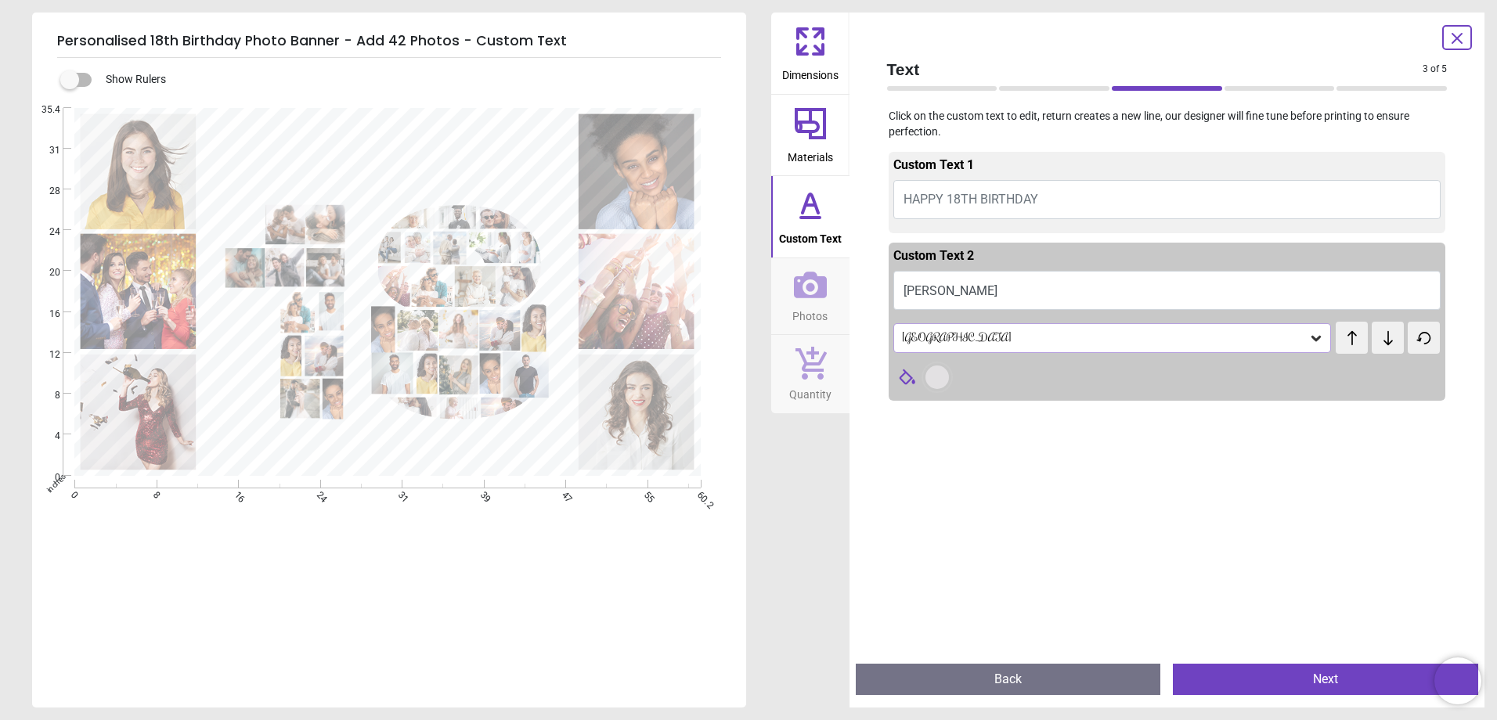
click at [936, 381] on div at bounding box center [937, 377] width 23 height 23
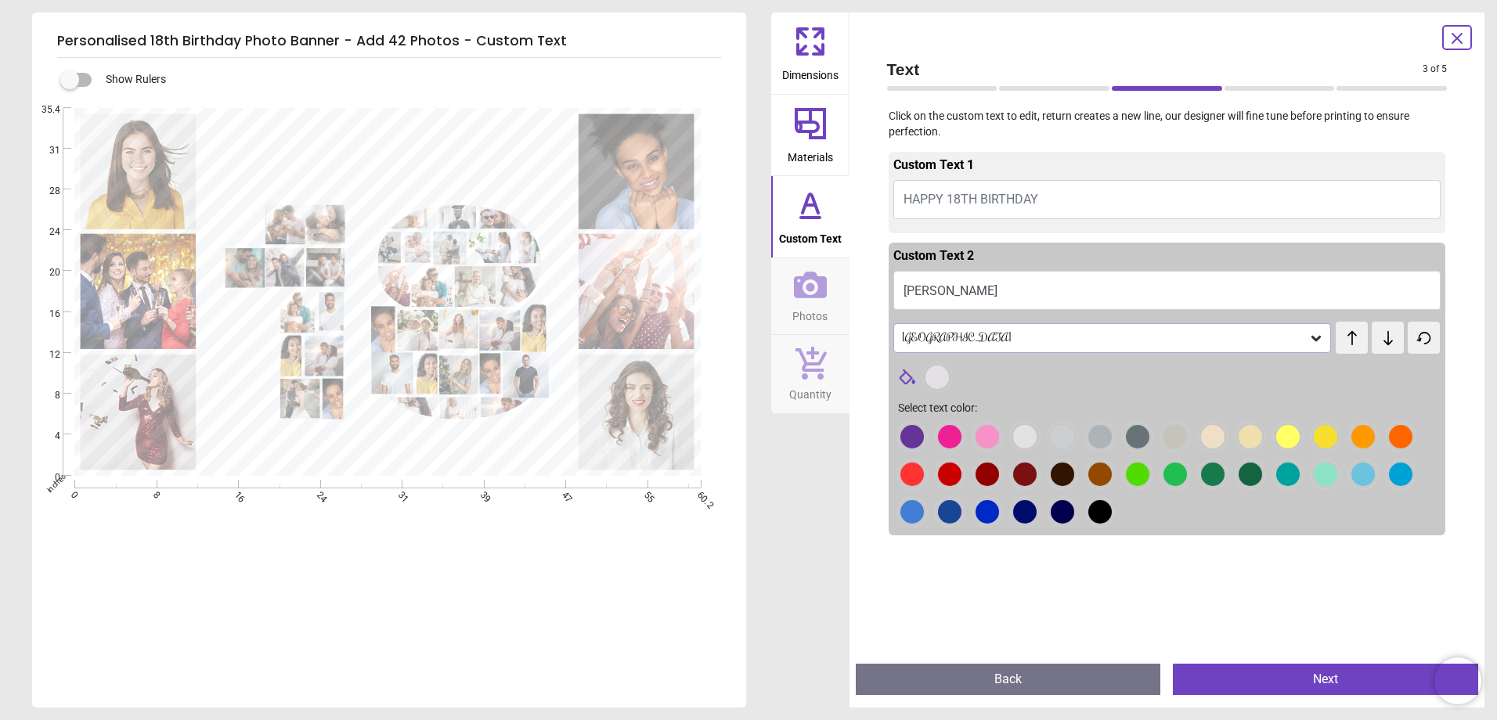
click at [924, 436] on div at bounding box center [912, 436] width 23 height 23
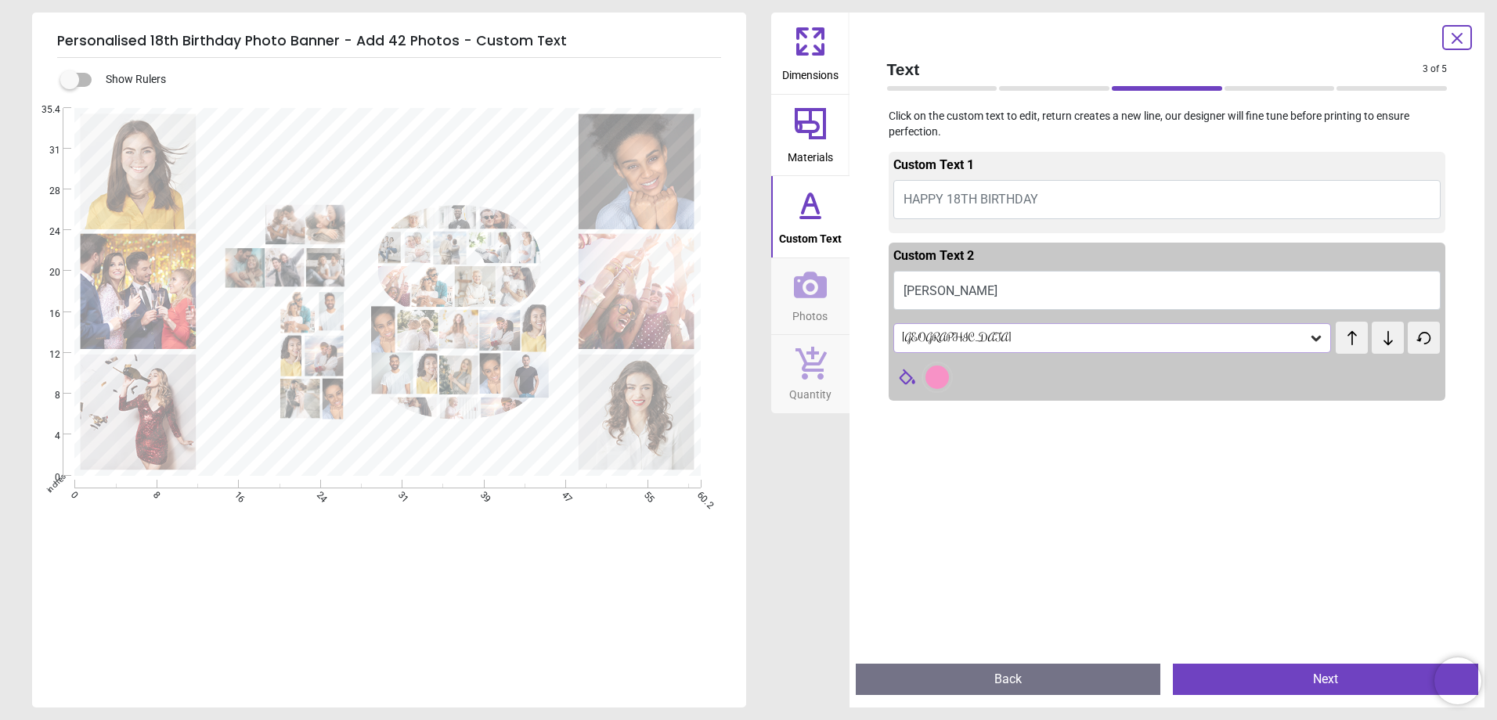
click at [458, 448] on textarea at bounding box center [389, 449] width 346 height 21
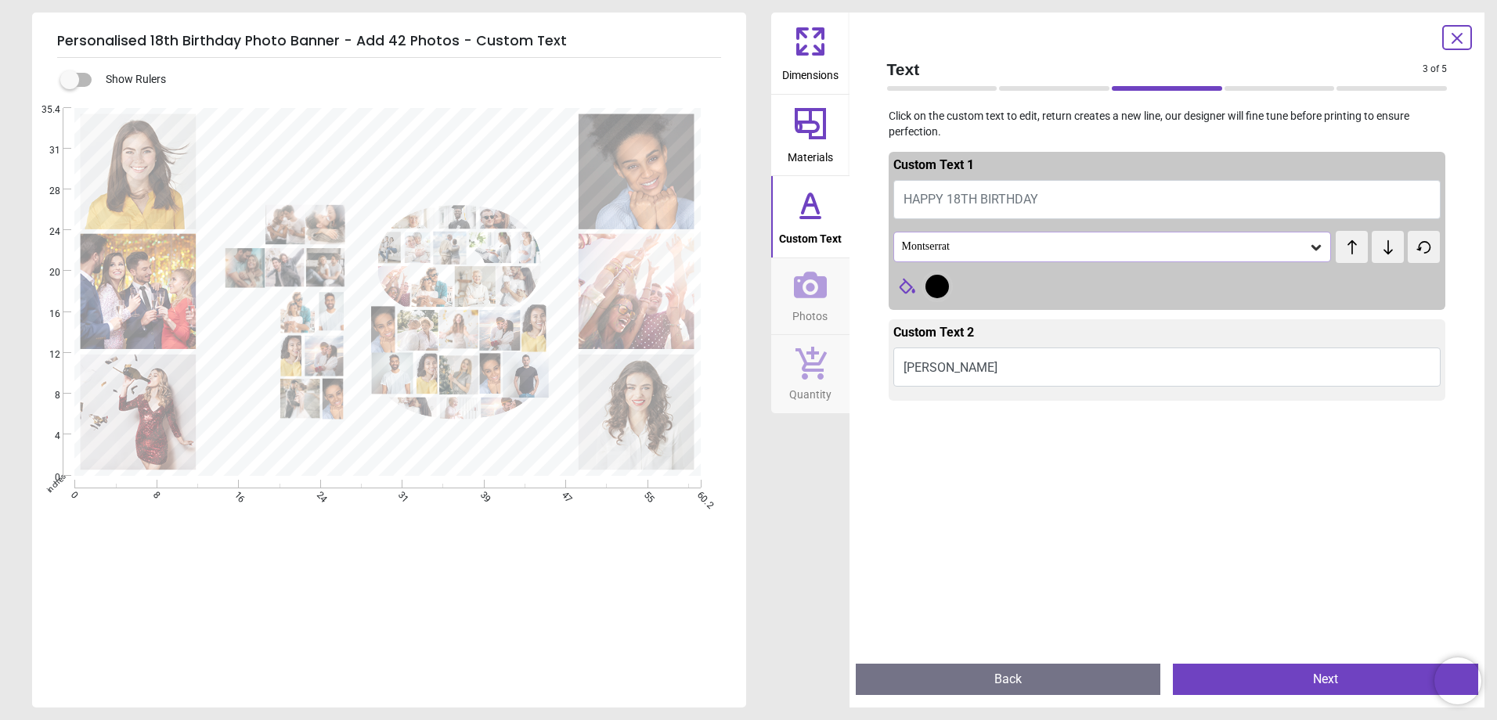
click at [935, 291] on div at bounding box center [937, 286] width 23 height 23
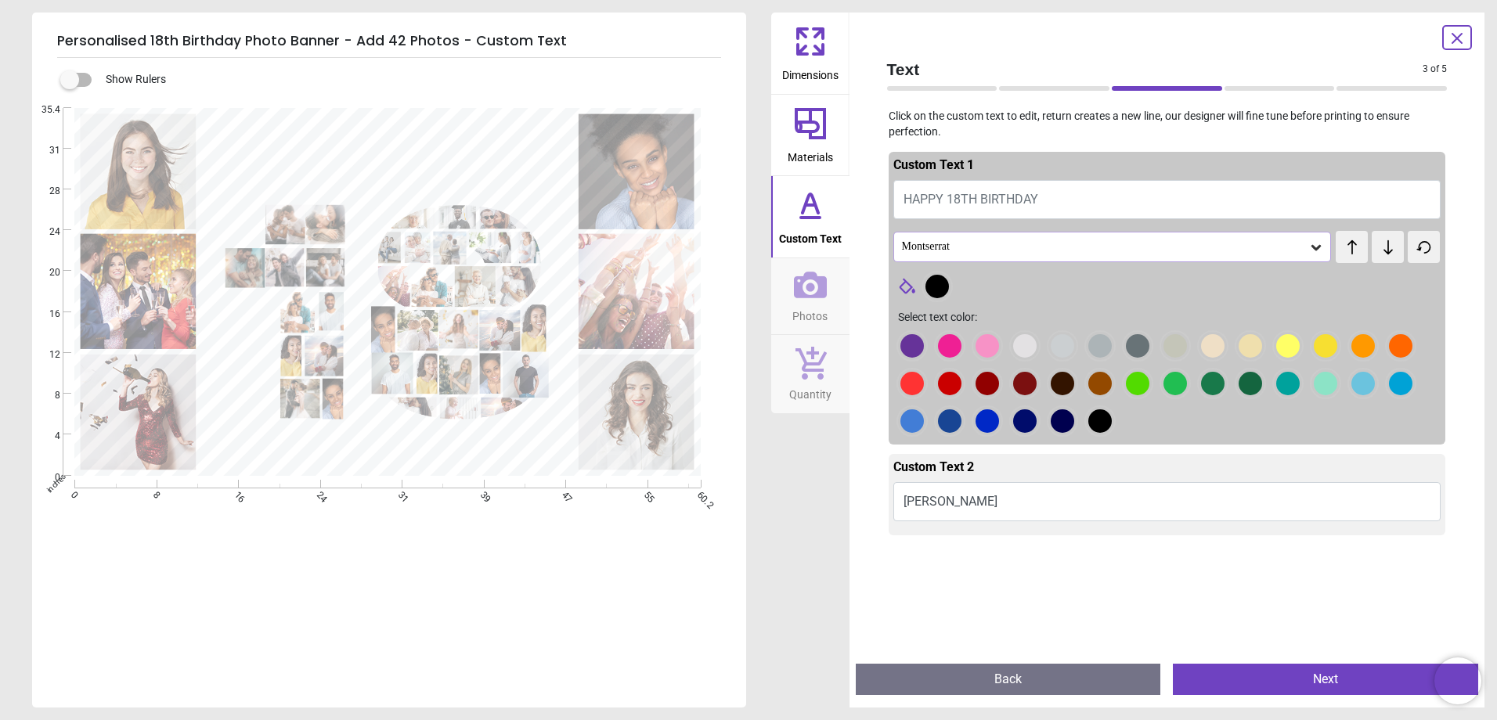
click at [924, 341] on div at bounding box center [912, 345] width 23 height 23
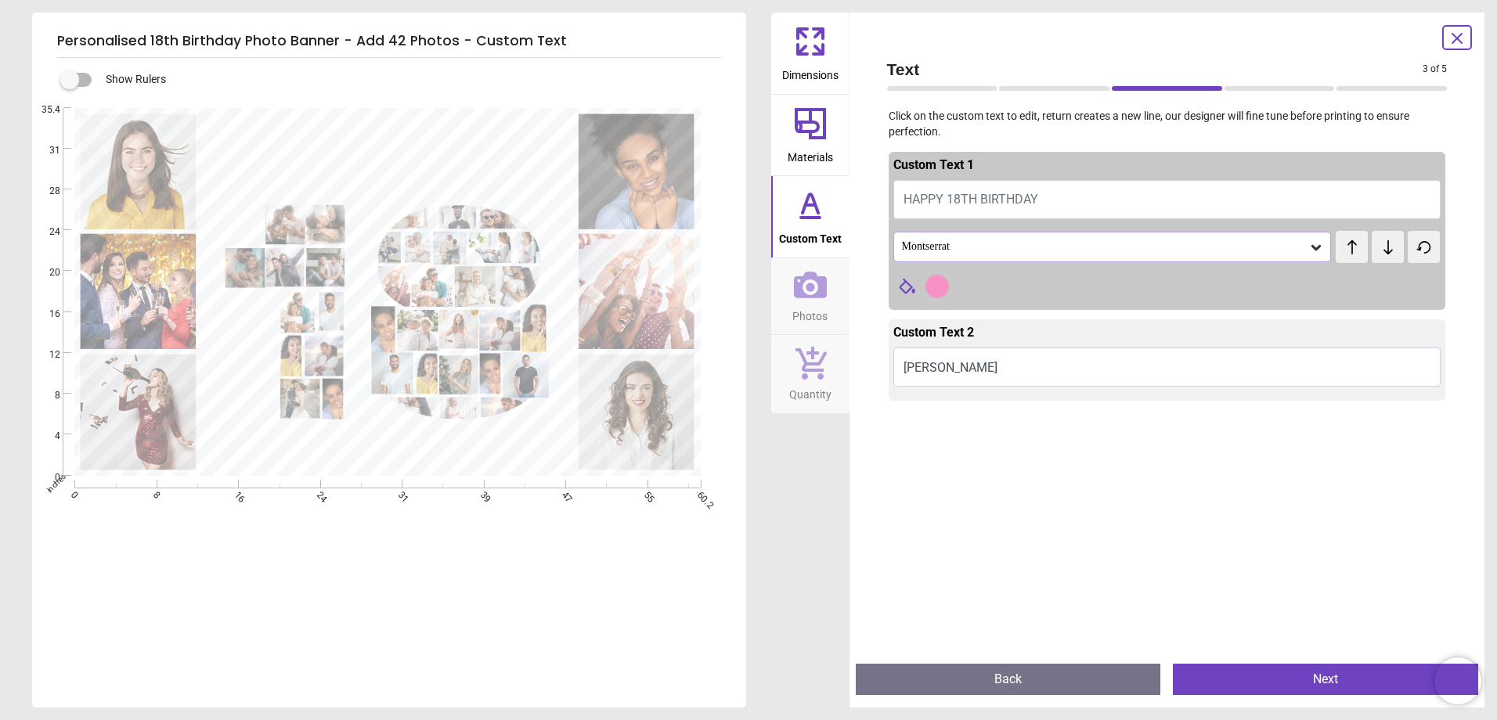
click at [1052, 203] on button "HAPPY 18TH BIRTHDAY" at bounding box center [1168, 199] width 548 height 39
click at [433, 451] on textarea at bounding box center [389, 450] width 346 height 20
type textarea "*"
click at [1377, 256] on button at bounding box center [1388, 247] width 32 height 32
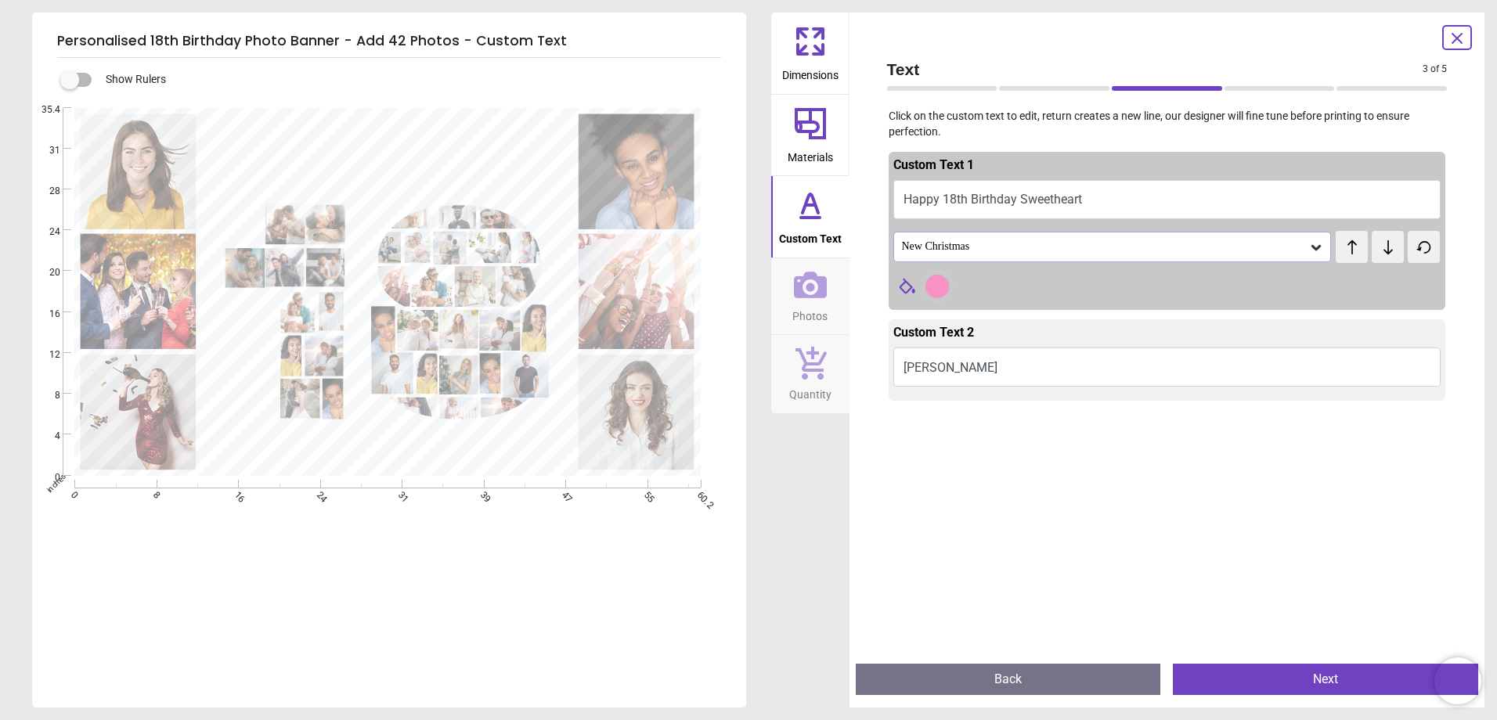
click at [1378, 256] on button at bounding box center [1388, 247] width 32 height 32
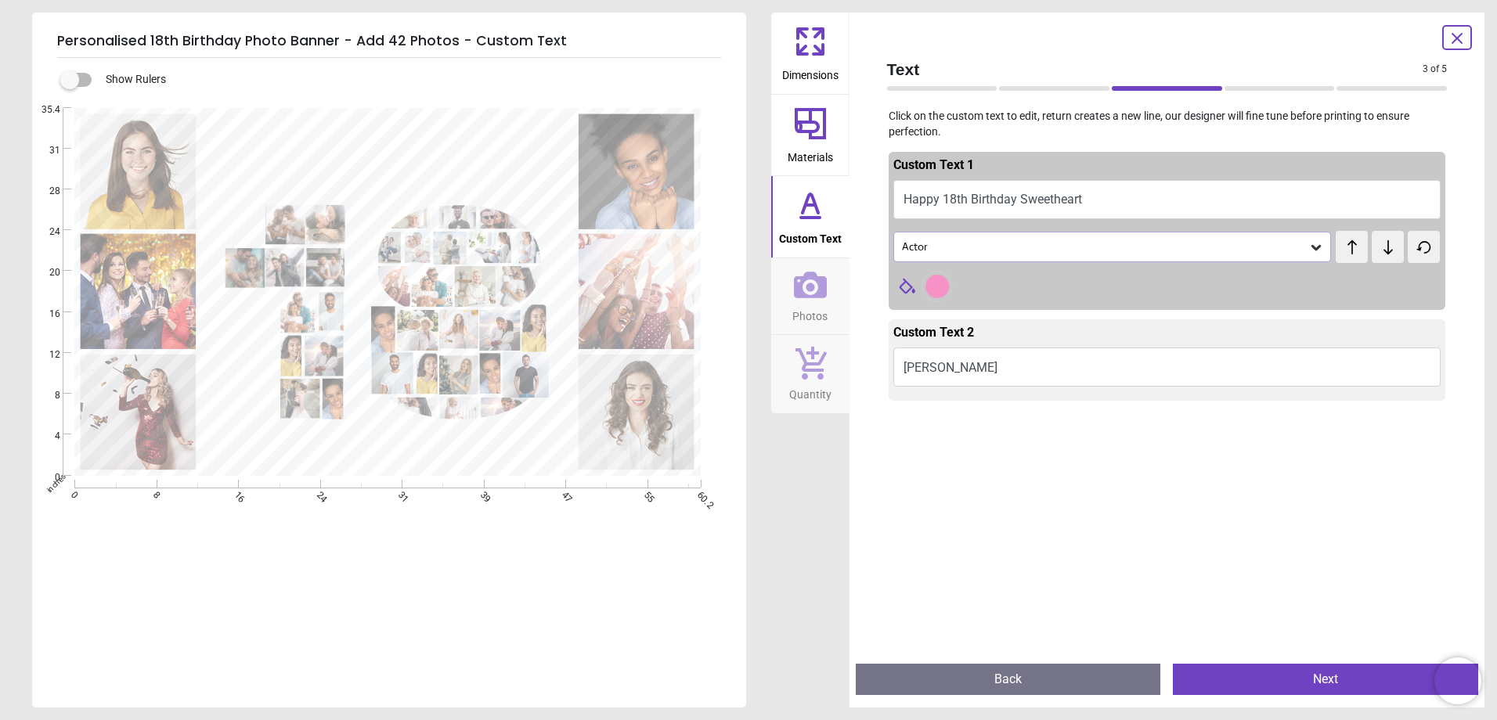
click at [1378, 256] on button at bounding box center [1388, 247] width 32 height 32
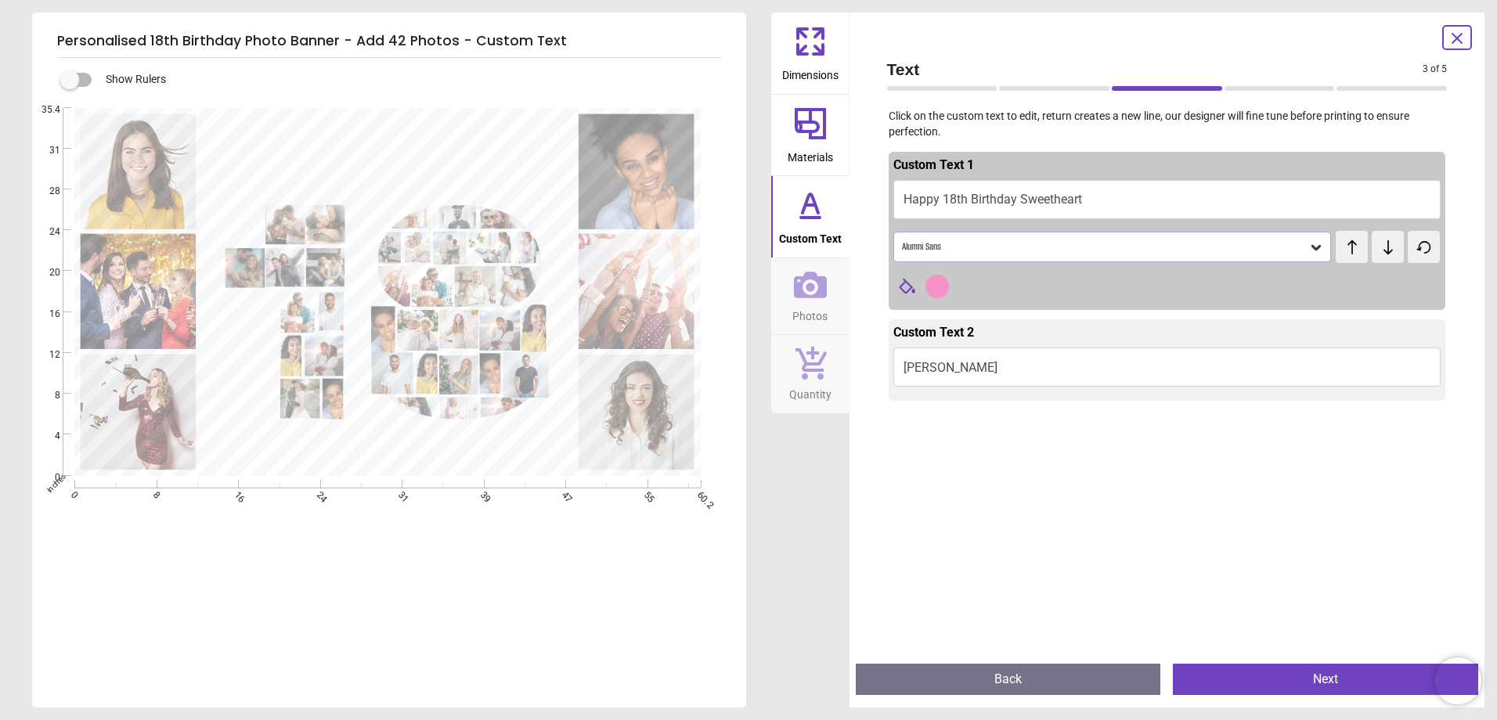
click at [1378, 256] on button at bounding box center [1388, 247] width 32 height 32
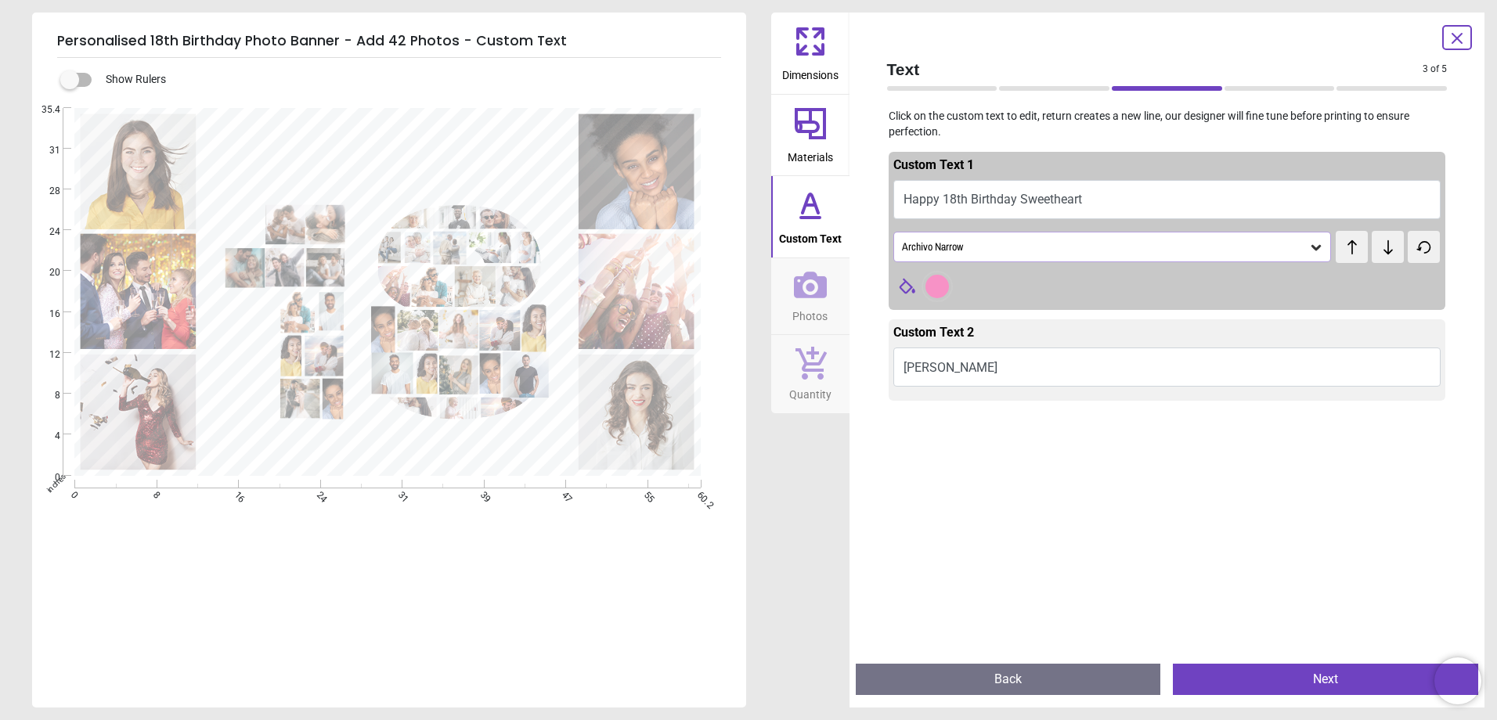
click at [1378, 256] on button at bounding box center [1388, 247] width 32 height 32
click at [543, 446] on textarea "**********" at bounding box center [389, 449] width 346 height 20
click at [536, 450] on textarea "**********" at bounding box center [389, 449] width 346 height 20
click at [530, 449] on textarea "**********" at bounding box center [389, 449] width 346 height 20
click at [542, 449] on textarea "**********" at bounding box center [389, 449] width 346 height 20
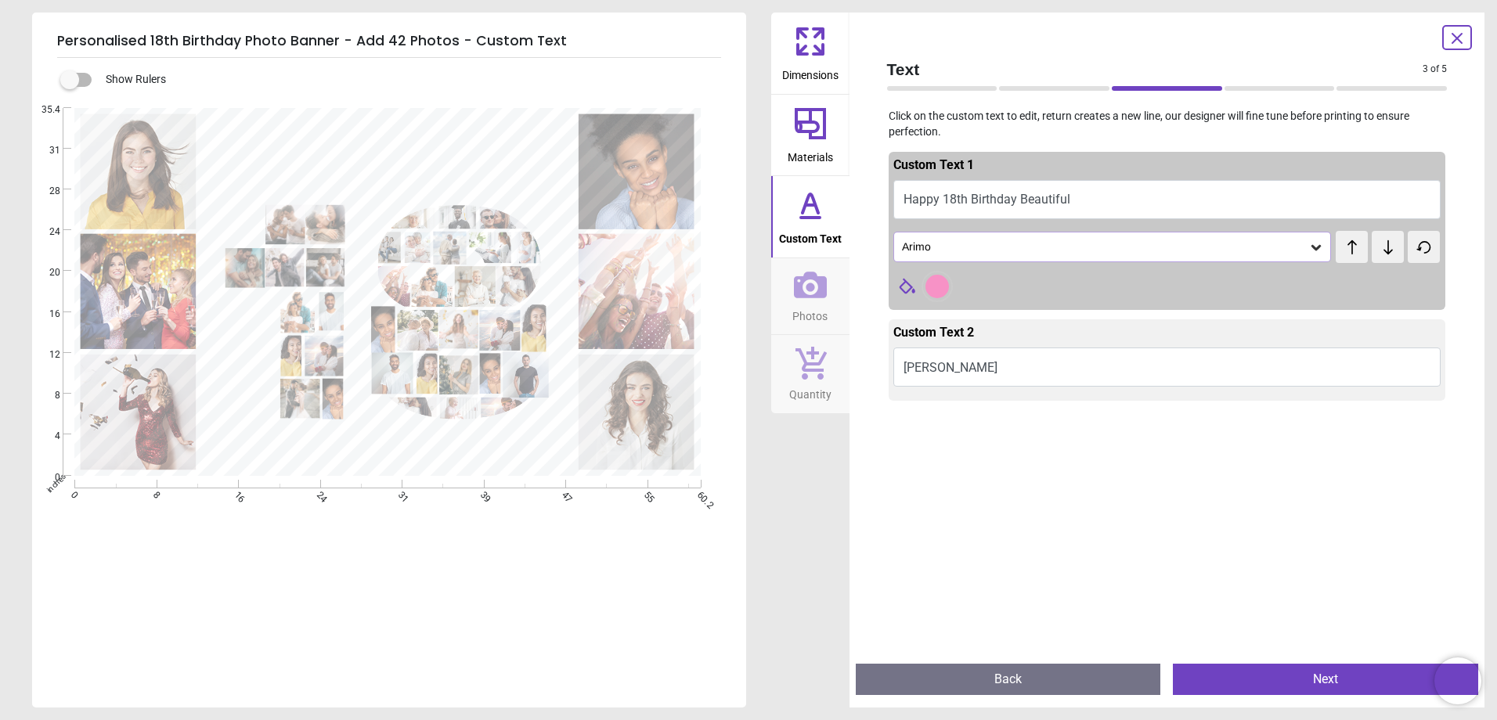
type textarea "**********"
click at [1381, 251] on icon at bounding box center [1388, 248] width 23 height 16
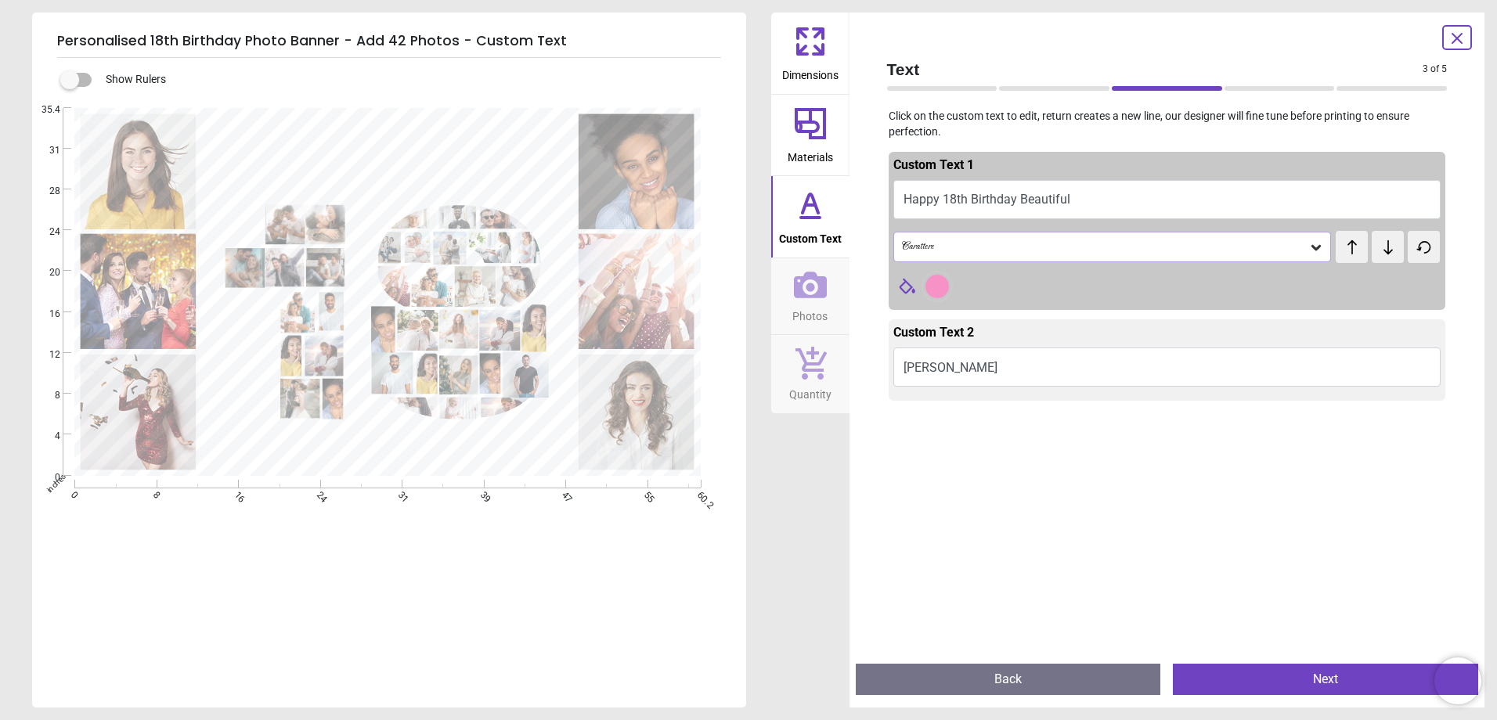
click at [1381, 251] on icon at bounding box center [1388, 248] width 23 height 16
click at [1324, 694] on button "Next" at bounding box center [1325, 679] width 305 height 31
